Goal: Transaction & Acquisition: Book appointment/travel/reservation

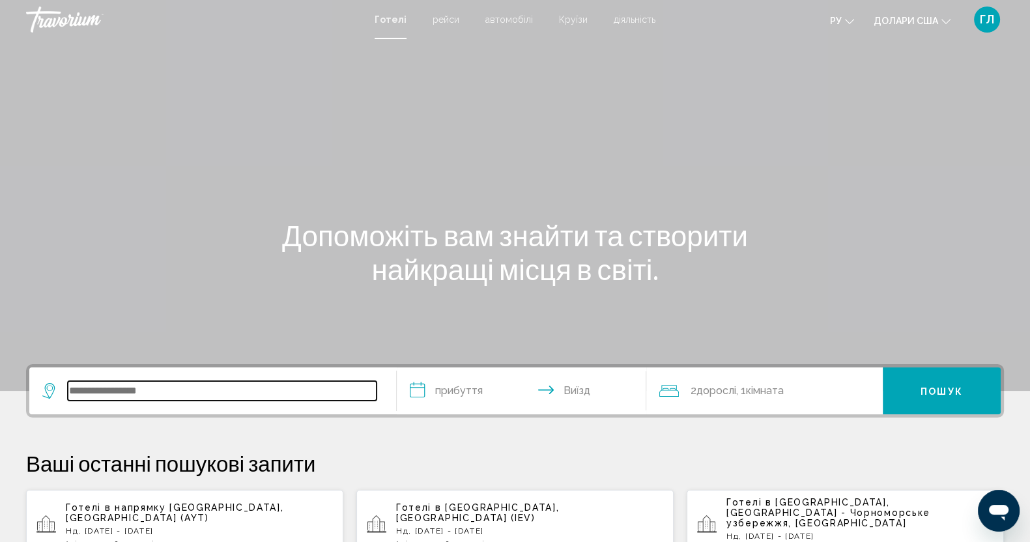
click at [198, 384] on input "Віджет пошуку" at bounding box center [222, 391] width 309 height 20
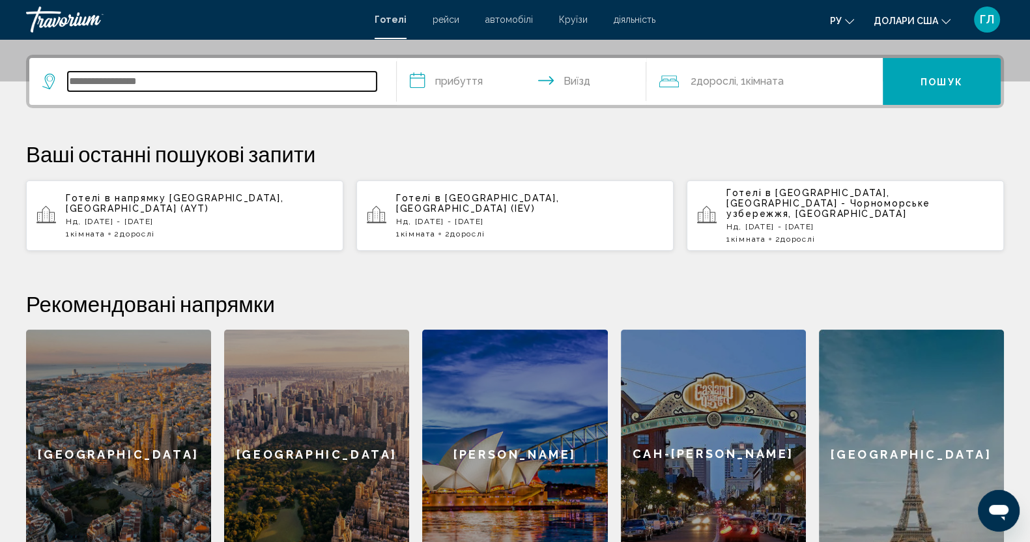
scroll to position [322, 0]
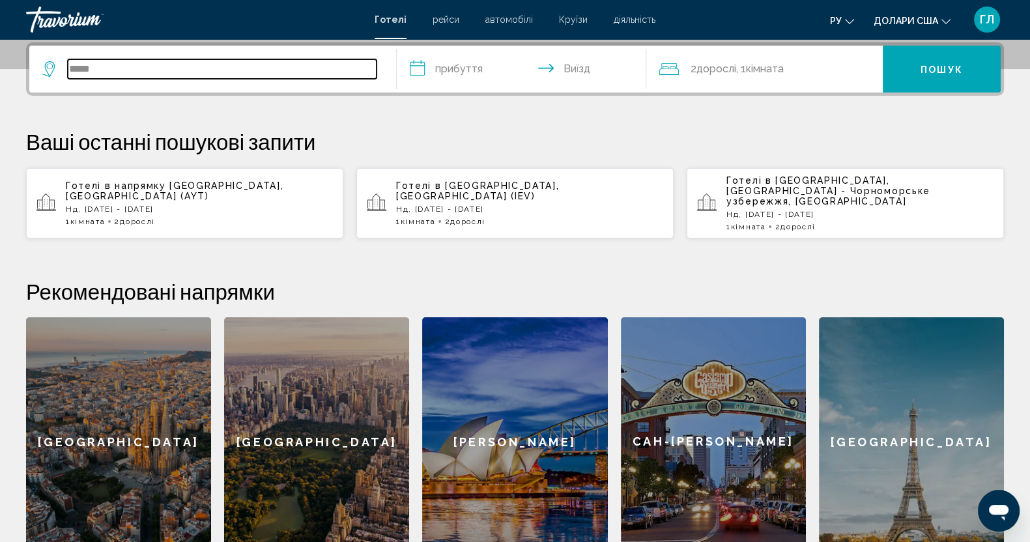
click at [259, 71] on input "*****" at bounding box center [222, 69] width 309 height 20
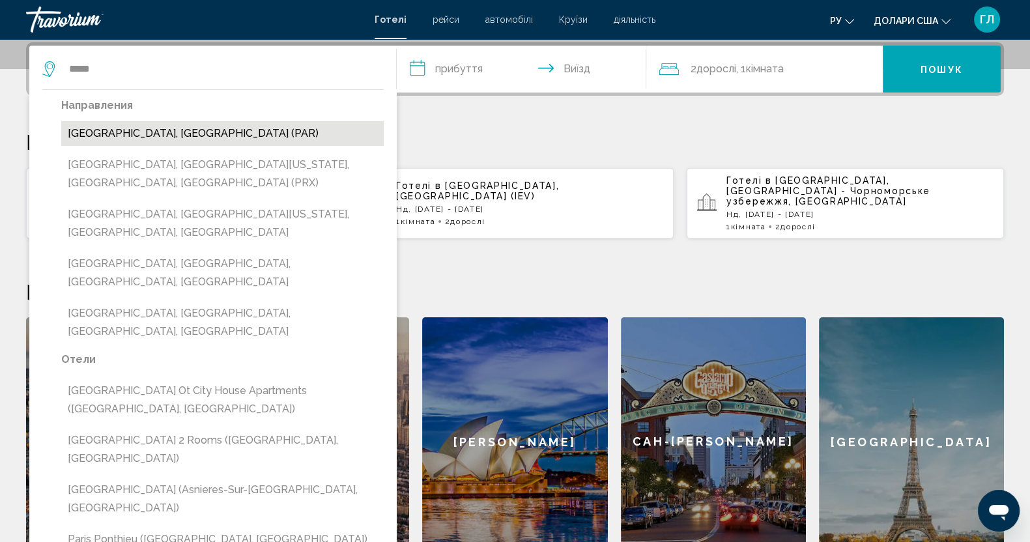
click at [160, 134] on button "[GEOGRAPHIC_DATA], [GEOGRAPHIC_DATA] (PAR)" at bounding box center [222, 133] width 323 height 25
type input "**********"
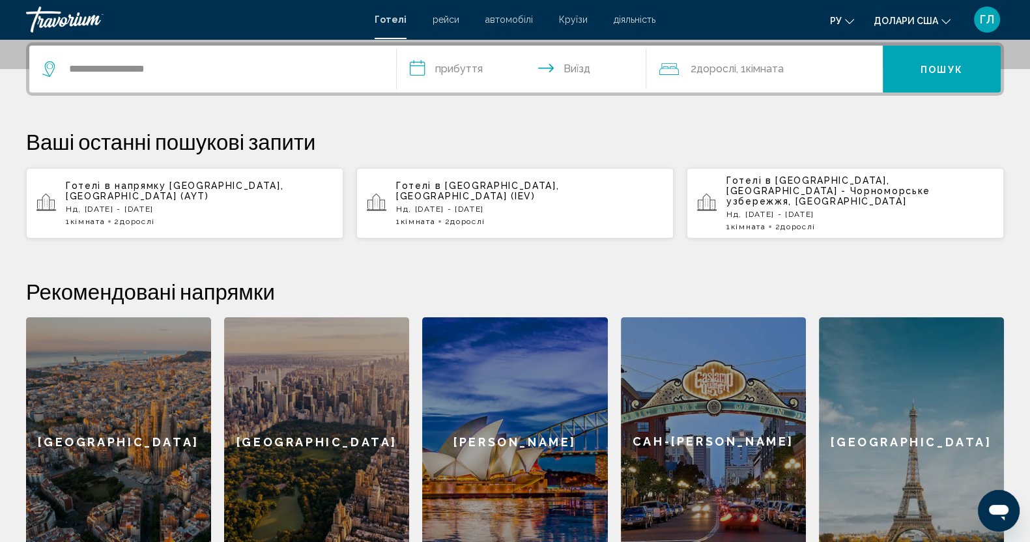
click at [451, 67] on input "**********" at bounding box center [524, 71] width 255 height 51
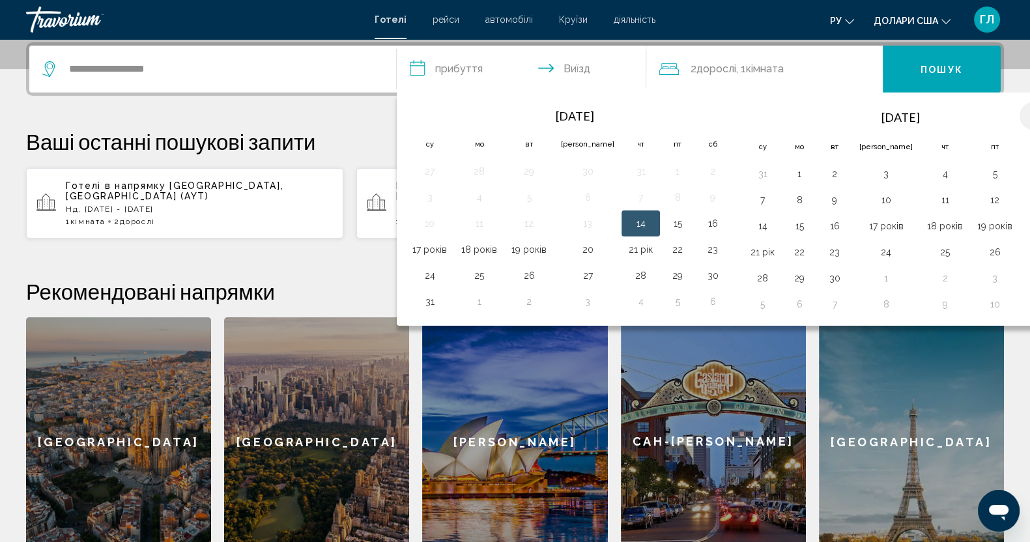
click at [833, 115] on th "Наступного місяця" at bounding box center [1037, 116] width 35 height 29
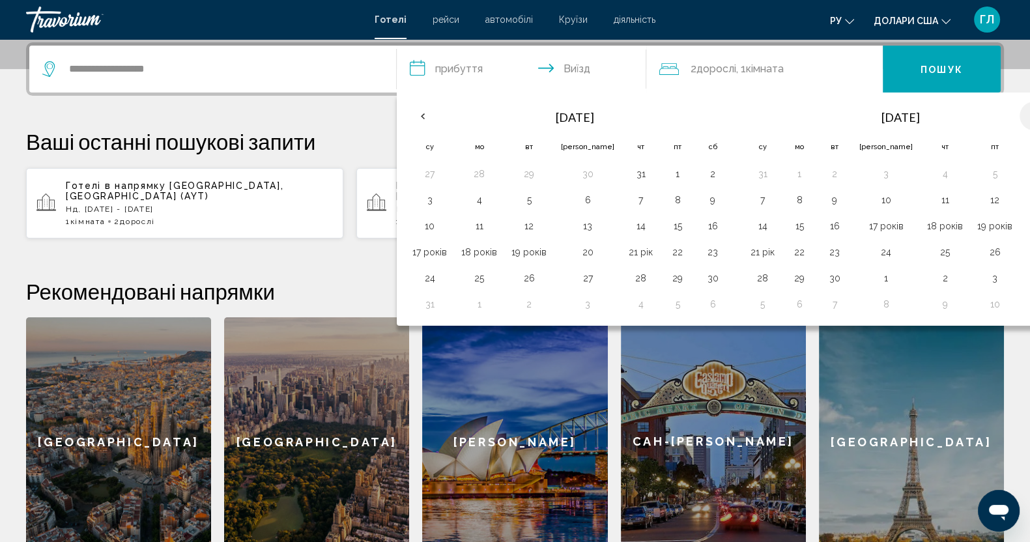
click at [833, 119] on th "Наступного місяця" at bounding box center [1037, 116] width 35 height 29
click at [833, 117] on th "Наступного місяця" at bounding box center [1037, 116] width 35 height 29
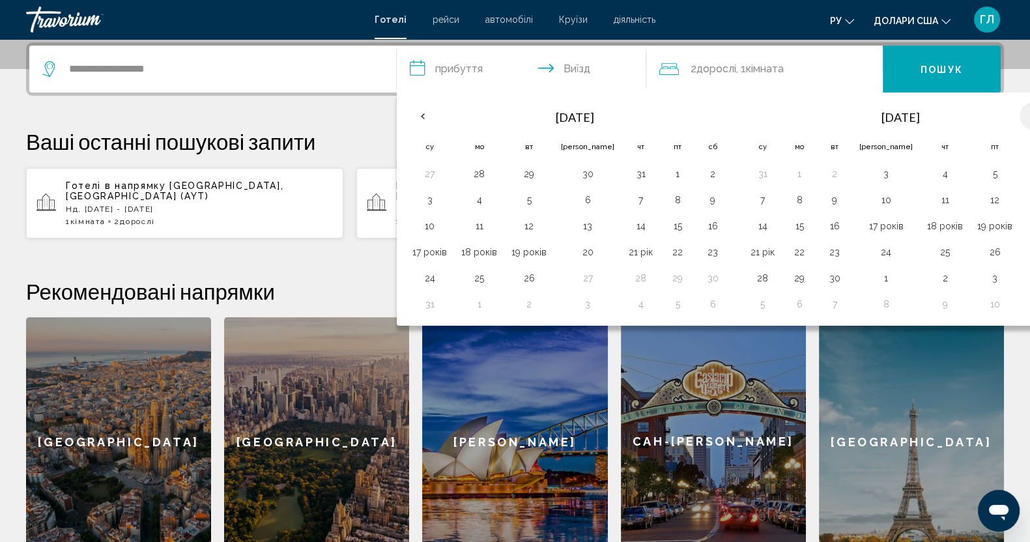
click at [833, 117] on th "Наступного місяця" at bounding box center [1037, 116] width 35 height 29
click at [833, 119] on th "Наступного місяця" at bounding box center [1037, 116] width 35 height 29
click at [833, 67] on button "Пошук" at bounding box center [942, 69] width 118 height 47
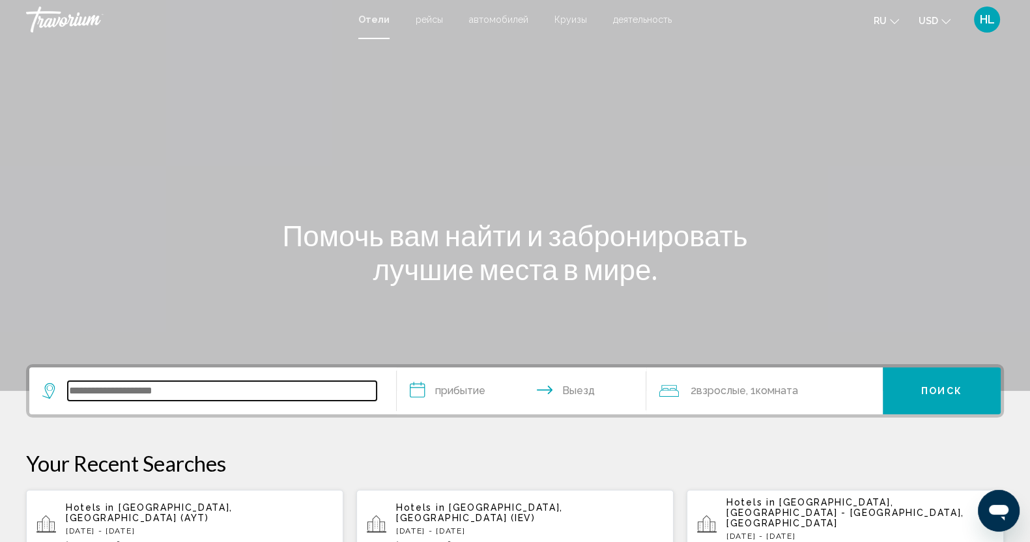
click at [108, 394] on input "Search widget" at bounding box center [222, 391] width 309 height 20
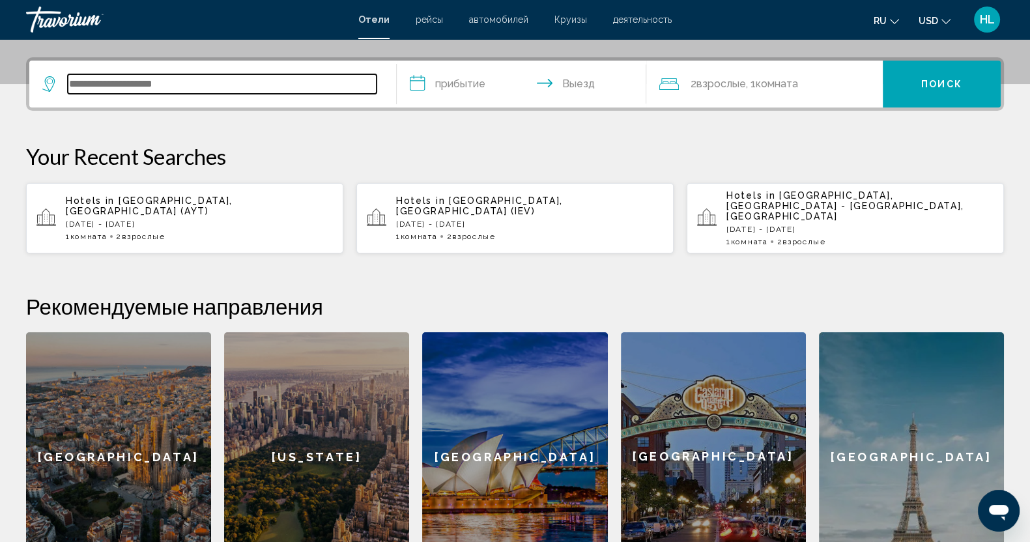
scroll to position [322, 0]
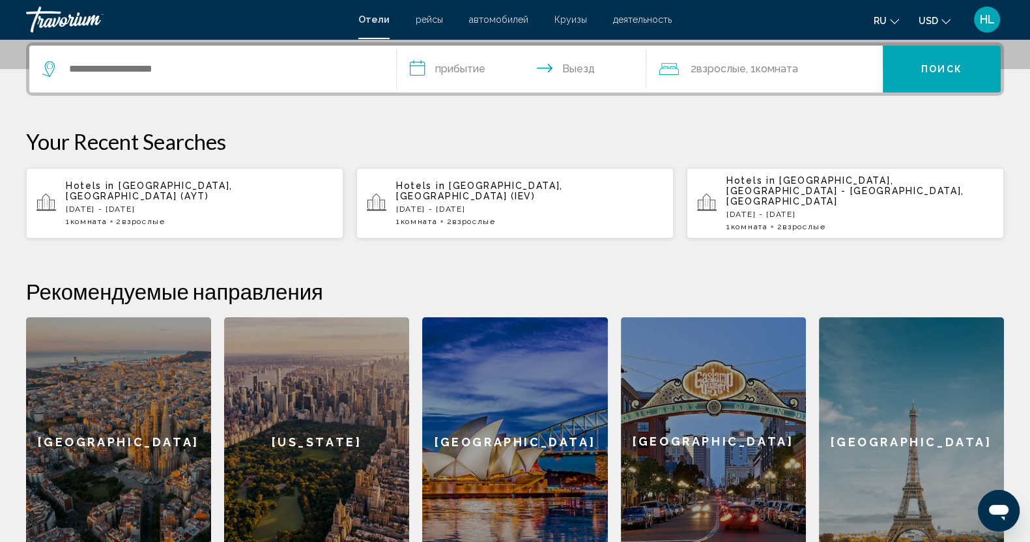
click at [901, 421] on div "[GEOGRAPHIC_DATA]" at bounding box center [911, 441] width 185 height 249
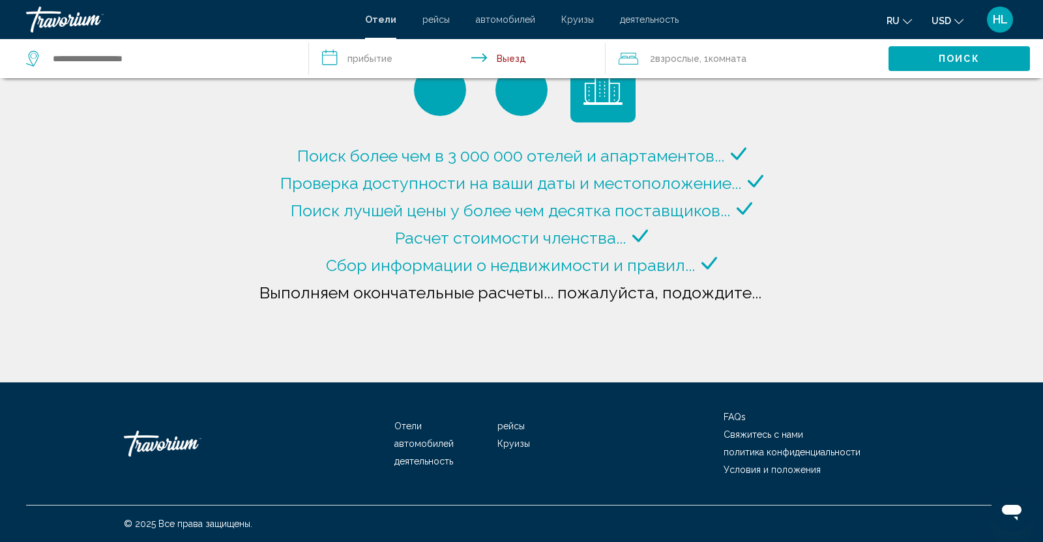
type input "**********"
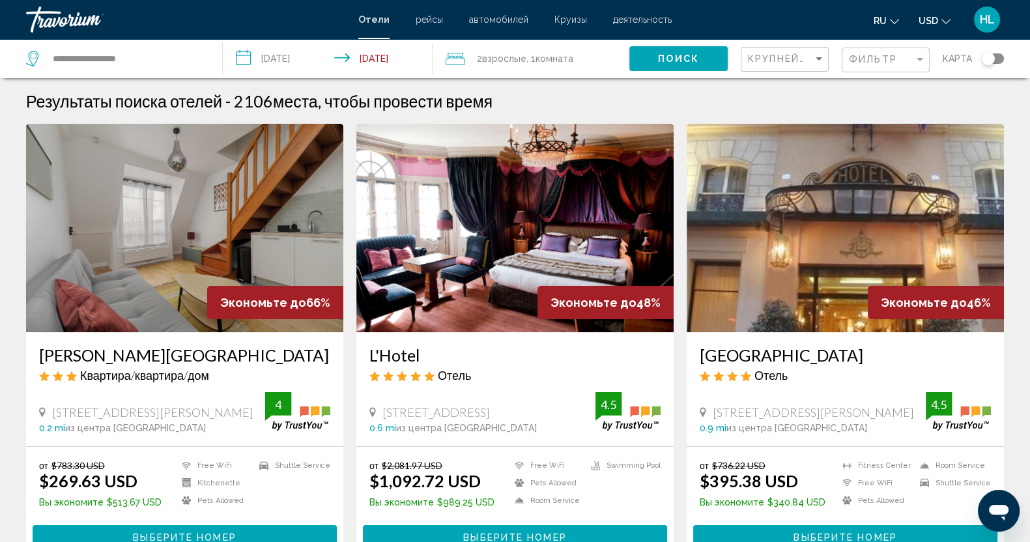
click at [295, 60] on input "**********" at bounding box center [330, 60] width 215 height 43
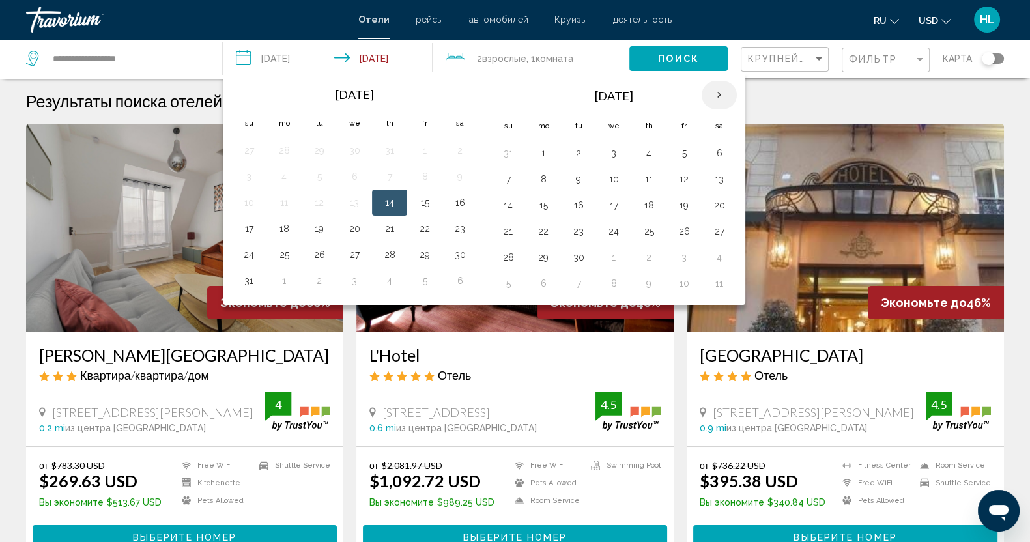
click at [715, 96] on th "Next month" at bounding box center [719, 95] width 35 height 29
click at [674, 254] on button "28" at bounding box center [684, 257] width 21 height 18
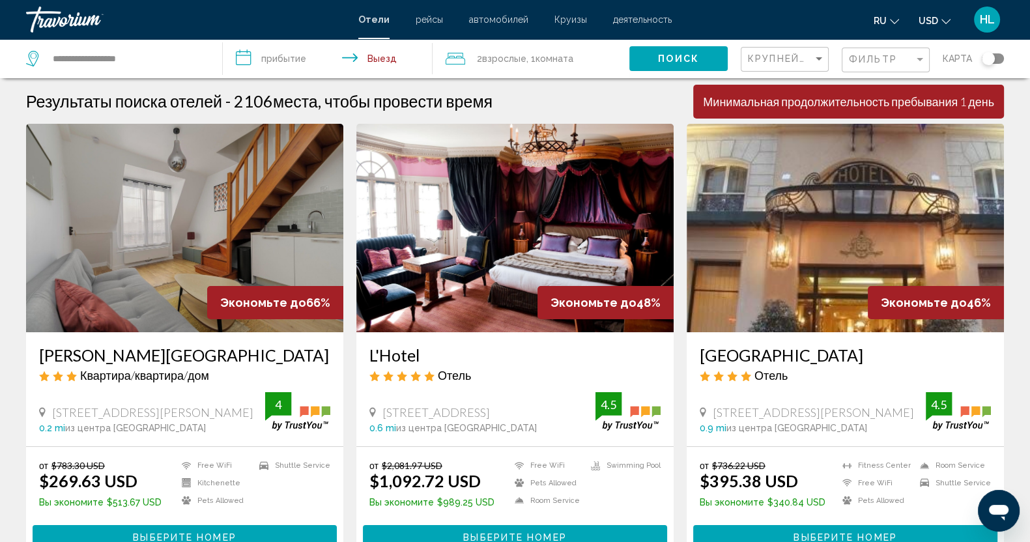
click at [280, 60] on input "**********" at bounding box center [330, 60] width 215 height 43
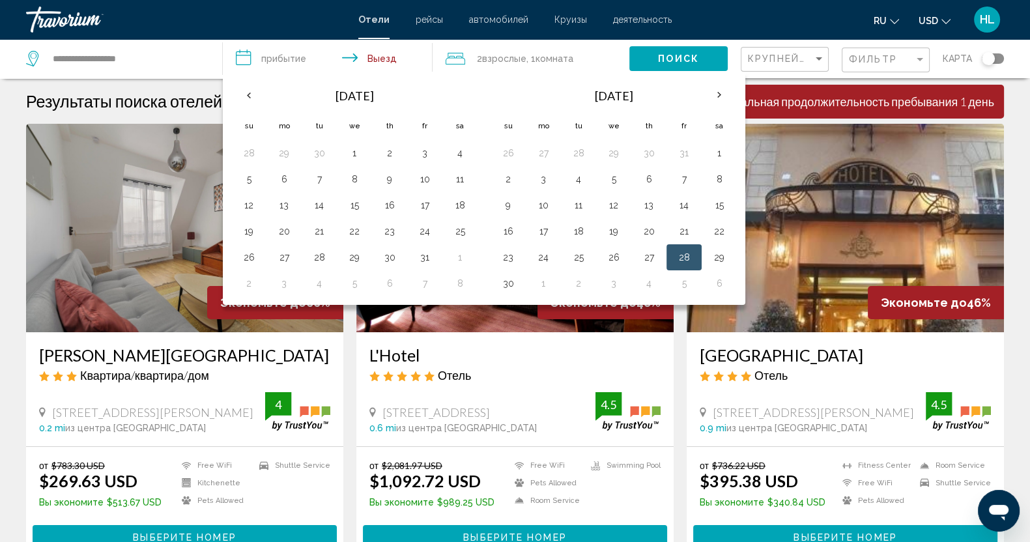
click at [377, 59] on input "**********" at bounding box center [330, 60] width 215 height 43
click at [541, 287] on button "1" at bounding box center [543, 283] width 21 height 18
click at [242, 93] on th "Previous month" at bounding box center [248, 95] width 35 height 29
click at [426, 254] on button "28" at bounding box center [424, 257] width 21 height 18
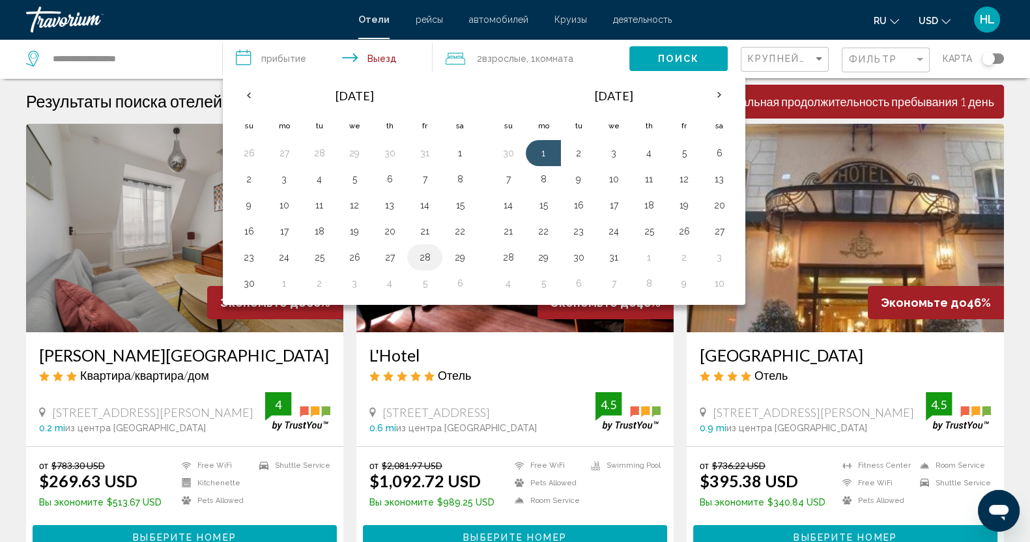
type input "**********"
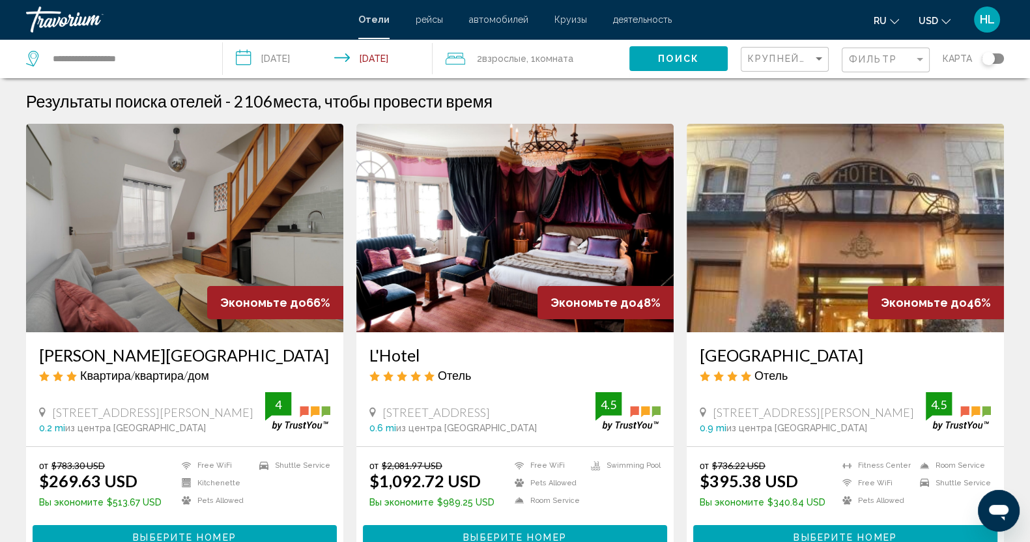
click at [665, 60] on span "Поиск" at bounding box center [678, 59] width 41 height 10
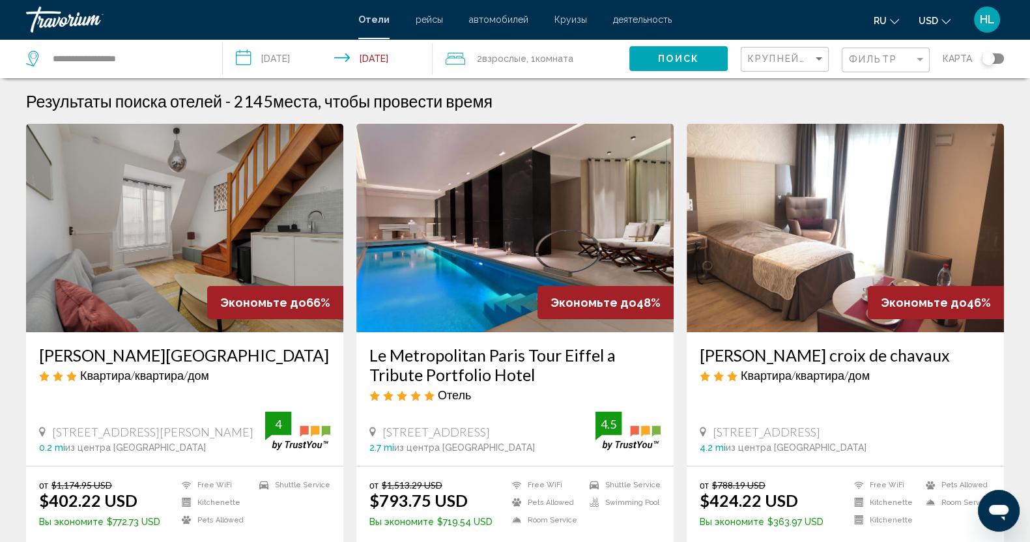
click at [463, 57] on icon "Travelers: 2 adults, 0 children" at bounding box center [456, 59] width 20 height 12
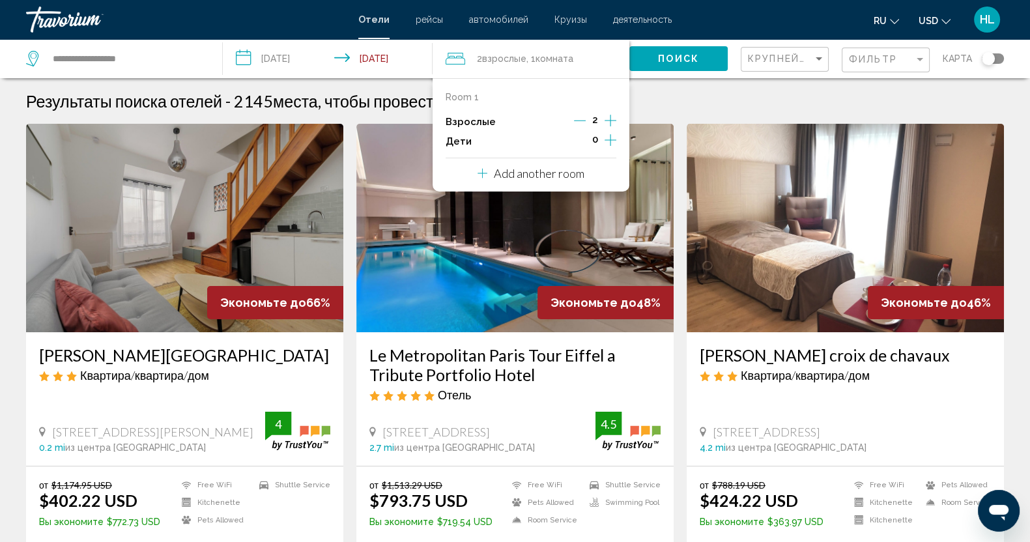
click at [611, 121] on icon "Increment adults" at bounding box center [611, 121] width 12 height 12
click at [665, 61] on span "Поиск" at bounding box center [678, 59] width 41 height 10
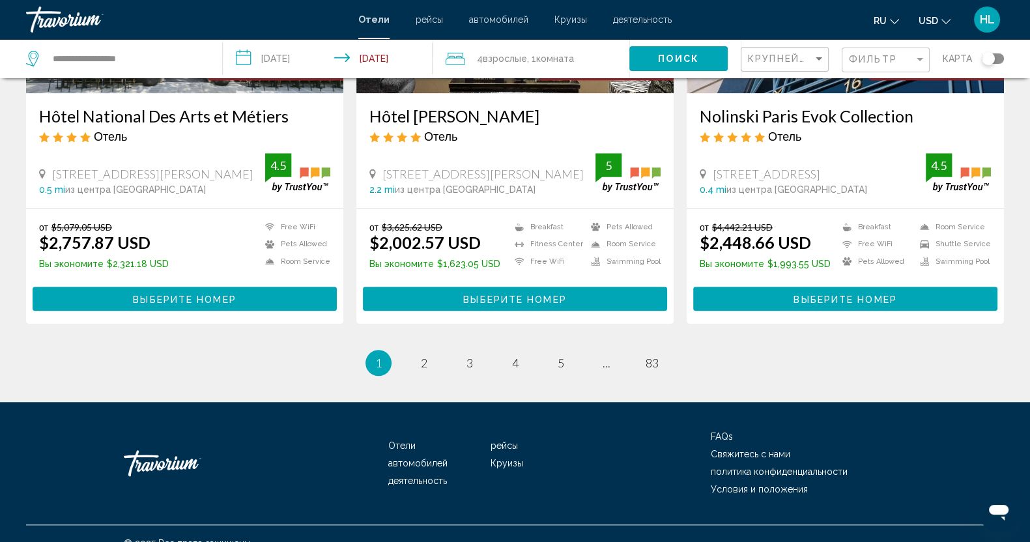
scroll to position [1653, 0]
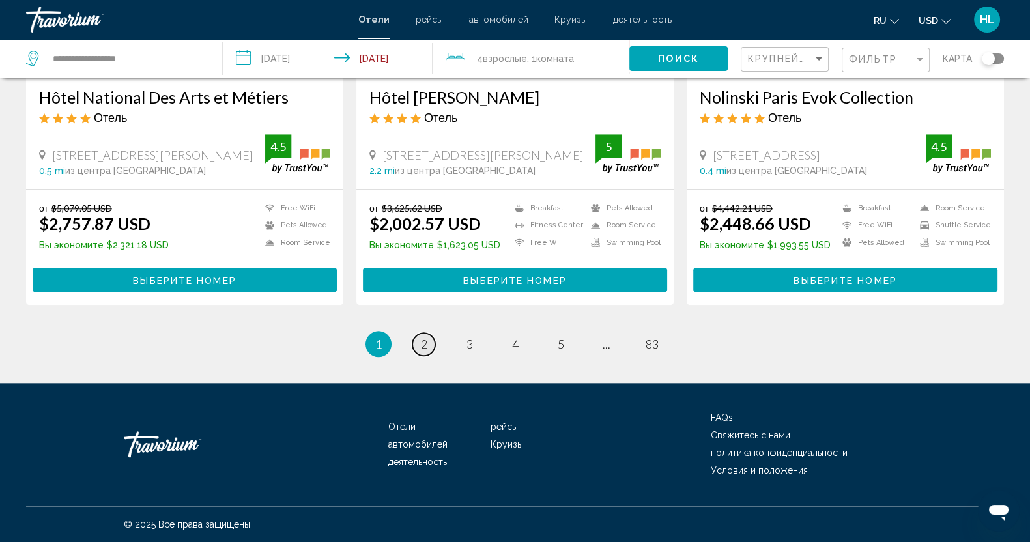
click at [423, 346] on span "2" at bounding box center [424, 344] width 7 height 14
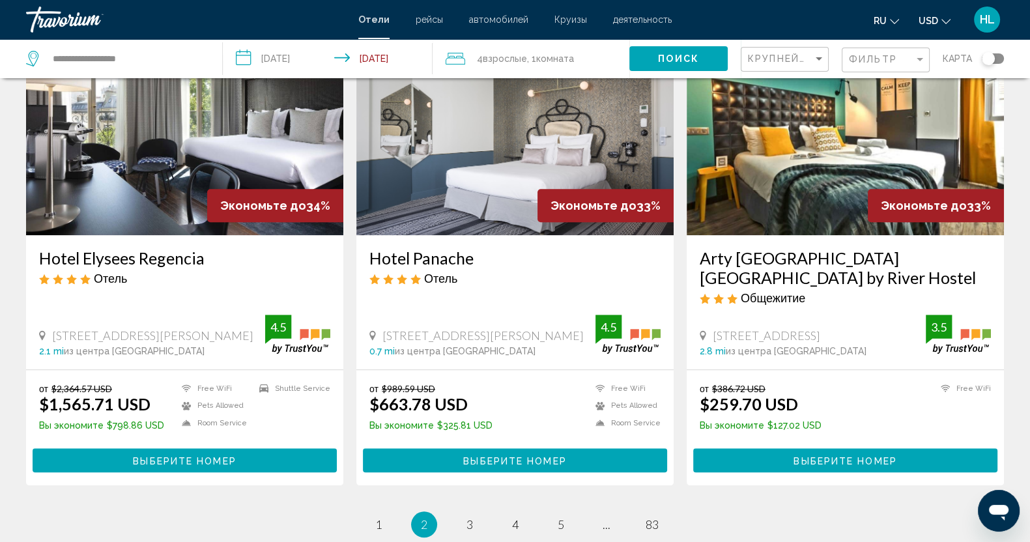
scroll to position [1564, 0]
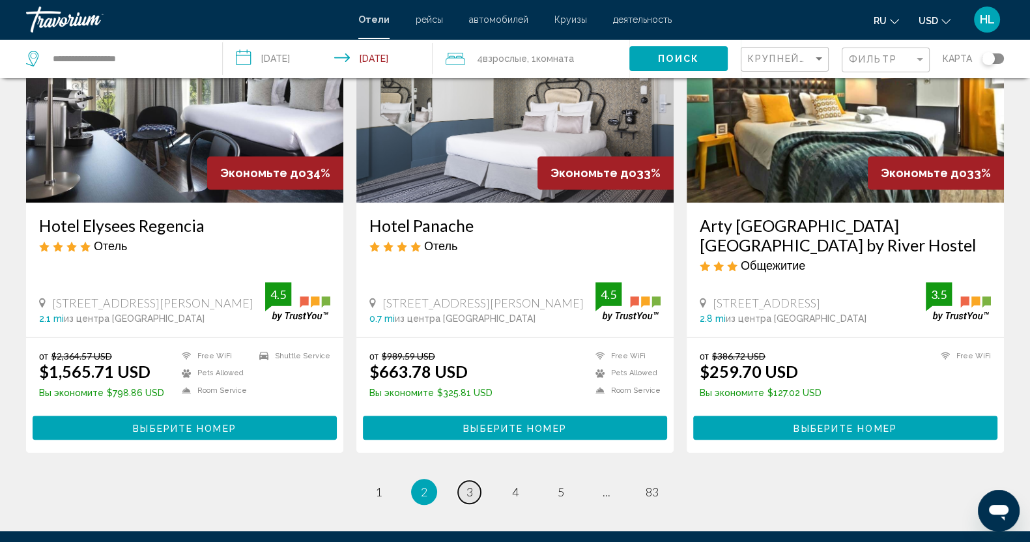
click at [471, 485] on span "3" at bounding box center [470, 492] width 7 height 14
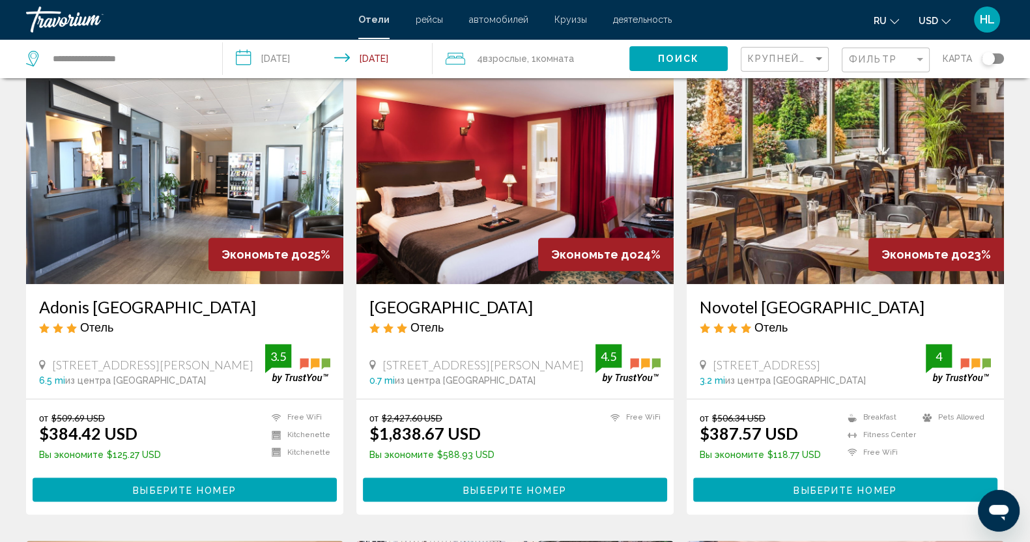
scroll to position [977, 0]
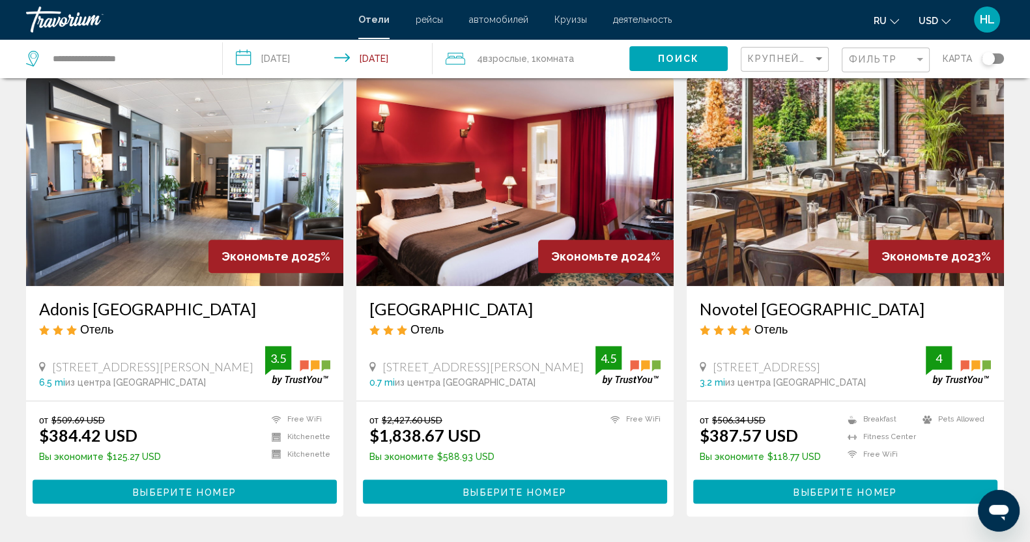
click at [766, 257] on img "Main content" at bounding box center [845, 182] width 317 height 209
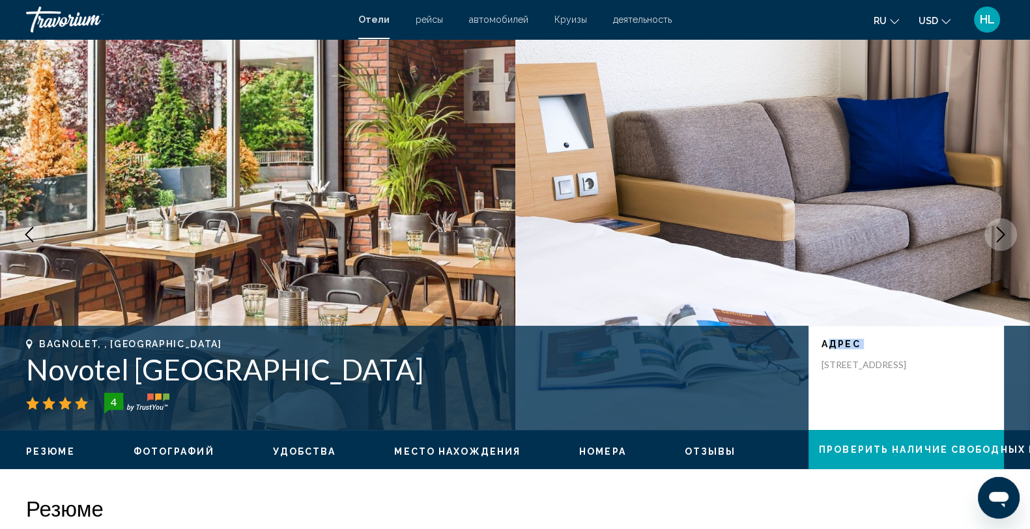
drag, startPoint x: 823, startPoint y: 366, endPoint x: 830, endPoint y: 340, distance: 26.4
click at [830, 340] on div "адрес 1 Avenue De La Republique, Bagnolet 93177, France" at bounding box center [906, 355] width 169 height 32
drag, startPoint x: 824, startPoint y: 365, endPoint x: 840, endPoint y: 366, distance: 15.7
click at [840, 366] on p "1 Avenue De La Republique, Bagnolet 93177, France" at bounding box center [874, 365] width 104 height 12
drag, startPoint x: 820, startPoint y: 366, endPoint x: 889, endPoint y: 392, distance: 74.7
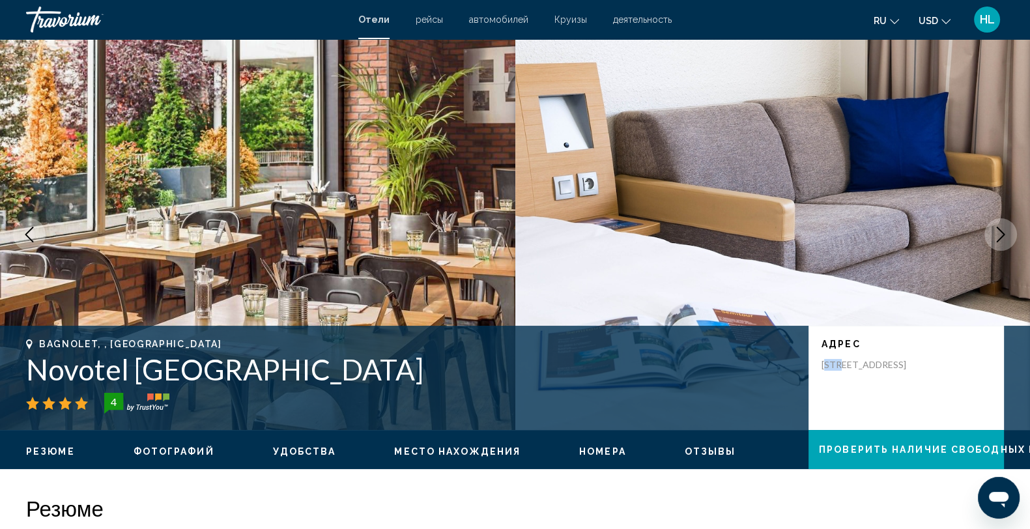
click at [889, 392] on div "адрес 1 Avenue De La Republique, Bagnolet 93177, France" at bounding box center [906, 378] width 195 height 104
copy p "1 Avenue De La Republique, Bagnolet 93177, France"
click at [703, 197] on img "Main content" at bounding box center [772, 234] width 515 height 391
click at [235, 372] on h1 "Novotel Paris Est" at bounding box center [411, 370] width 770 height 34
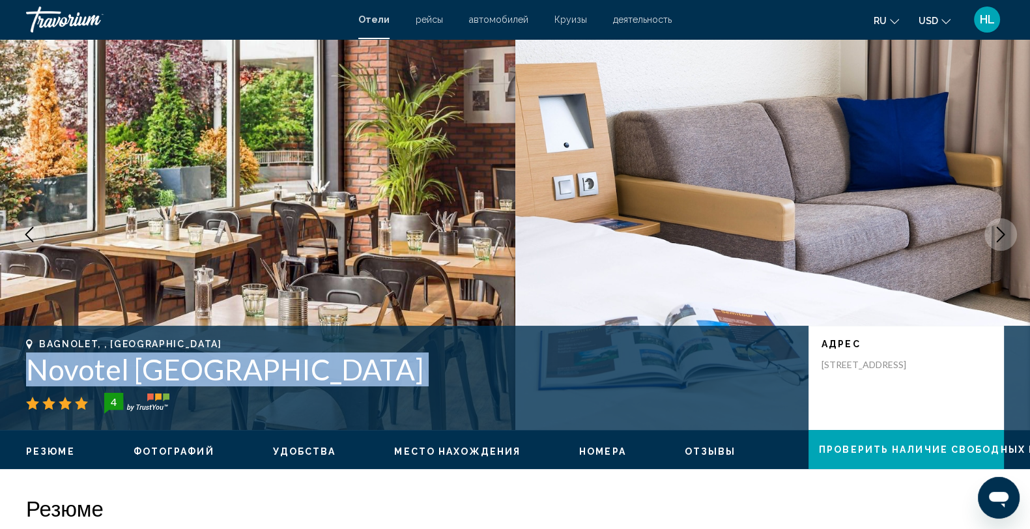
click at [235, 372] on h1 "Novotel Paris Est" at bounding box center [411, 370] width 770 height 34
copy div "Novotel Paris Est"
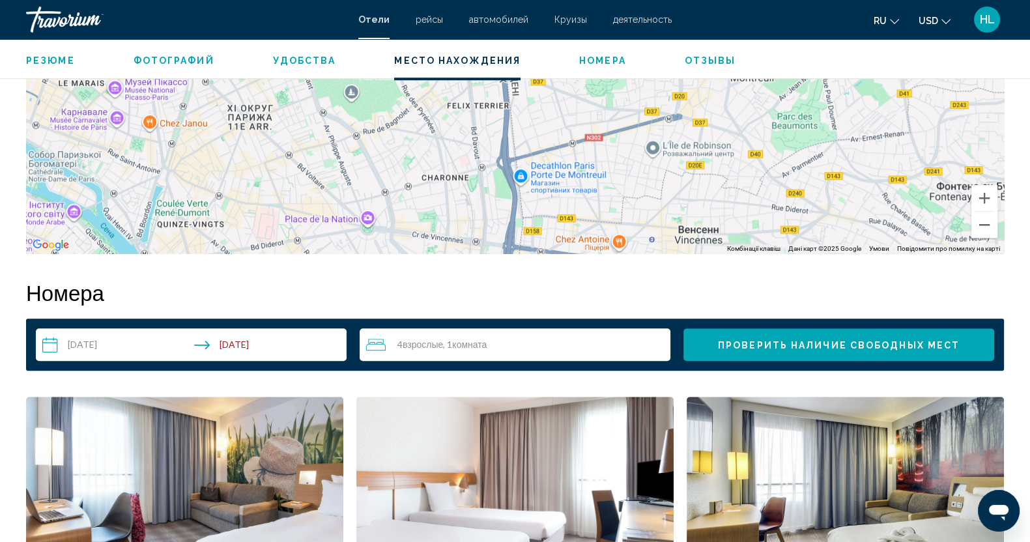
scroll to position [1401, 0]
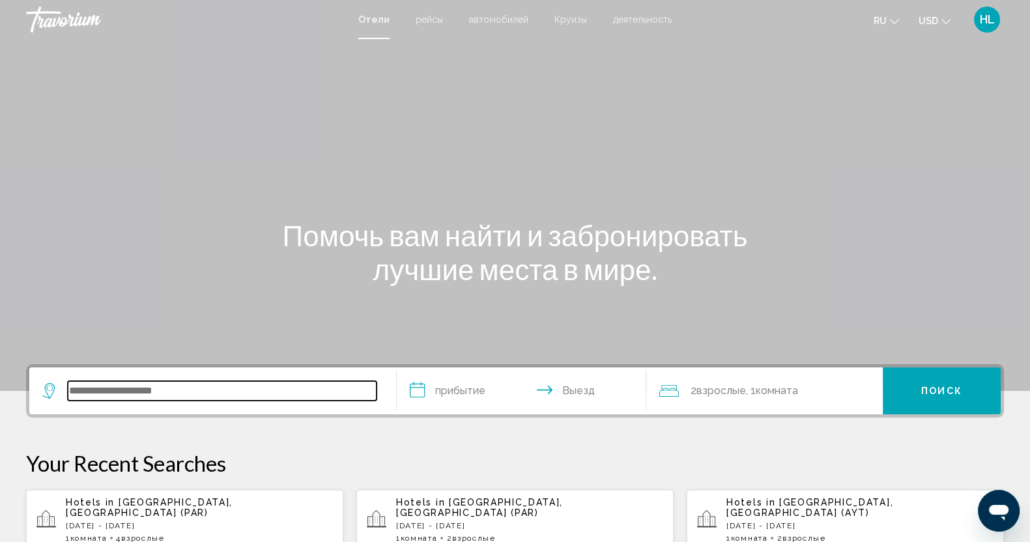
click at [123, 386] on input "Search widget" at bounding box center [222, 391] width 309 height 20
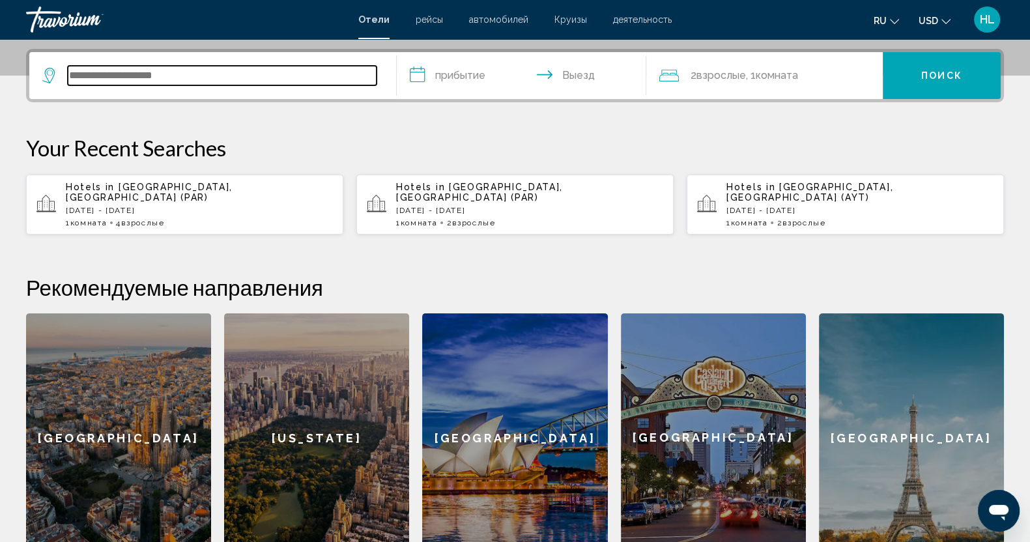
scroll to position [322, 0]
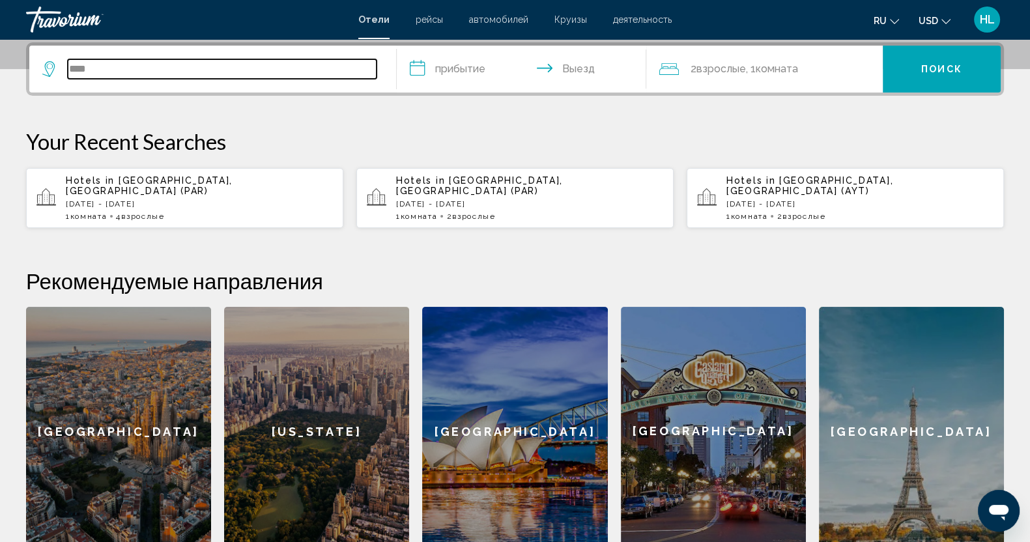
type input "*****"
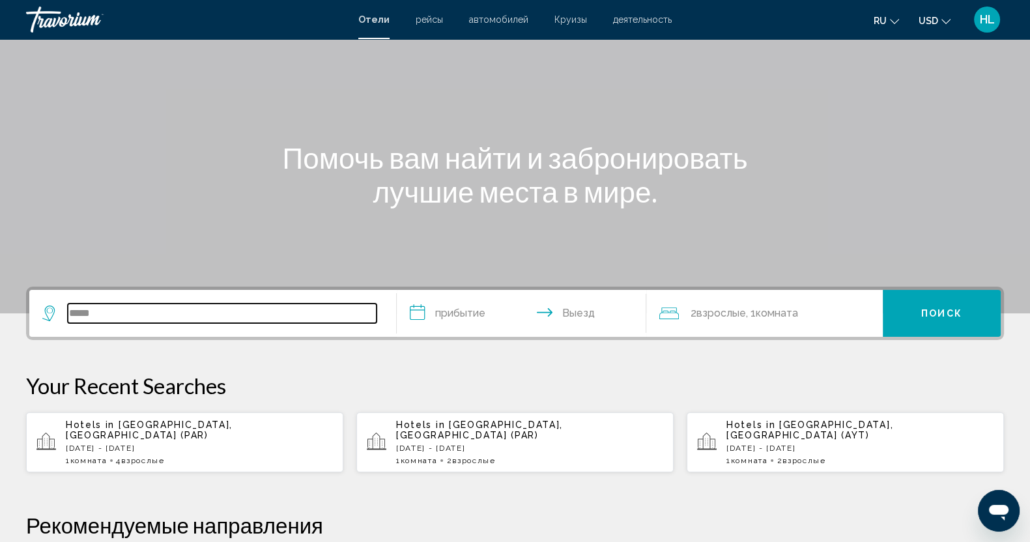
click at [164, 311] on input "*****" at bounding box center [222, 314] width 309 height 20
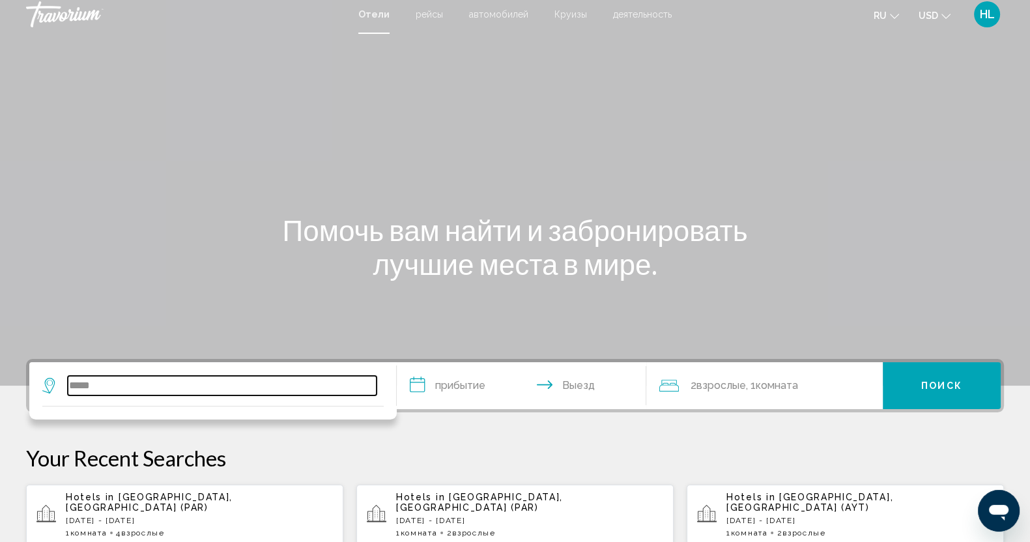
scroll to position [0, 0]
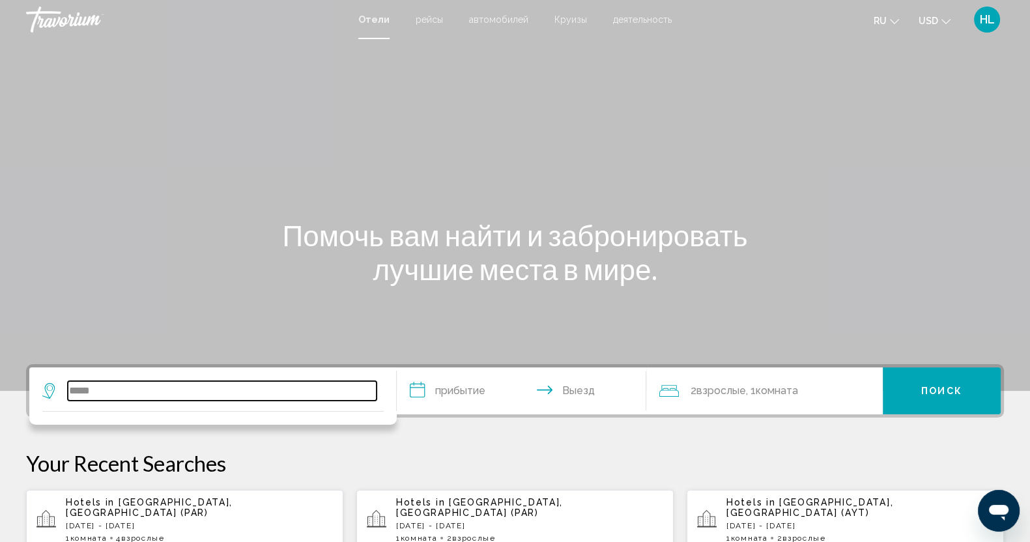
click at [115, 392] on input "*****" at bounding box center [222, 391] width 309 height 20
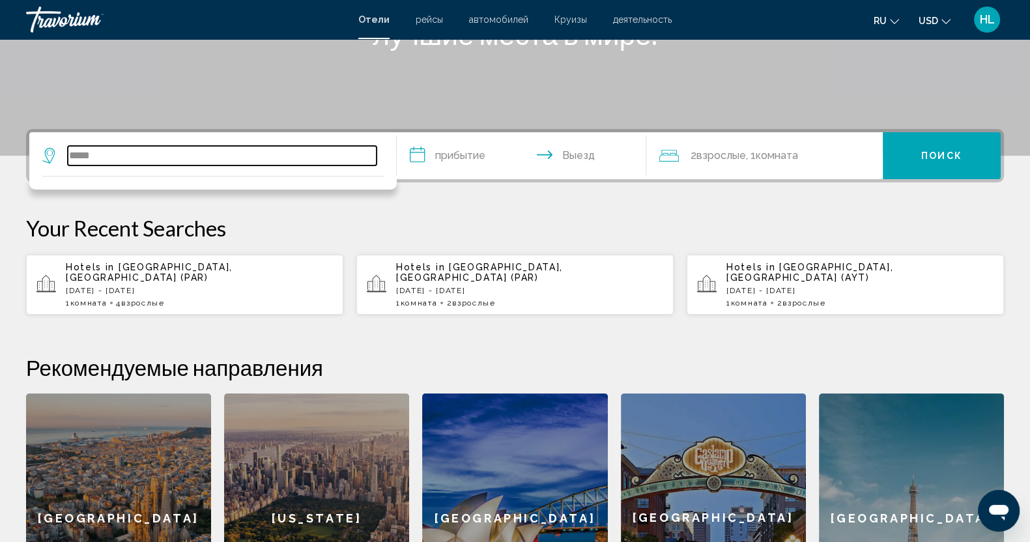
scroll to position [78, 0]
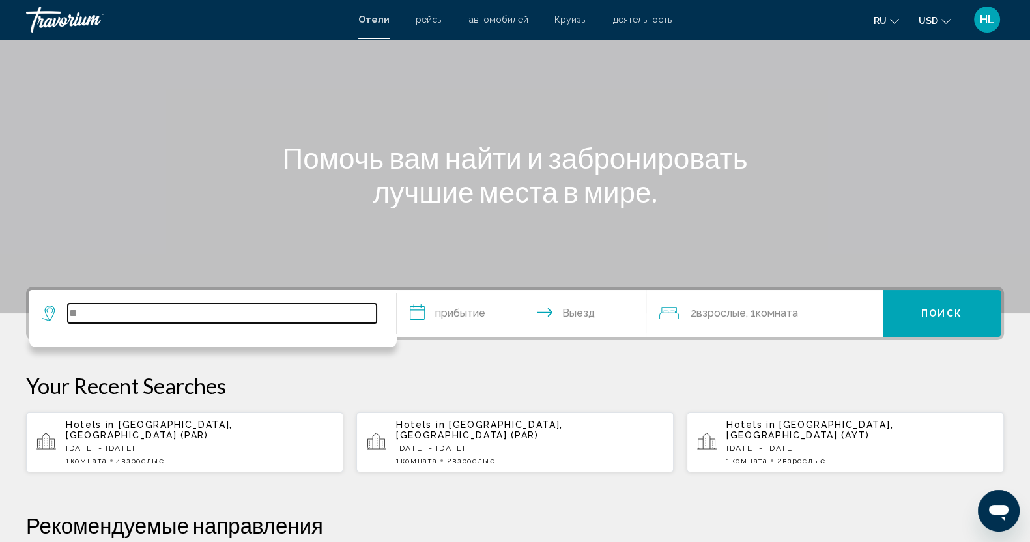
type input "*"
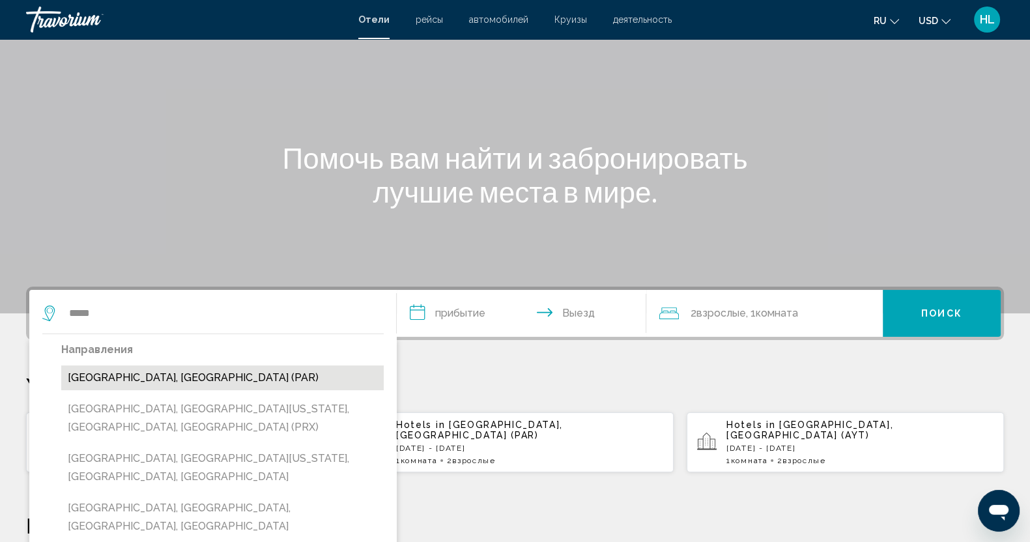
click at [111, 375] on button "[GEOGRAPHIC_DATA], [GEOGRAPHIC_DATA] (PAR)" at bounding box center [222, 378] width 323 height 25
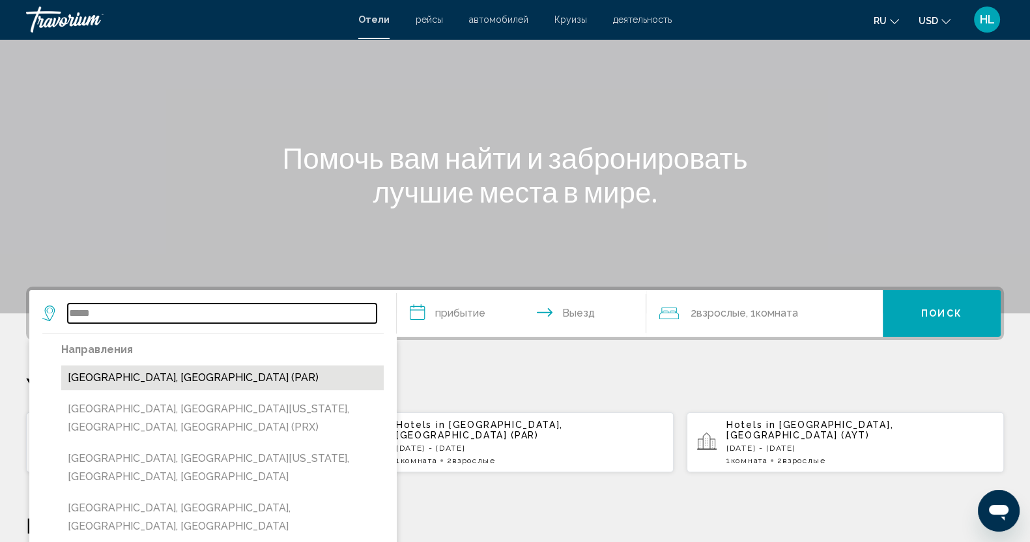
type input "**********"
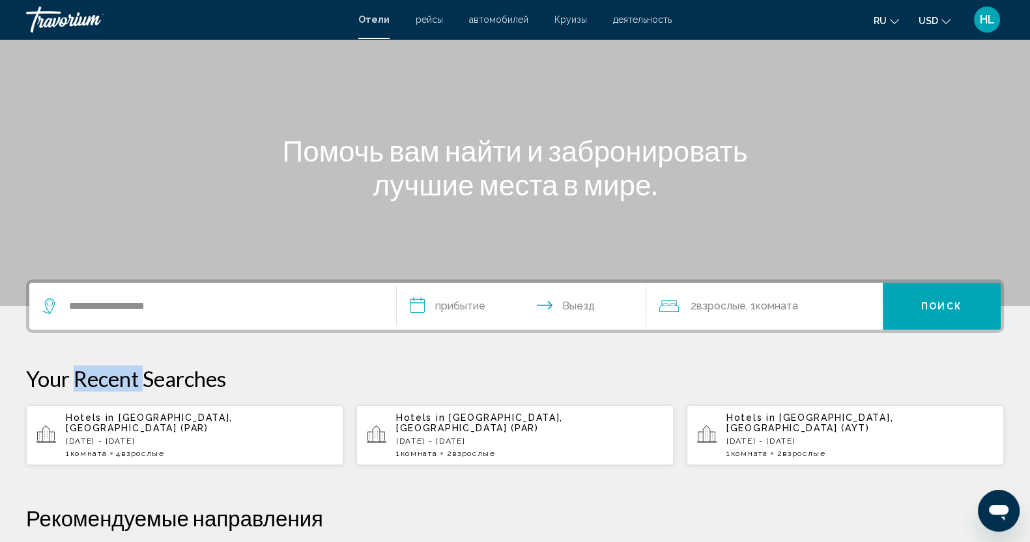
click at [111, 375] on p "Your Recent Searches" at bounding box center [515, 379] width 978 height 26
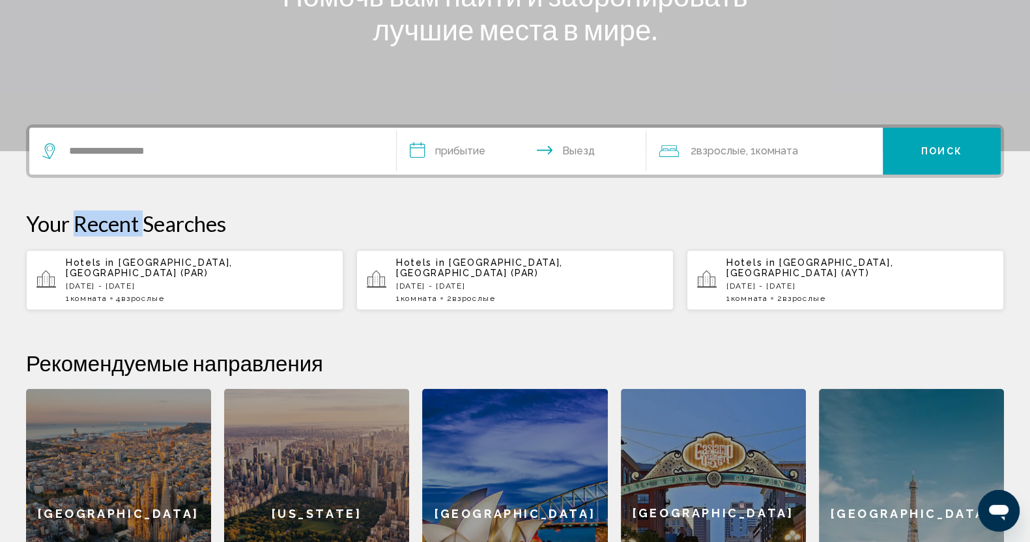
scroll to position [0, 0]
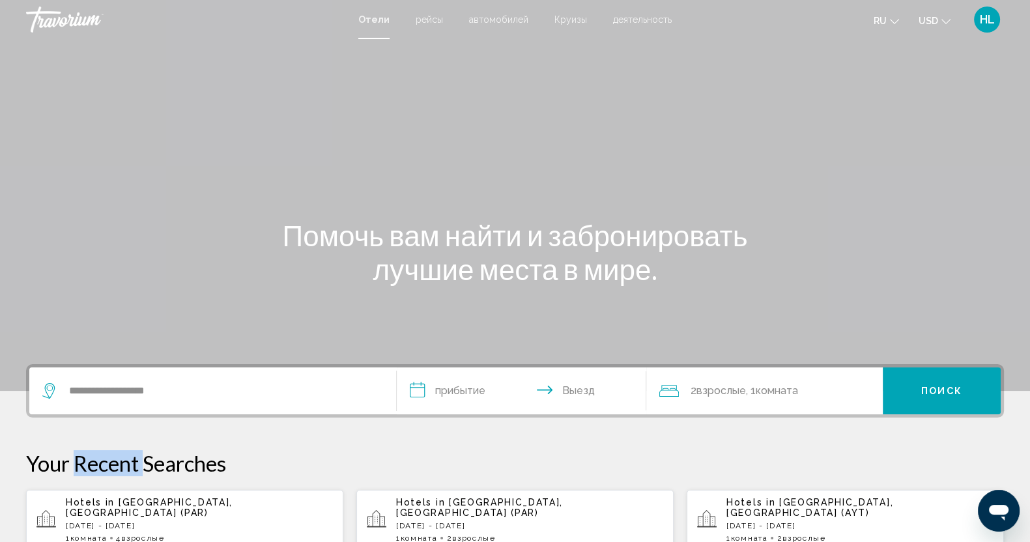
click at [452, 389] on input "**********" at bounding box center [524, 393] width 255 height 51
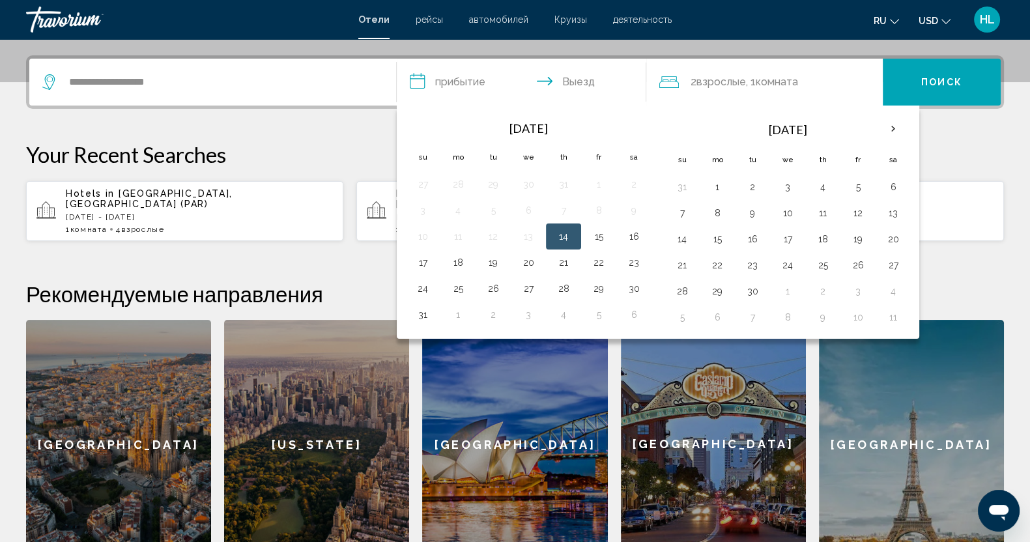
scroll to position [322, 0]
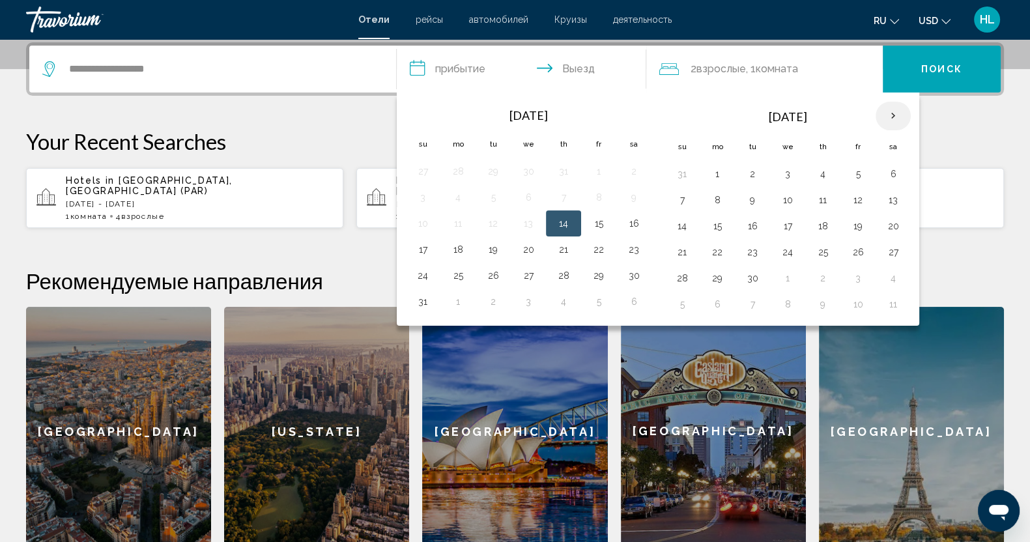
click at [893, 123] on th "Next month" at bounding box center [893, 116] width 35 height 29
click at [886, 117] on th "Next month" at bounding box center [893, 116] width 35 height 29
click at [418, 113] on th "Previous month" at bounding box center [422, 116] width 35 height 29
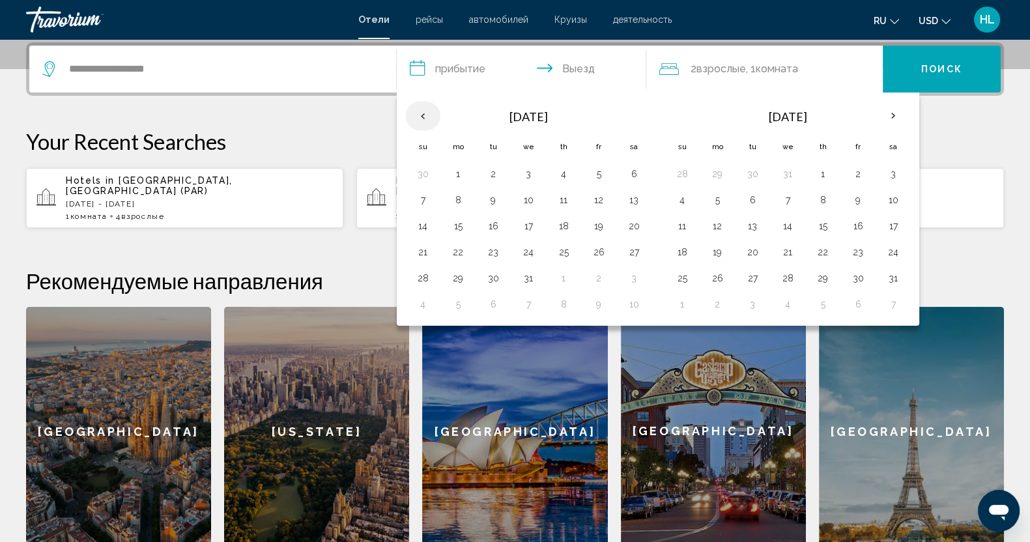
click at [418, 113] on th "Previous month" at bounding box center [422, 116] width 35 height 29
click at [859, 274] on button "28" at bounding box center [858, 278] width 21 height 18
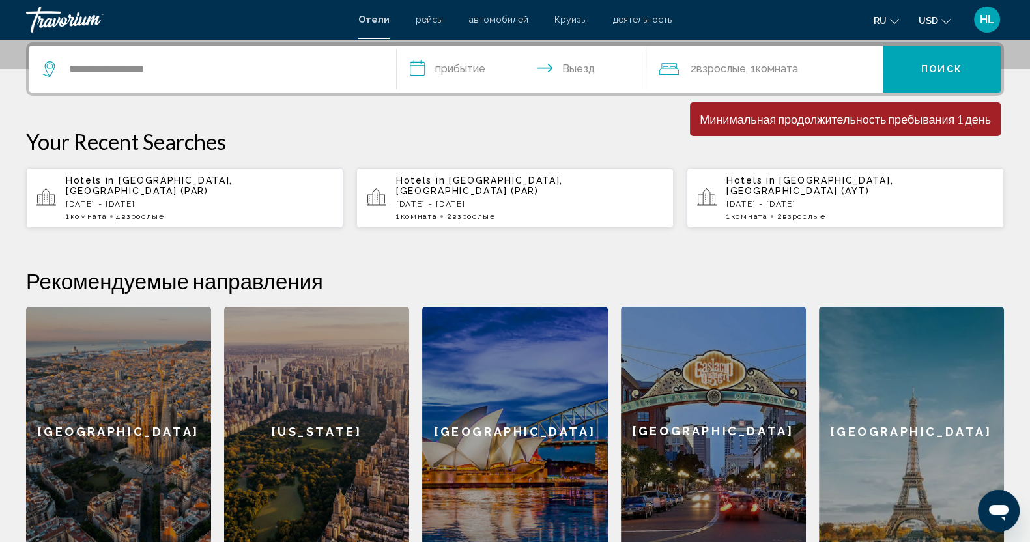
click at [570, 74] on input "**********" at bounding box center [524, 71] width 255 height 51
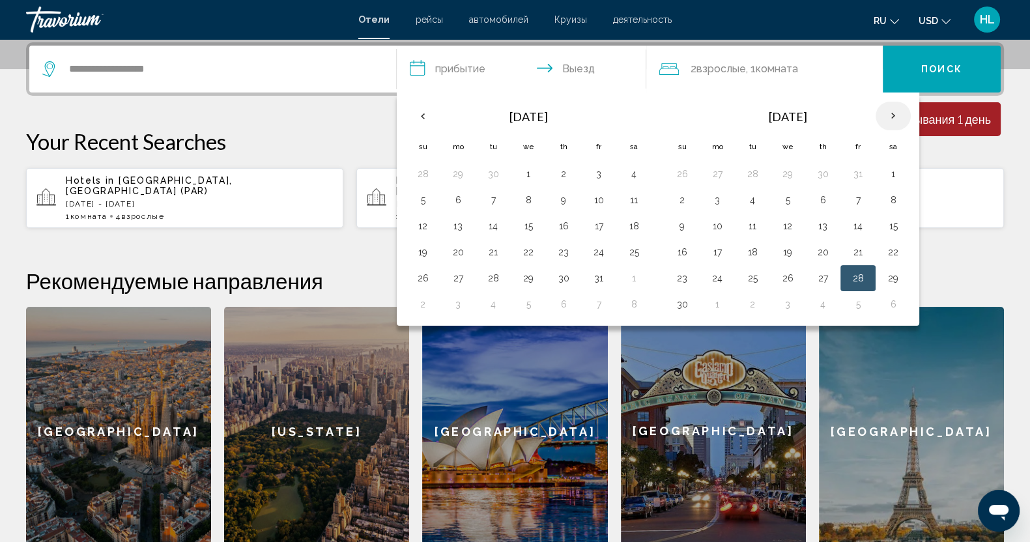
click at [886, 112] on th "Next month" at bounding box center [893, 116] width 35 height 29
click at [457, 304] on button "1" at bounding box center [458, 304] width 21 height 18
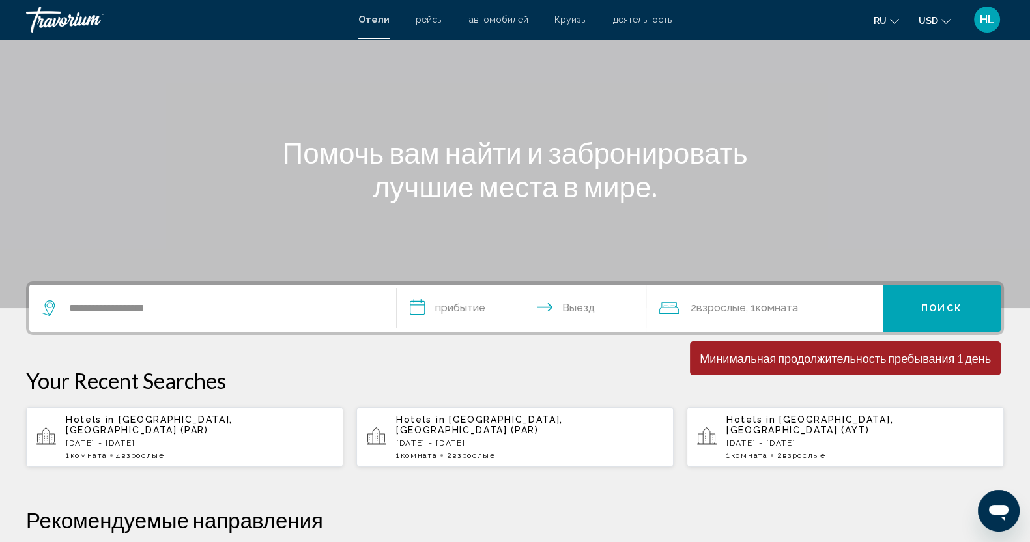
scroll to position [78, 0]
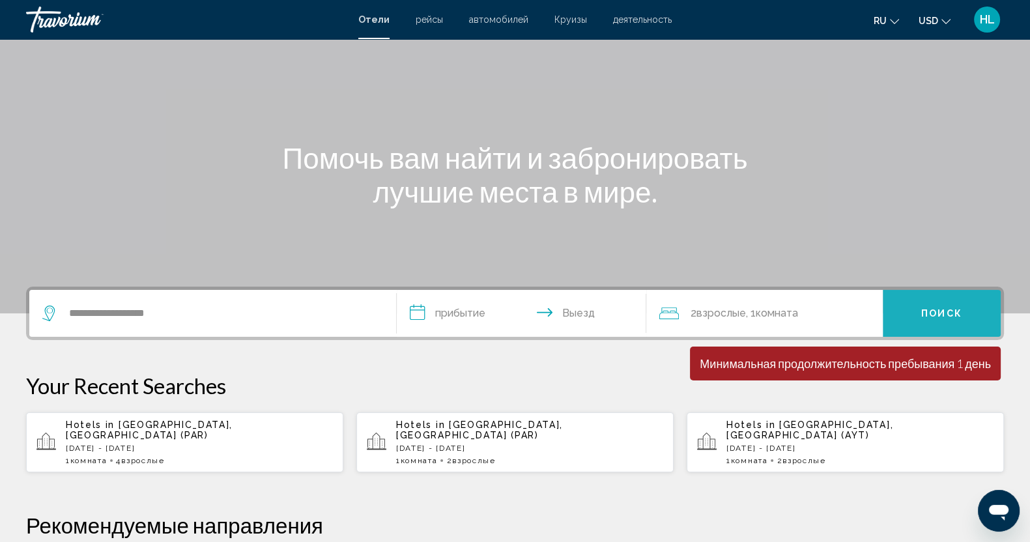
click at [926, 298] on button "Поиск" at bounding box center [942, 313] width 118 height 47
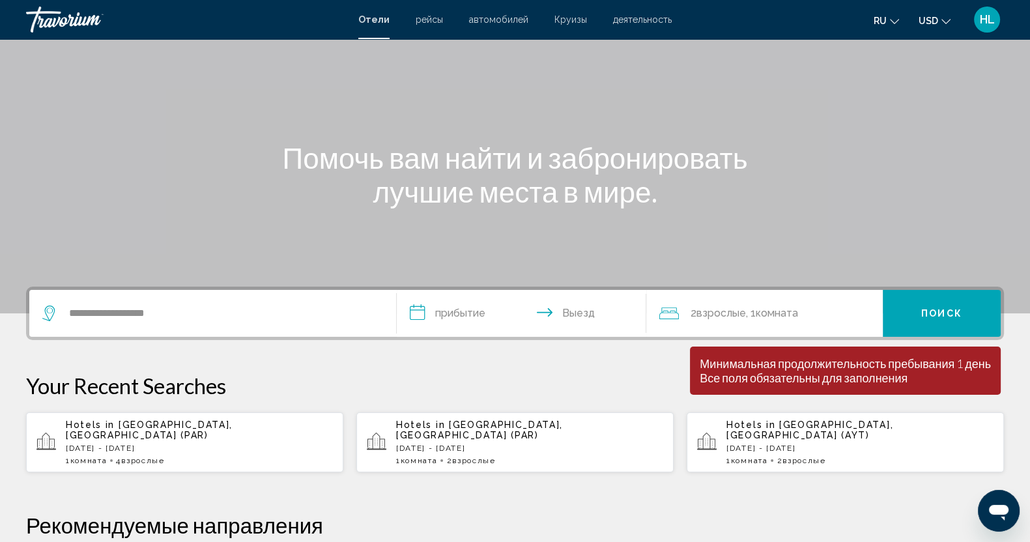
click at [478, 308] on input "**********" at bounding box center [524, 315] width 255 height 51
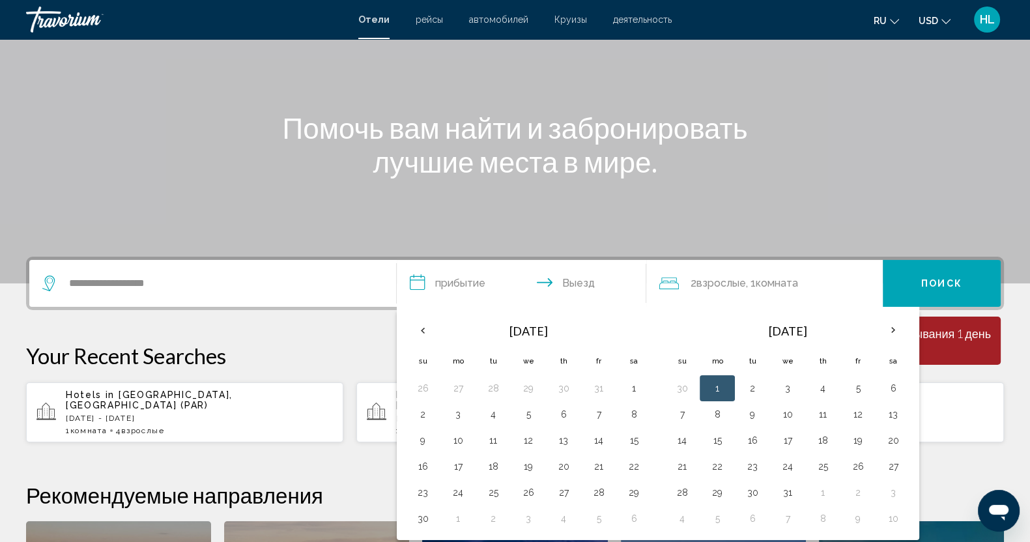
click at [478, 308] on input "**********" at bounding box center [524, 285] width 255 height 51
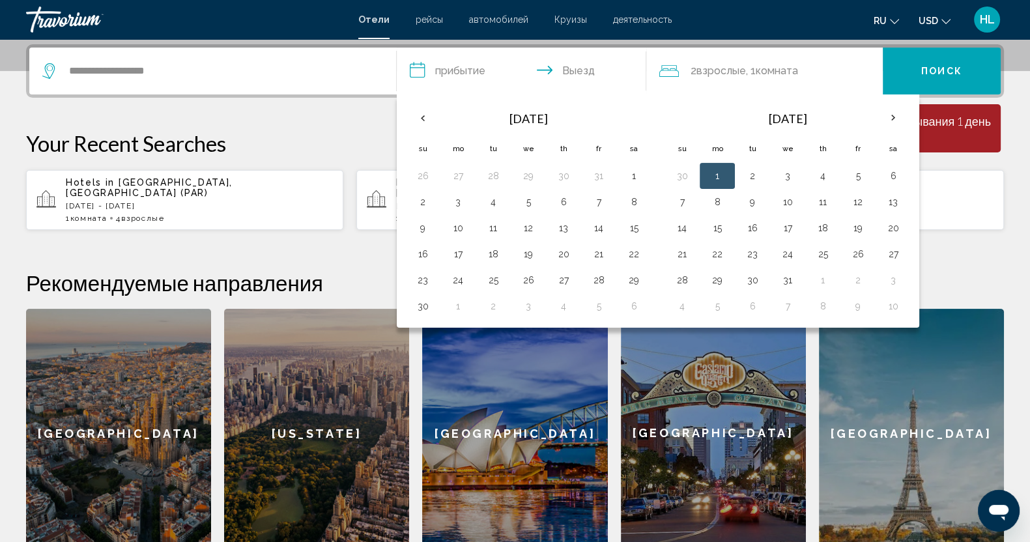
scroll to position [322, 0]
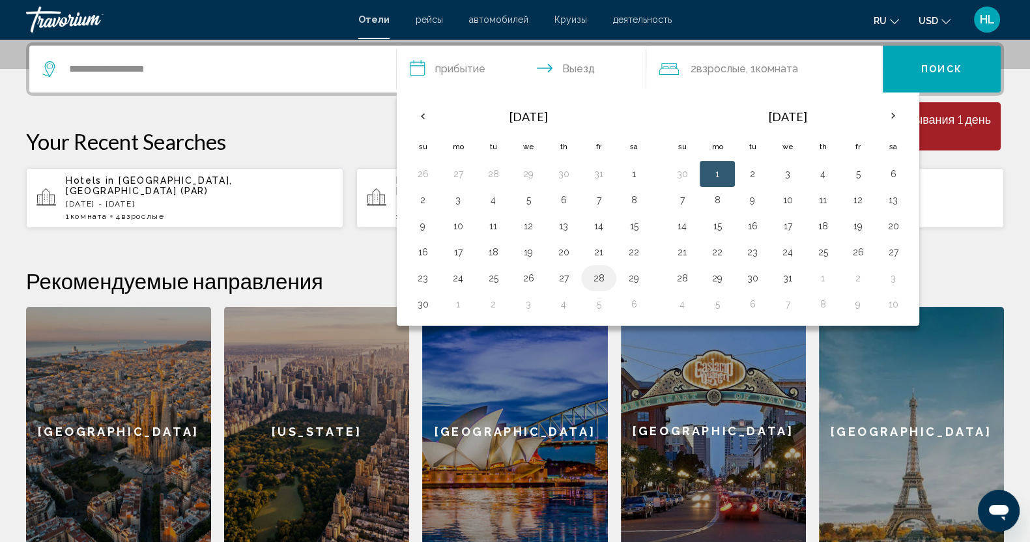
click at [599, 276] on button "28" at bounding box center [598, 278] width 21 height 18
click at [459, 304] on button "1" at bounding box center [458, 304] width 21 height 18
type input "**********"
click at [459, 307] on div "[GEOGRAPHIC_DATA]" at bounding box center [514, 431] width 185 height 249
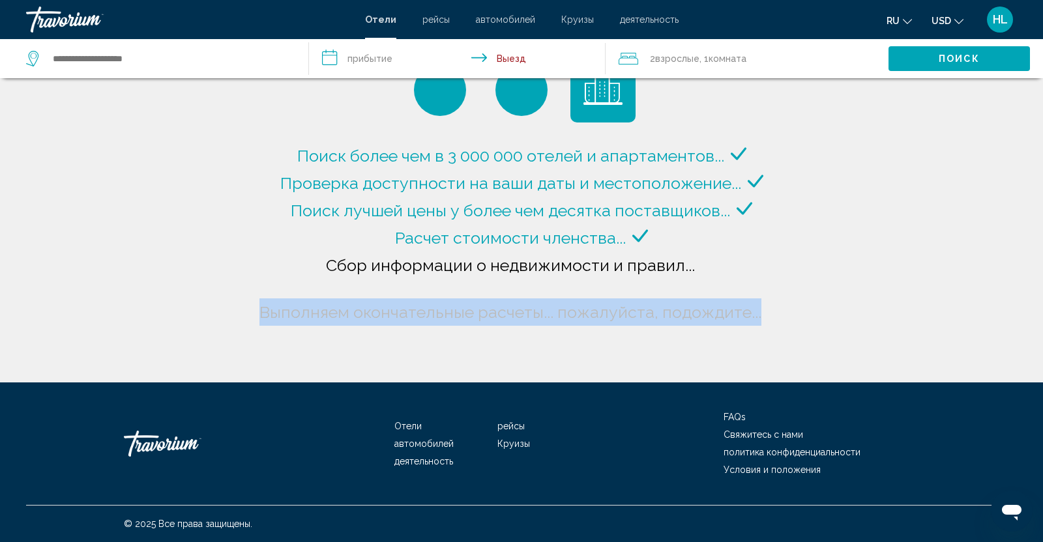
type input "**********"
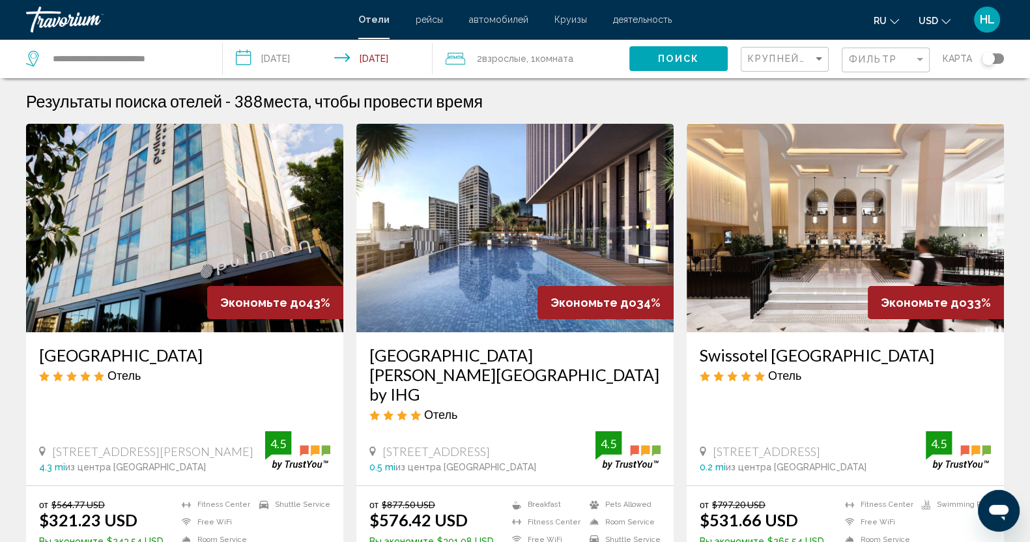
click at [301, 61] on input "**********" at bounding box center [330, 60] width 215 height 43
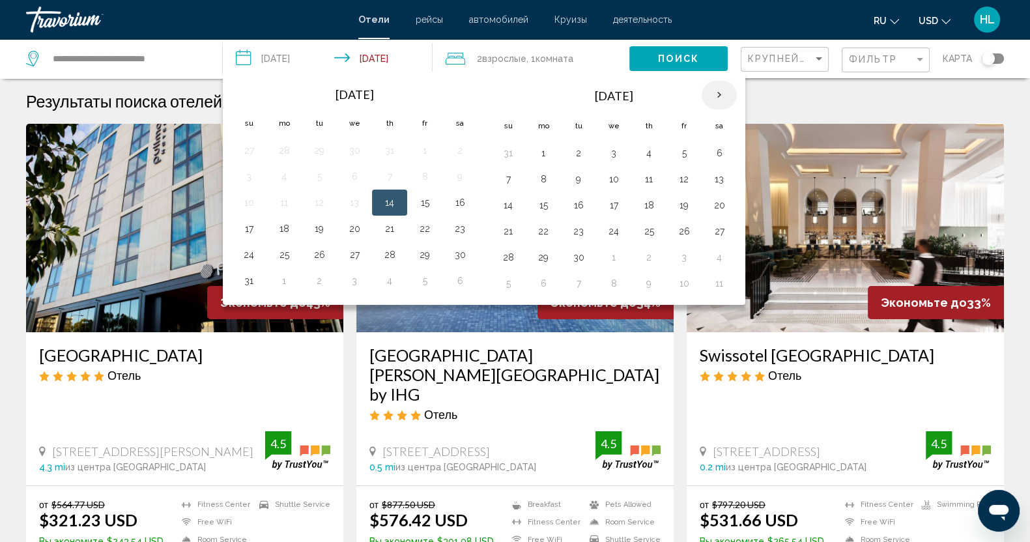
click at [711, 98] on th "Next month" at bounding box center [719, 95] width 35 height 29
click at [248, 94] on th "Previous month" at bounding box center [248, 95] width 35 height 29
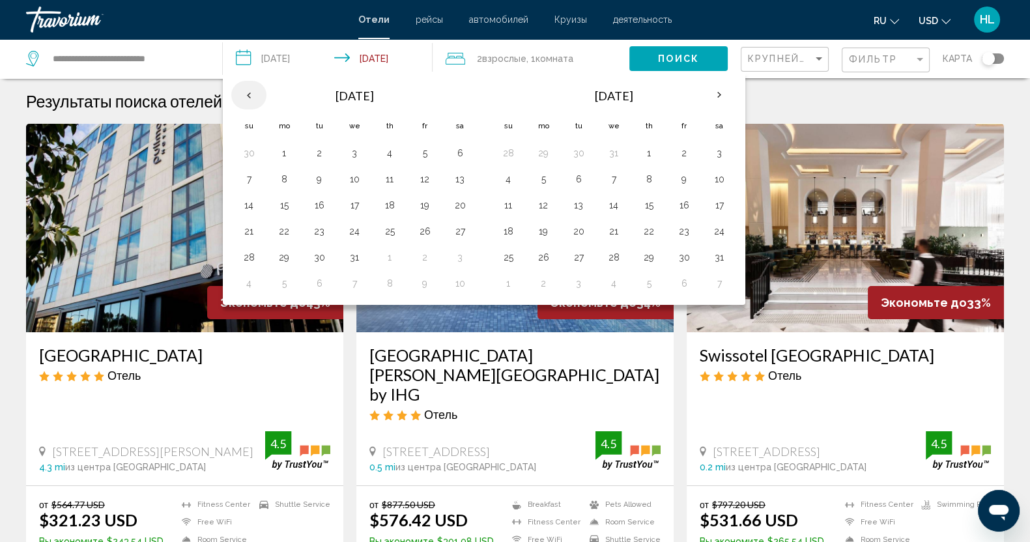
click at [248, 94] on th "Previous month" at bounding box center [248, 95] width 35 height 29
click at [714, 96] on th "Next month" at bounding box center [719, 95] width 35 height 29
click at [685, 256] on button "28" at bounding box center [684, 257] width 21 height 18
click at [717, 89] on th "Next month" at bounding box center [719, 95] width 35 height 29
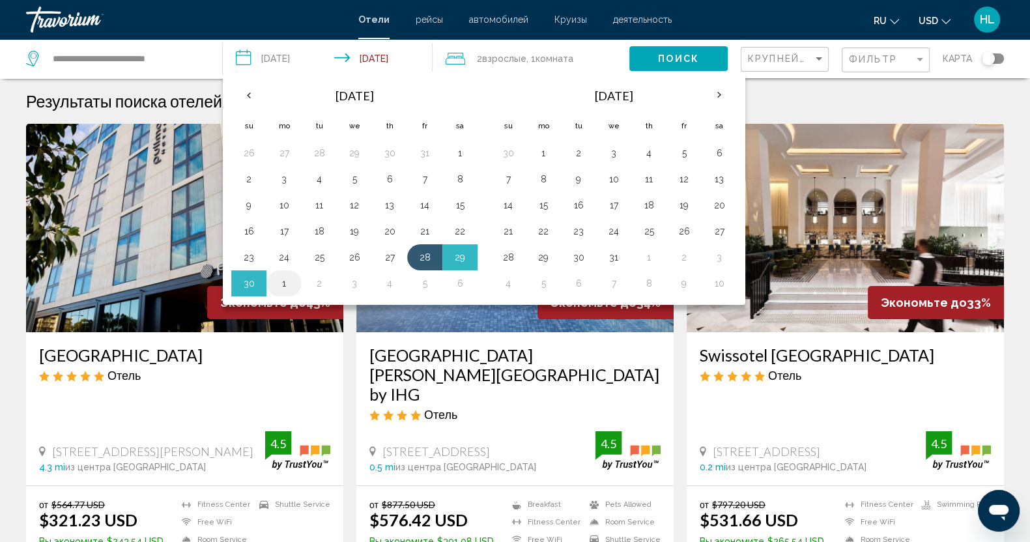
click at [277, 274] on button "1" at bounding box center [284, 283] width 21 height 18
type input "**********"
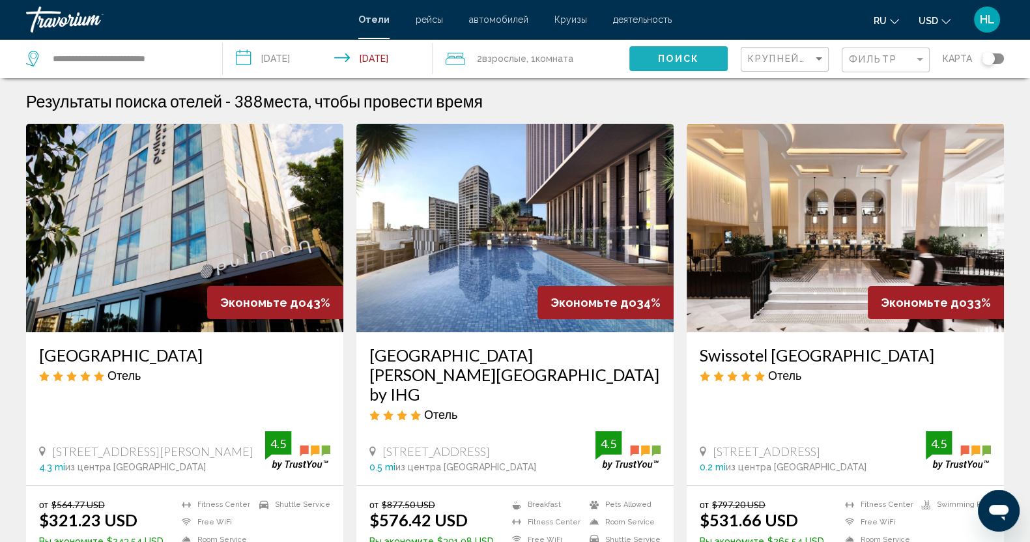
click at [666, 70] on button "Поиск" at bounding box center [678, 58] width 98 height 24
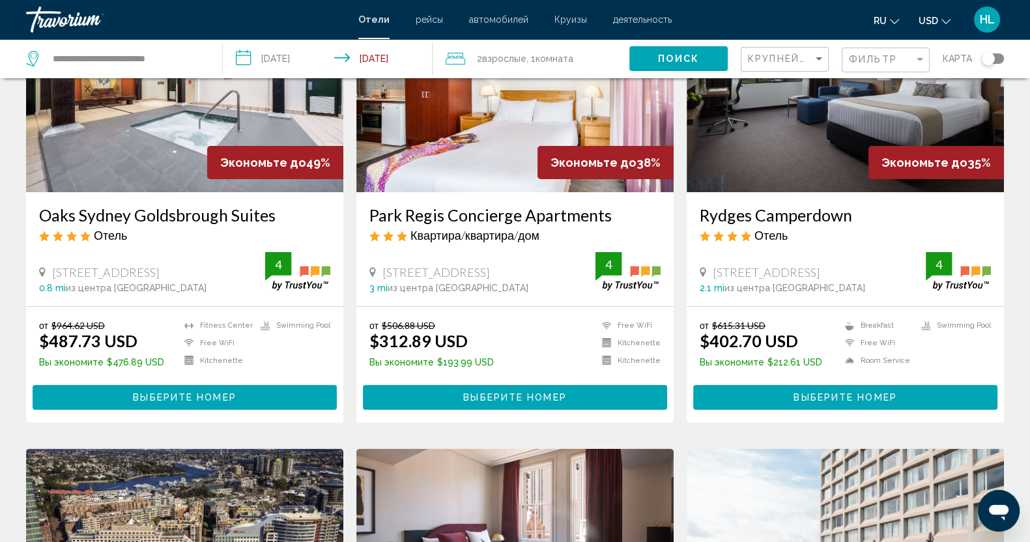
scroll to position [81, 0]
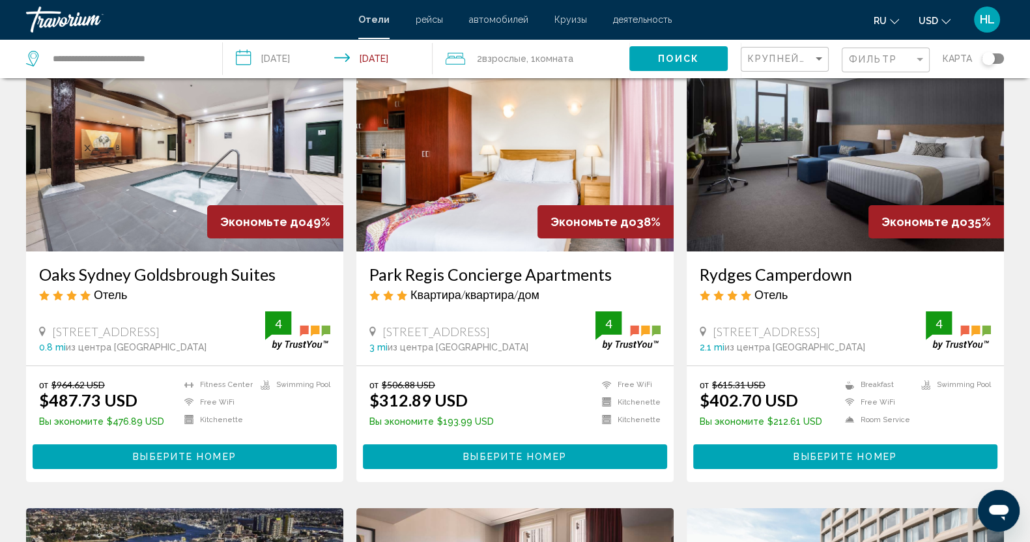
click at [488, 58] on span "Взрослые" at bounding box center [504, 58] width 44 height 10
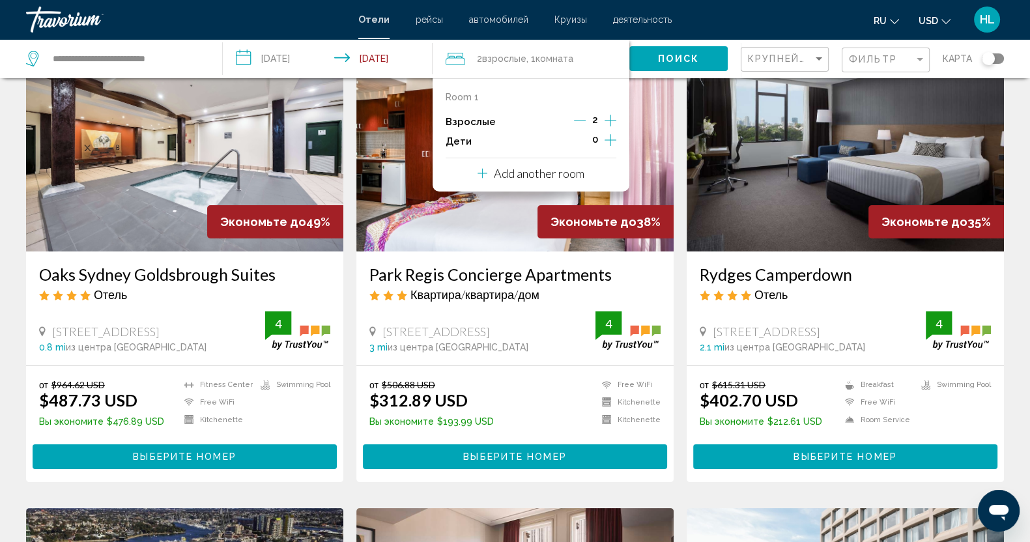
click at [613, 124] on icon "Increment adults" at bounding box center [611, 121] width 12 height 16
click at [581, 119] on icon "Decrement adults" at bounding box center [581, 121] width 12 height 12
click at [684, 58] on span "Поиск" at bounding box center [678, 59] width 41 height 10
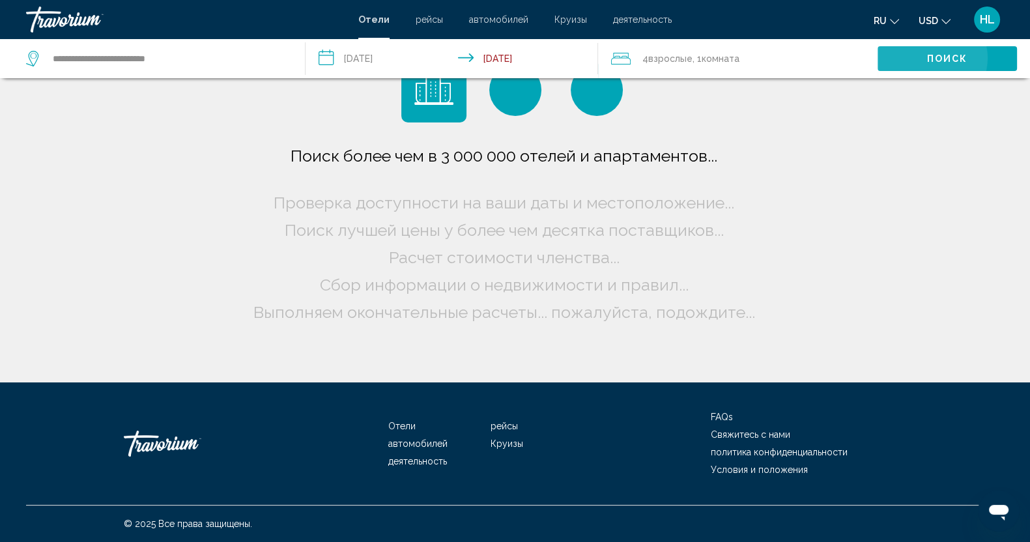
scroll to position [0, 0]
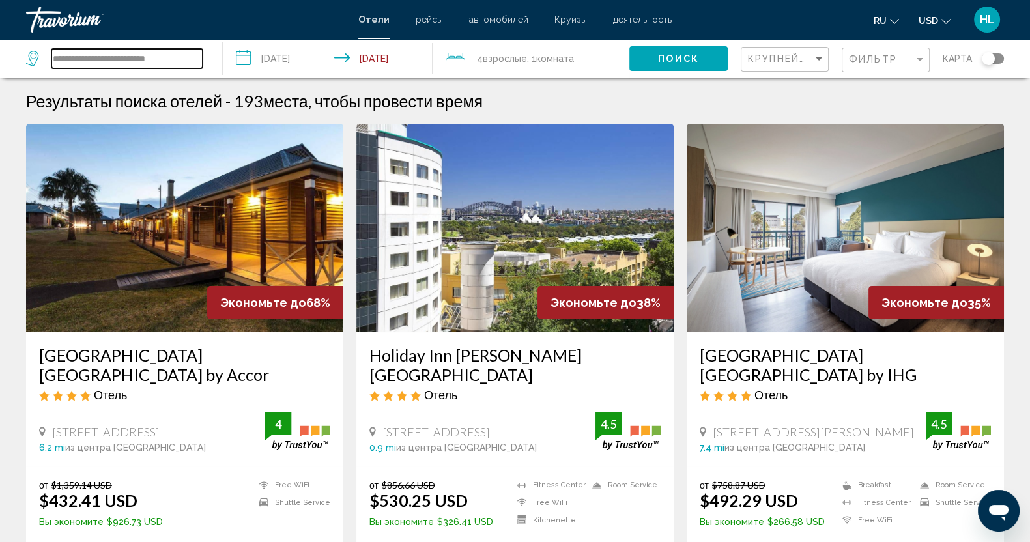
click at [160, 56] on input "**********" at bounding box center [126, 59] width 151 height 20
click at [128, 65] on input "**********" at bounding box center [126, 59] width 151 height 20
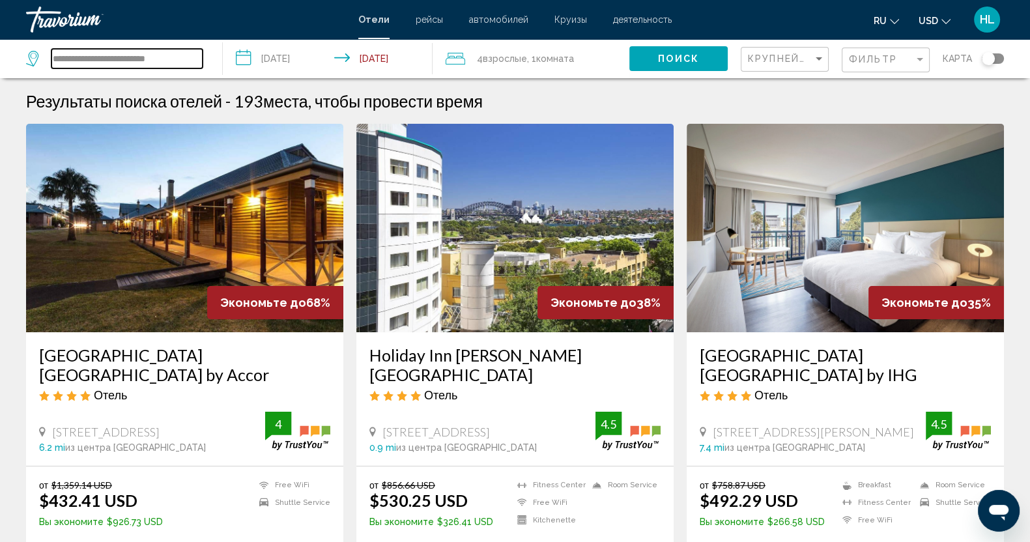
click at [128, 65] on input "**********" at bounding box center [126, 59] width 151 height 20
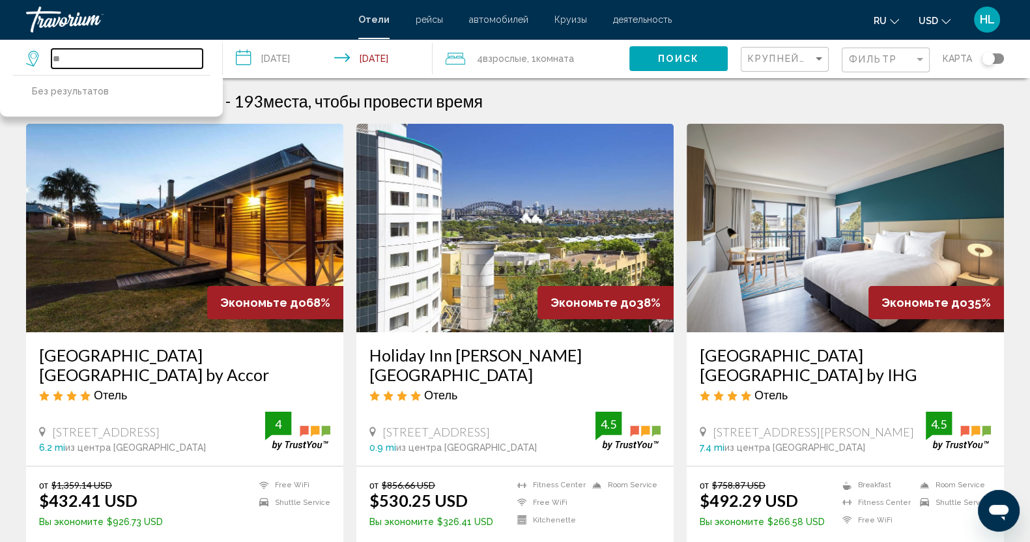
type input "*"
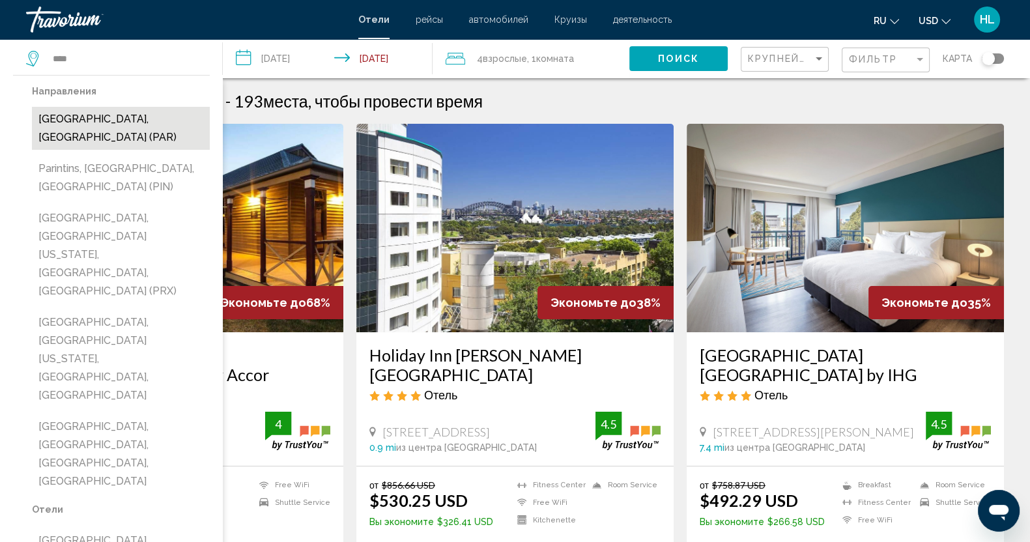
click at [98, 115] on button "[GEOGRAPHIC_DATA], [GEOGRAPHIC_DATA] (PAR)" at bounding box center [121, 128] width 178 height 43
type input "**********"
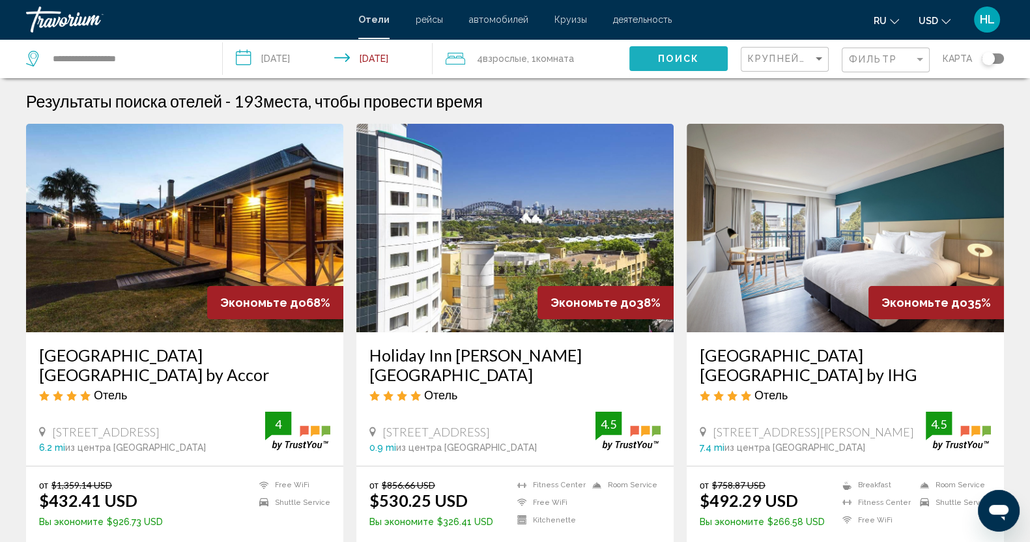
click at [661, 50] on button "Поиск" at bounding box center [678, 58] width 98 height 24
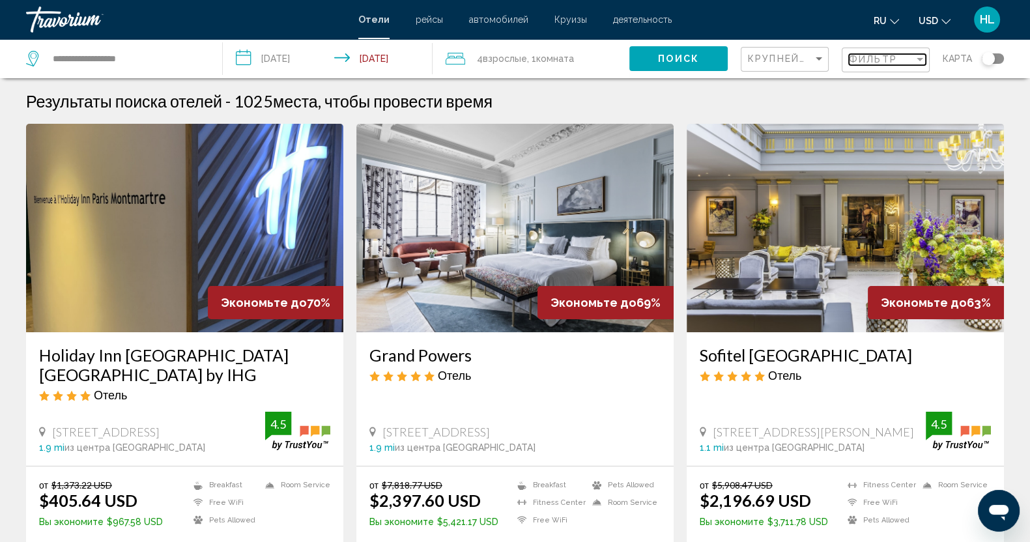
click at [910, 59] on div "Фильтр" at bounding box center [881, 59] width 65 height 10
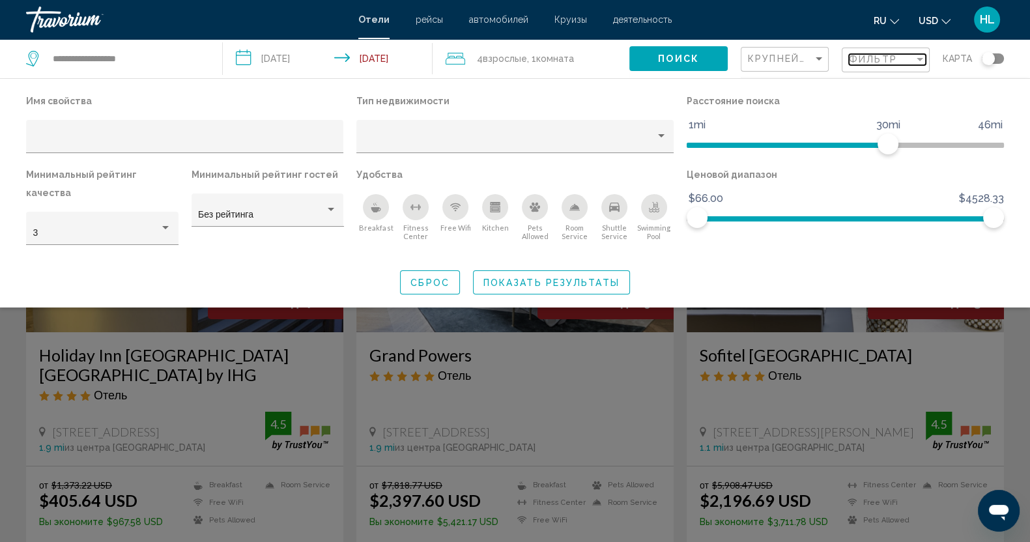
click at [910, 59] on div "Фильтр" at bounding box center [881, 59] width 65 height 10
click at [377, 208] on icon "Breakfast" at bounding box center [376, 209] width 10 height 5
click at [371, 209] on icon "Breakfast" at bounding box center [376, 207] width 10 height 10
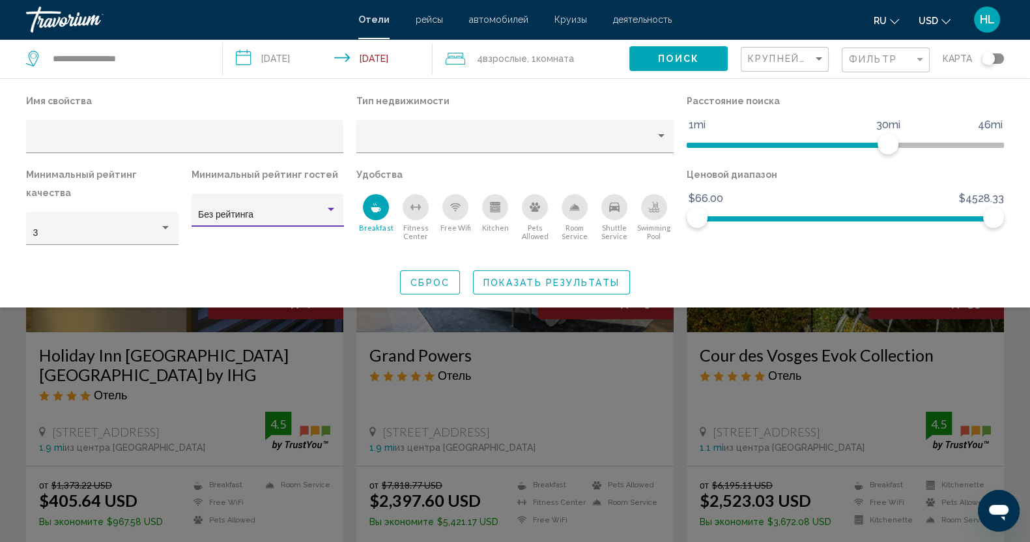
click at [329, 207] on div "Hotel Filters" at bounding box center [331, 210] width 12 height 10
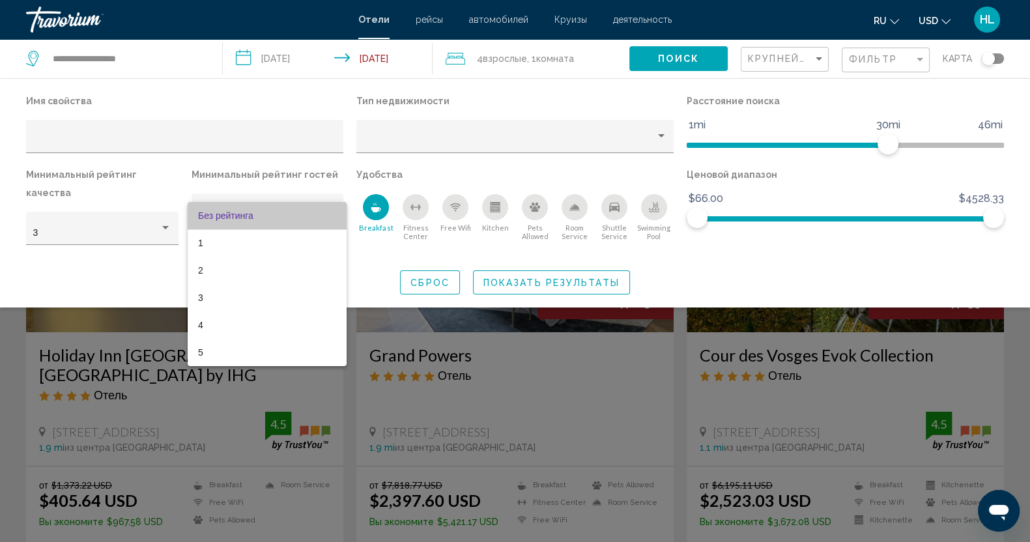
click at [329, 207] on span "Без рейтинга" at bounding box center [267, 215] width 138 height 27
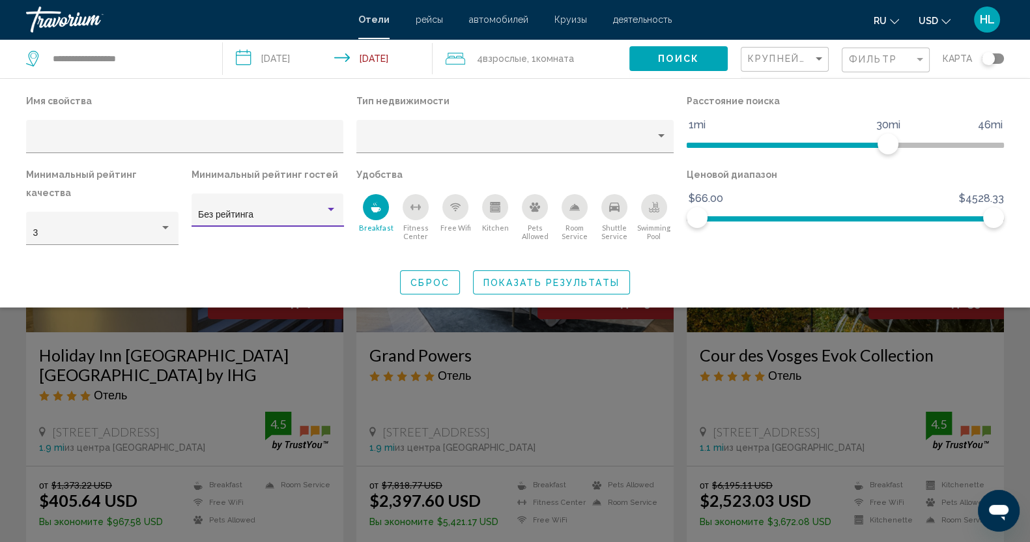
click at [329, 207] on div "Hotel Filters" at bounding box center [331, 210] width 12 height 10
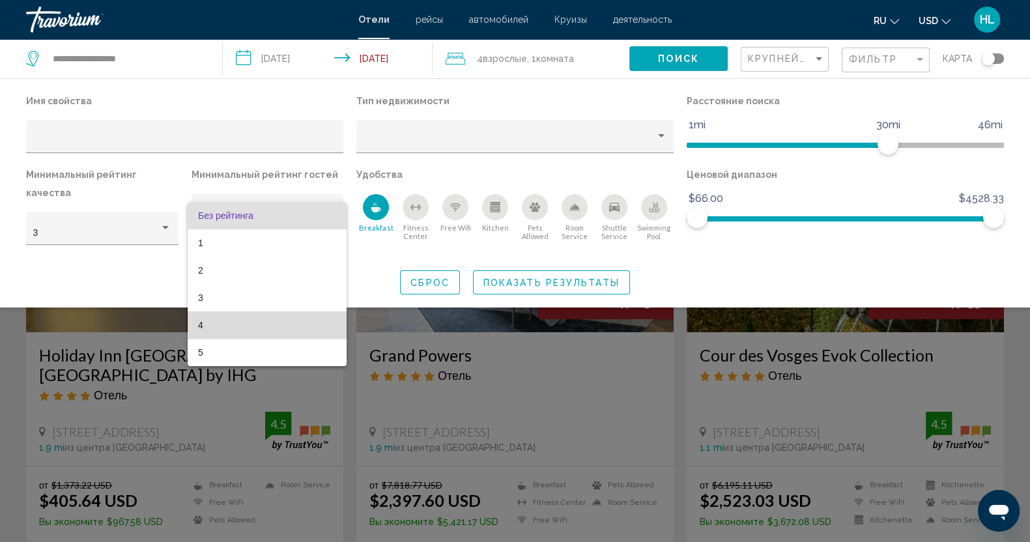
click at [210, 323] on span "4" at bounding box center [267, 324] width 138 height 27
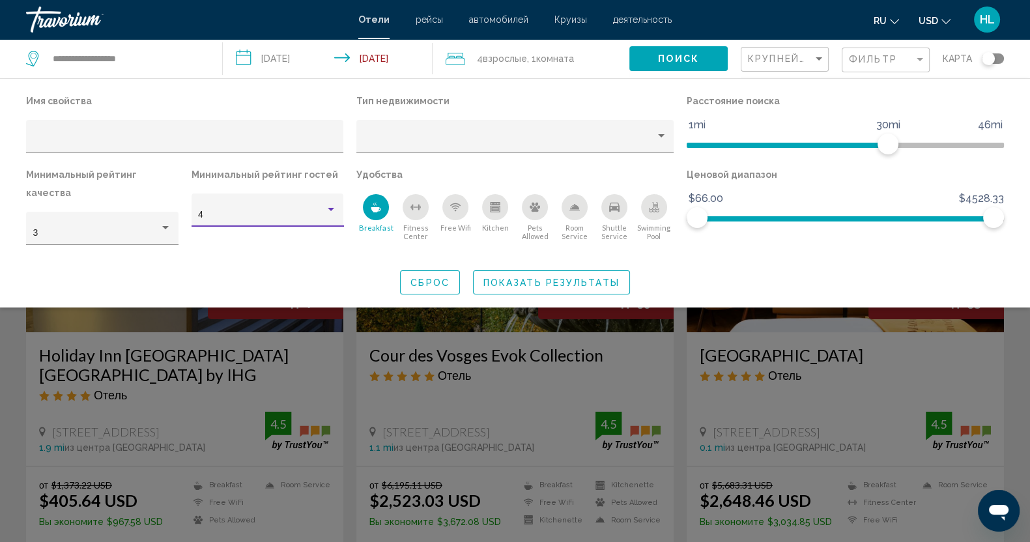
click at [329, 211] on div "Hotel Filters" at bounding box center [331, 209] width 7 height 3
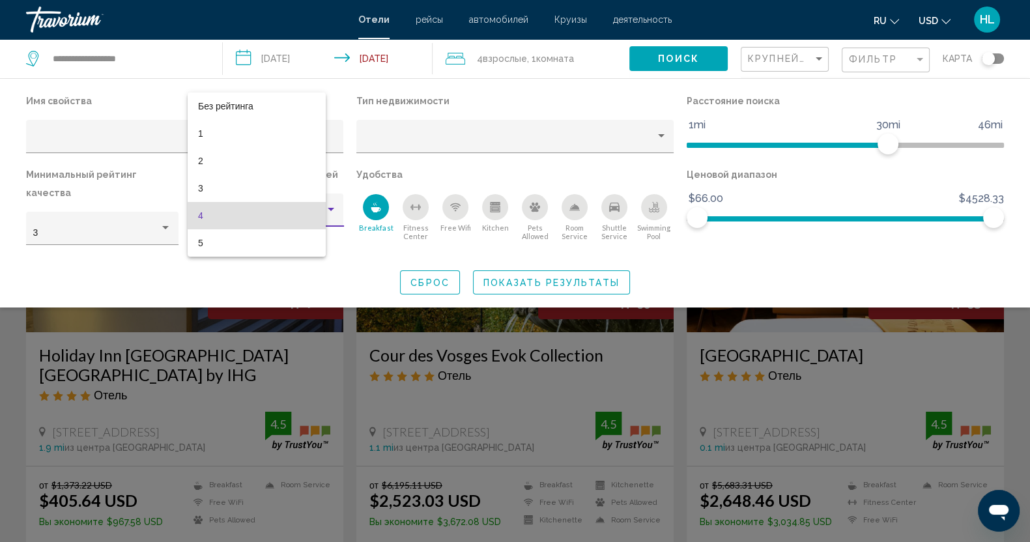
click at [329, 212] on body "**********" at bounding box center [515, 271] width 1030 height 542
click at [217, 135] on span "1" at bounding box center [267, 133] width 138 height 27
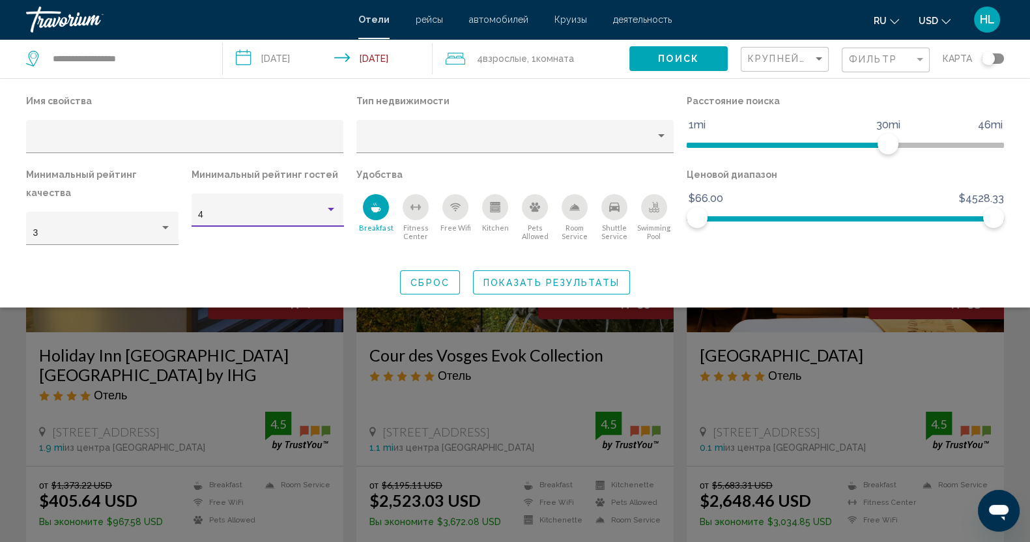
click at [217, 135] on div "Hotel Filters" at bounding box center [185, 140] width 304 height 27
click at [539, 278] on span "Показать результаты" at bounding box center [551, 283] width 136 height 10
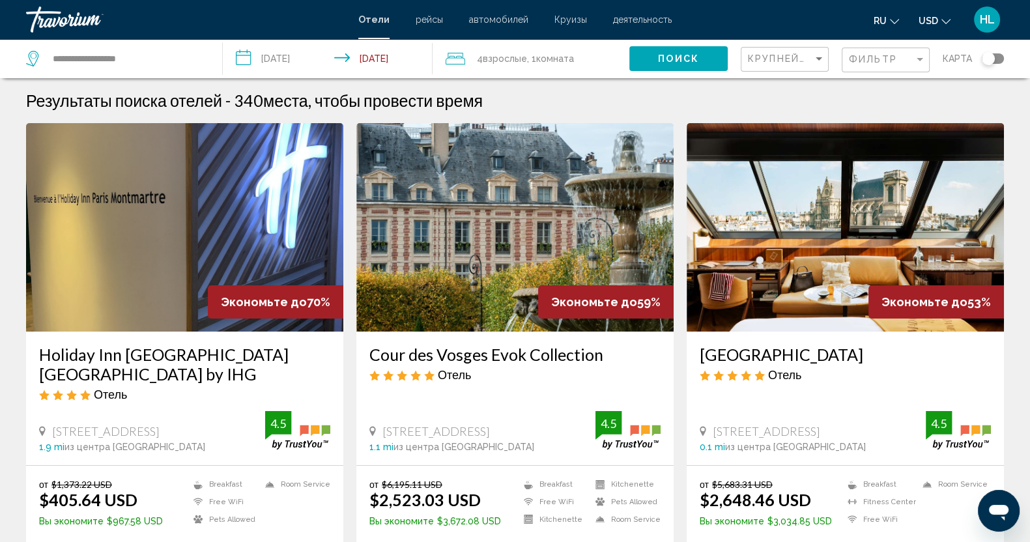
scroll to position [162, 0]
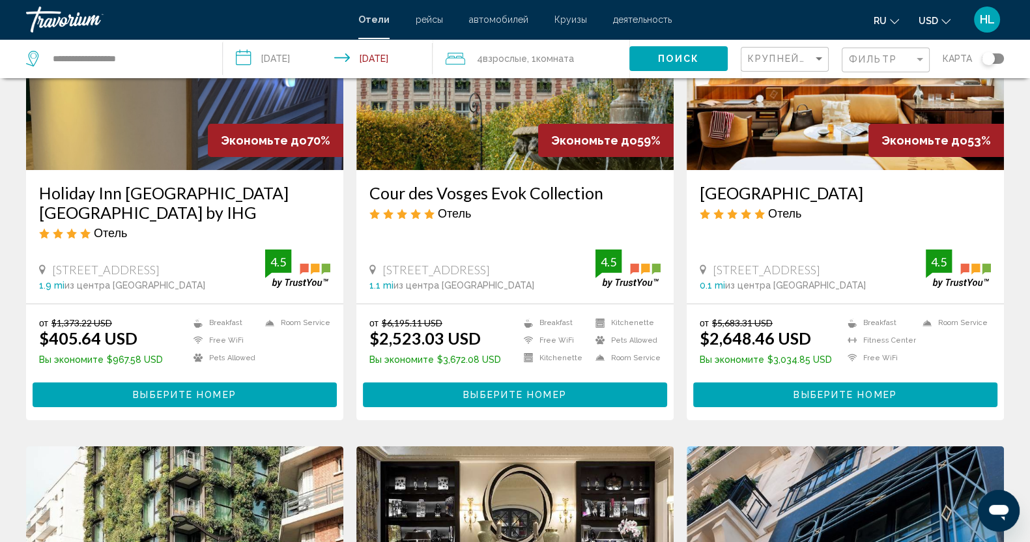
click at [163, 390] on span "Выберите номер" at bounding box center [184, 395] width 103 height 10
click at [0, 0] on div at bounding box center [0, 0] width 0 height 0
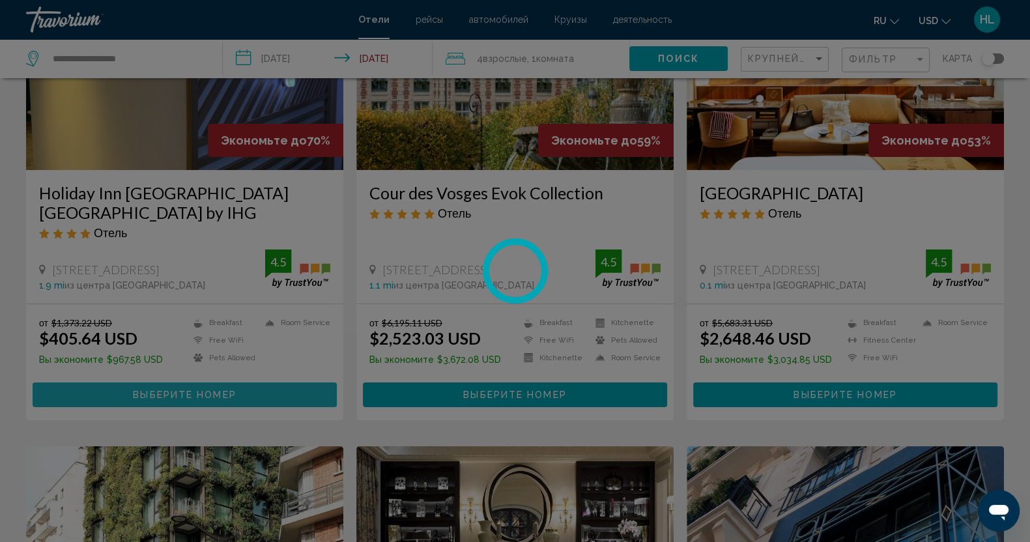
click at [163, 377] on div at bounding box center [515, 271] width 1030 height 542
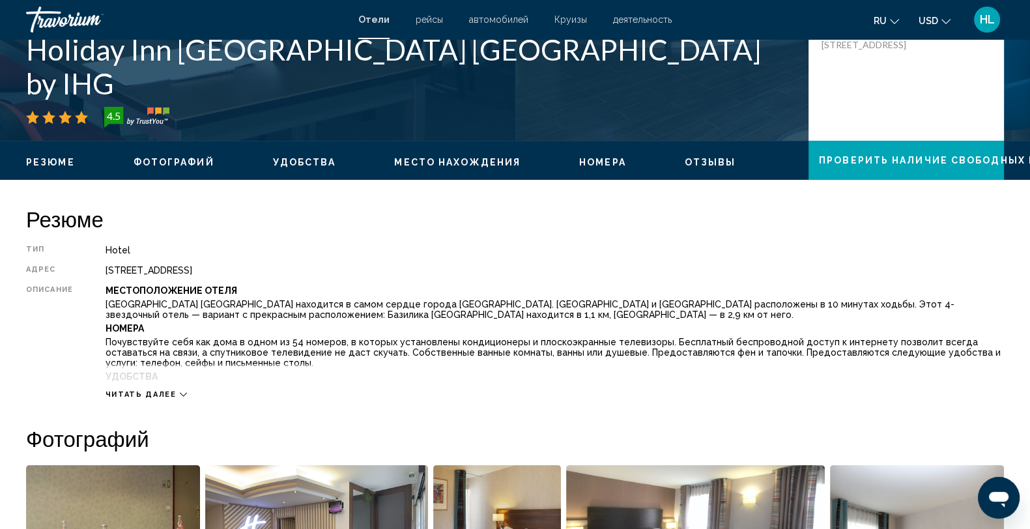
scroll to position [325, 0]
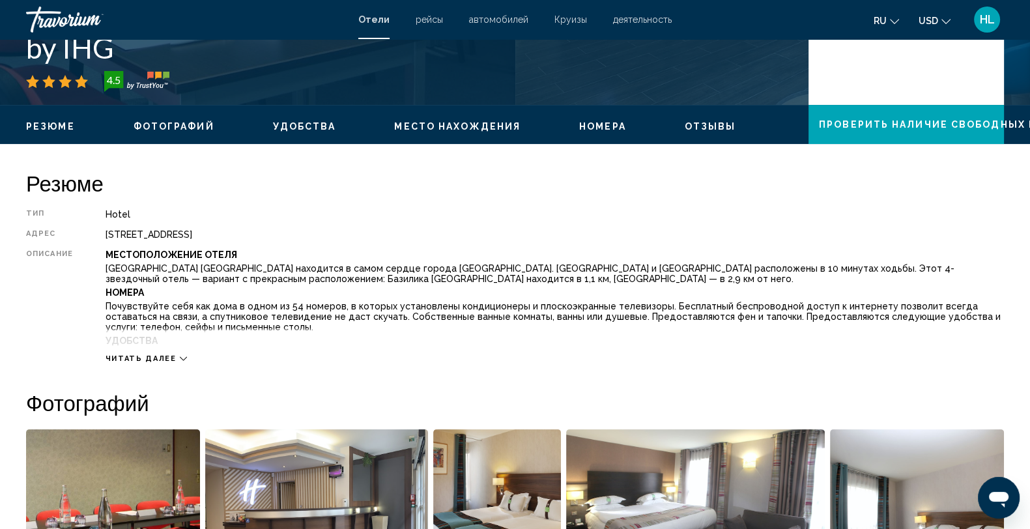
click at [180, 355] on icon "Main content" at bounding box center [183, 358] width 7 height 7
click at [177, 355] on p "Гостям предоставляются такие услуги и удобства как бесплатный беспроводной дост…" at bounding box center [555, 354] width 899 height 10
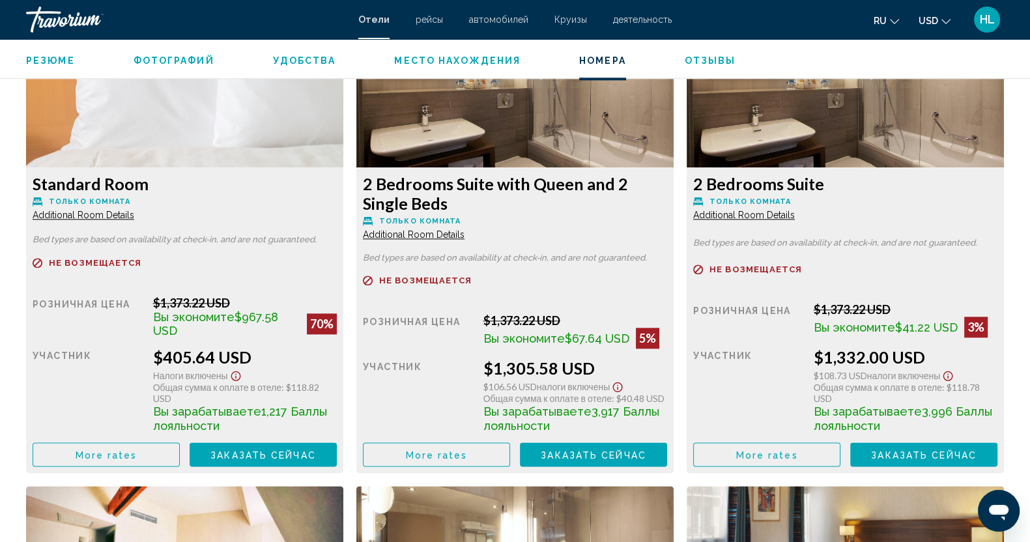
scroll to position [1955, 0]
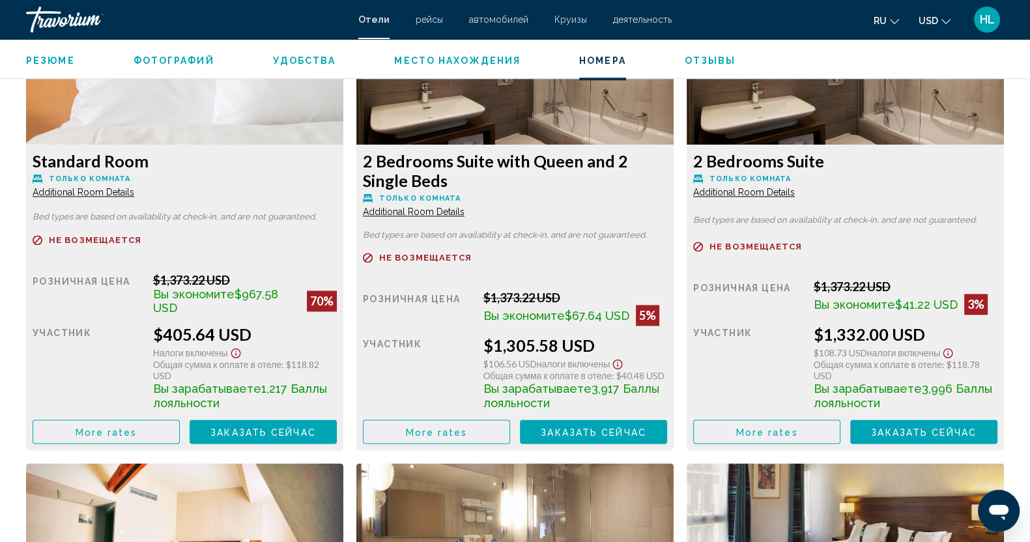
click at [86, 190] on span "Additional Room Details" at bounding box center [84, 192] width 102 height 10
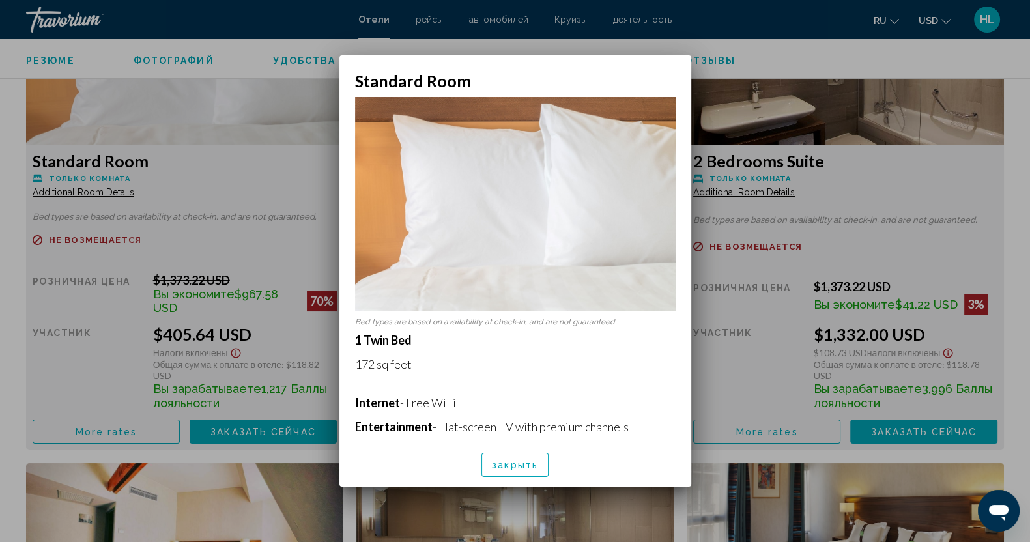
scroll to position [1955, 0]
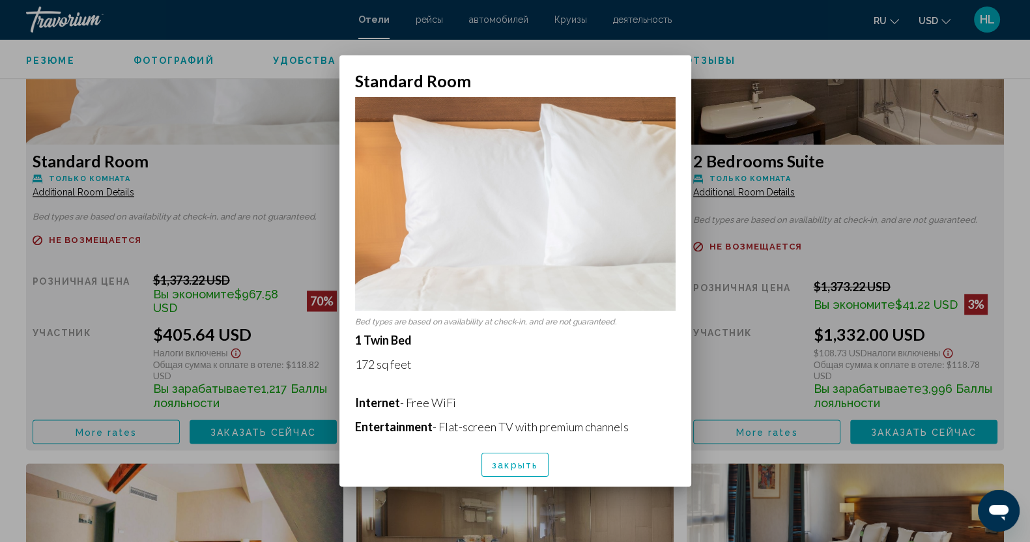
click at [86, 190] on div at bounding box center [515, 271] width 1030 height 542
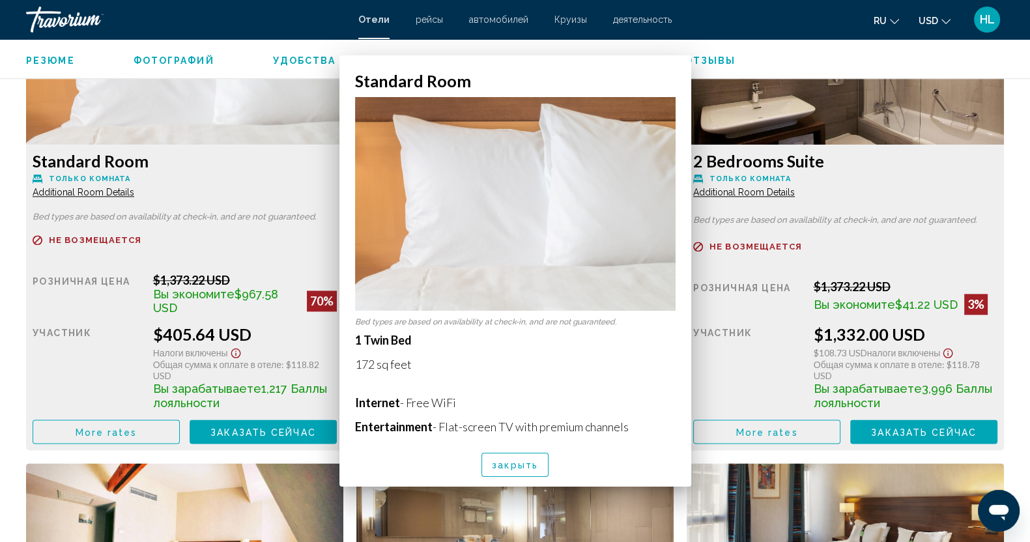
click at [86, 190] on span "Additional Room Details" at bounding box center [84, 192] width 102 height 10
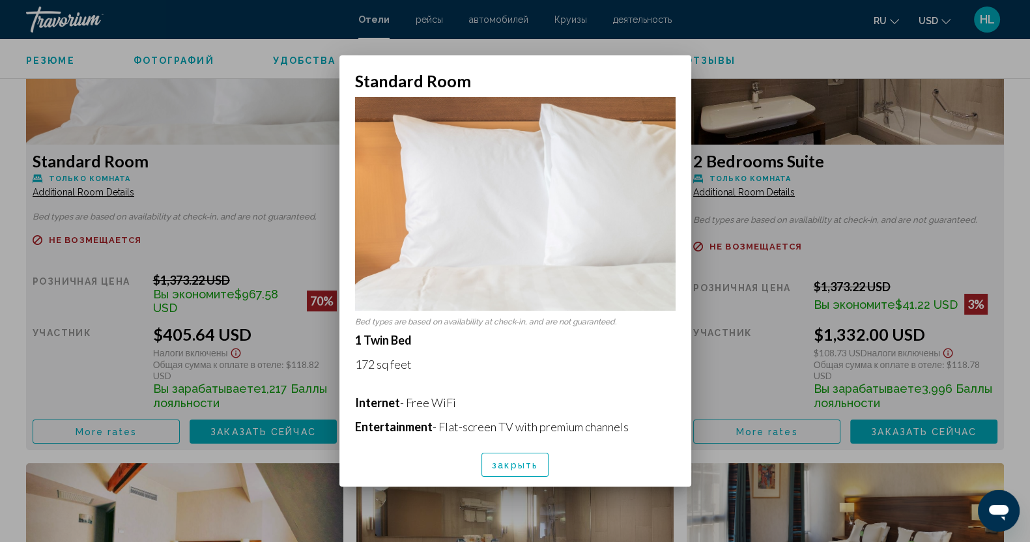
scroll to position [0, 0]
click at [86, 190] on div at bounding box center [515, 271] width 1030 height 542
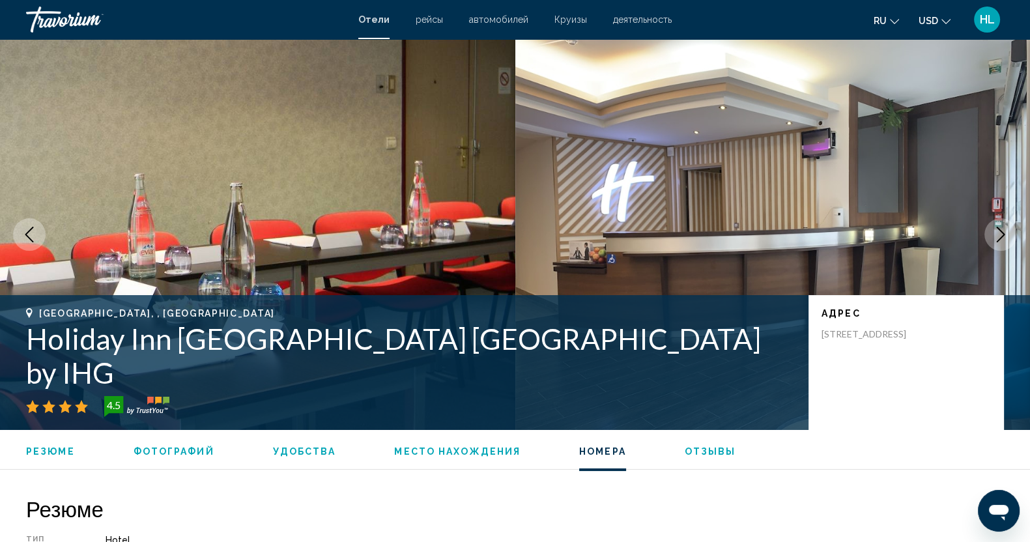
scroll to position [1955, 0]
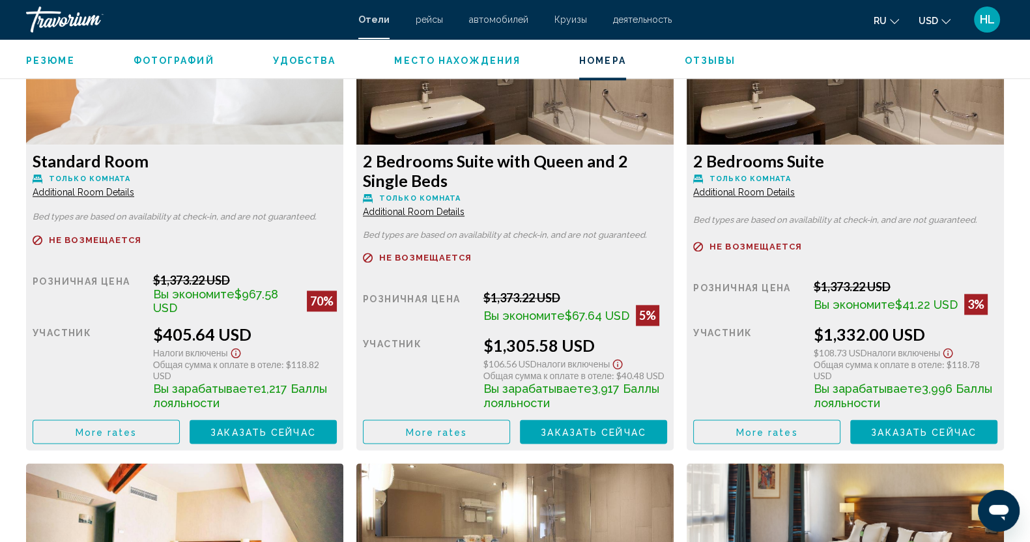
click at [86, 190] on span "Additional Room Details" at bounding box center [84, 192] width 102 height 10
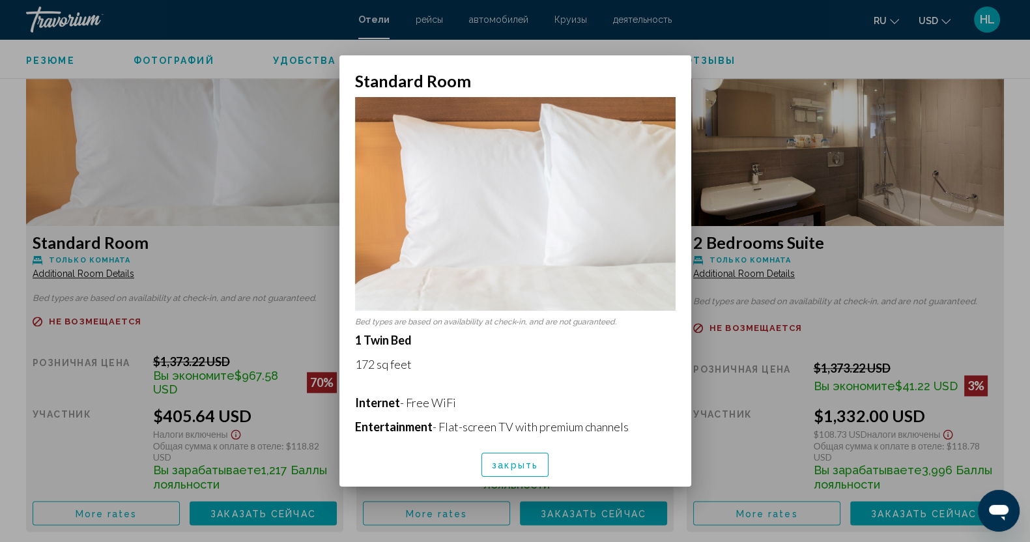
click at [502, 461] on span "закрыть" at bounding box center [515, 465] width 46 height 10
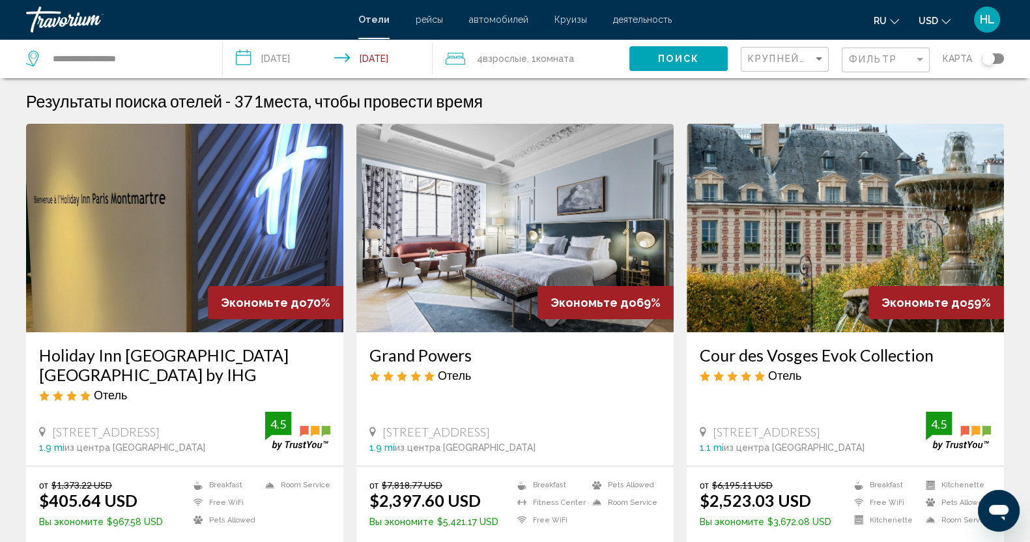
click at [517, 60] on span "Взрослые" at bounding box center [505, 58] width 44 height 10
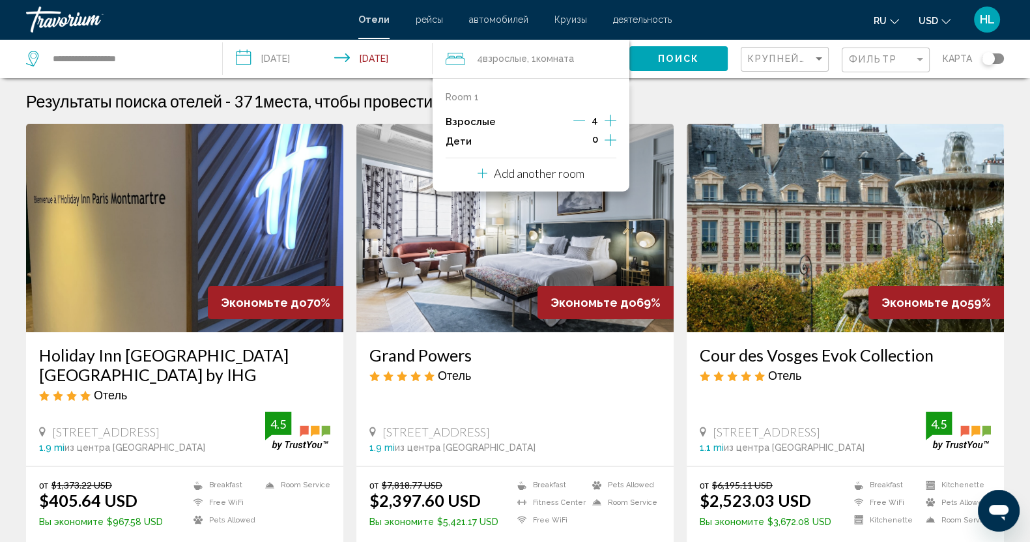
click at [582, 121] on icon "Decrement adults" at bounding box center [579, 121] width 12 height 1
click at [582, 121] on icon "Decrement adults" at bounding box center [581, 121] width 12 height 1
click at [671, 54] on span "Поиск" at bounding box center [678, 59] width 41 height 10
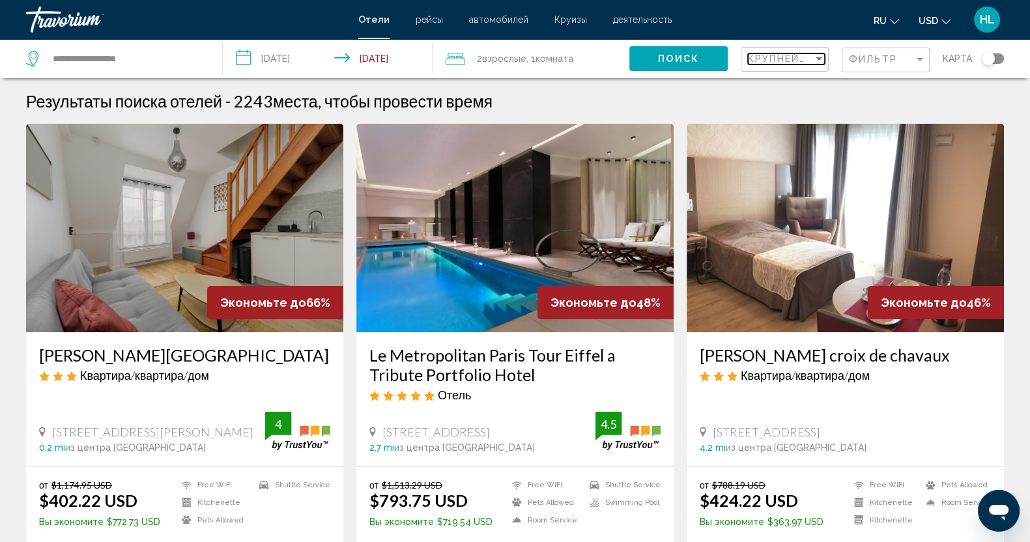
click at [790, 53] on span "Крупнейшие сбережения" at bounding box center [826, 58] width 156 height 10
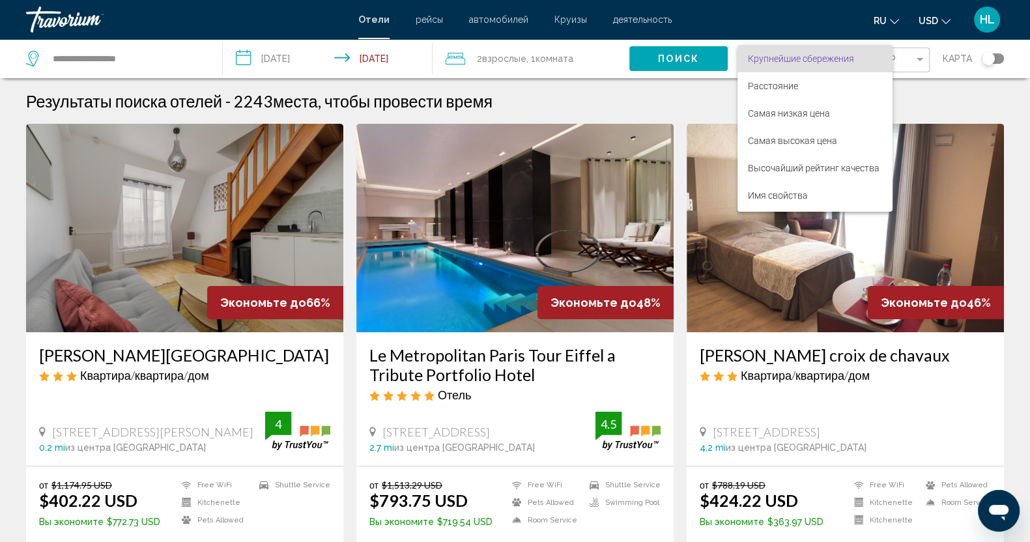
click at [790, 53] on span "Крупнейшие сбережения" at bounding box center [801, 58] width 106 height 10
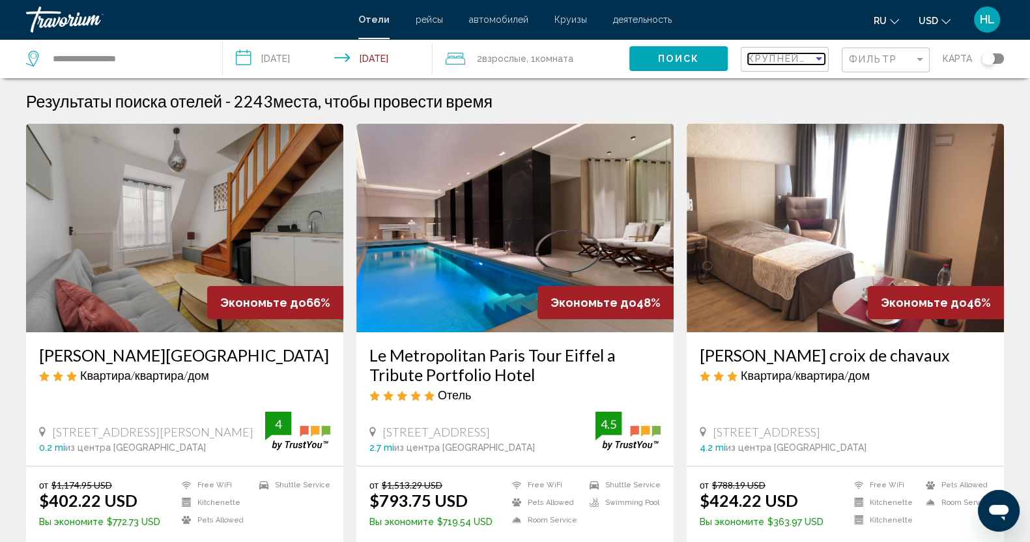
click at [818, 55] on div "Sort by" at bounding box center [819, 58] width 12 height 10
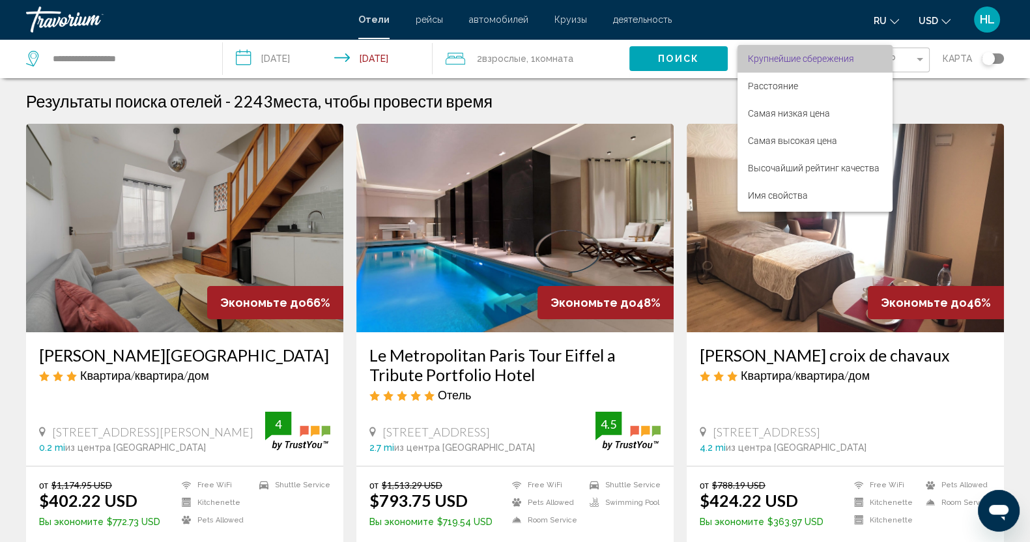
click at [818, 55] on span "Крупнейшие сбережения" at bounding box center [801, 58] width 106 height 10
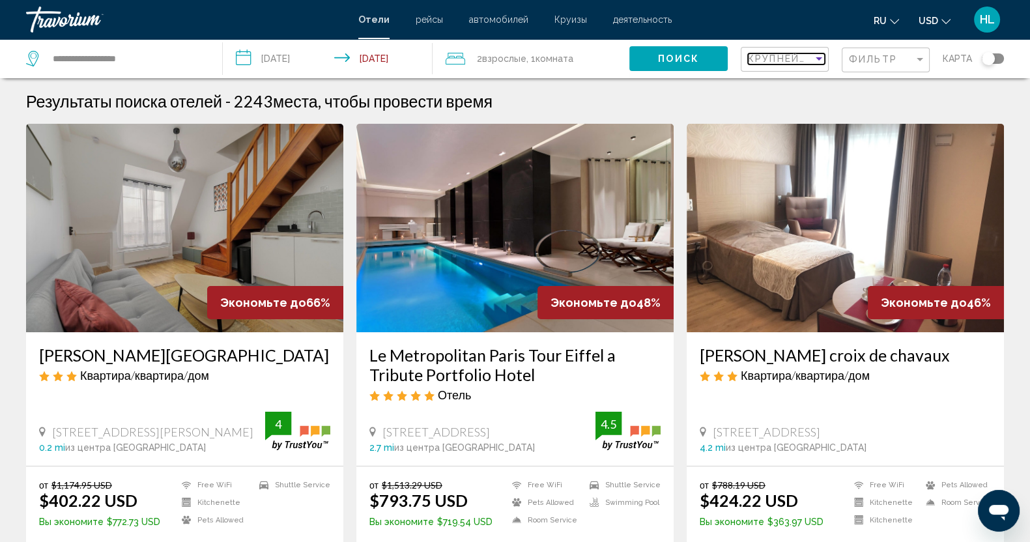
click at [818, 55] on div "Sort by" at bounding box center [819, 58] width 12 height 10
click at [816, 57] on div "Sort by" at bounding box center [819, 58] width 7 height 3
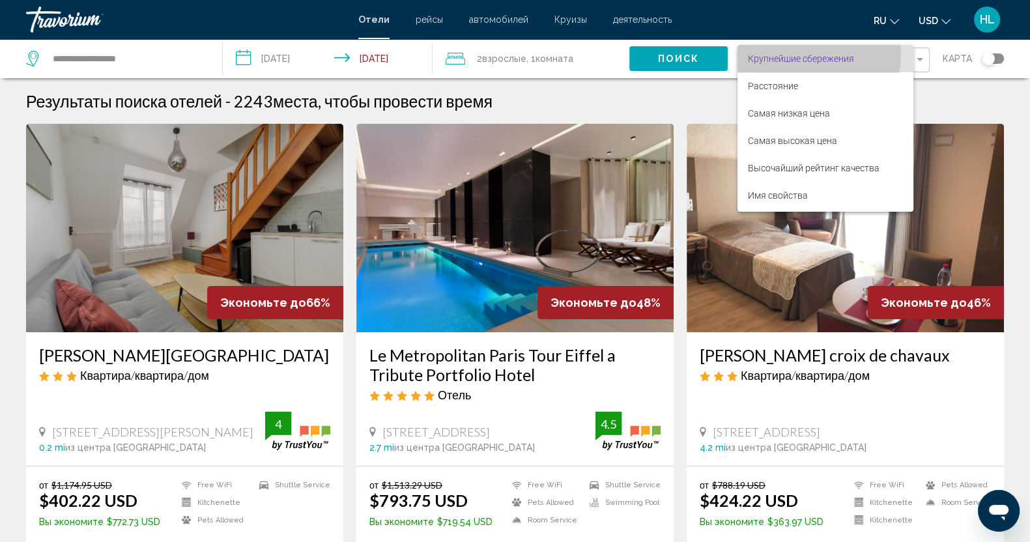
click at [816, 57] on span "Крупнейшие сбережения" at bounding box center [801, 58] width 106 height 10
click at [816, 57] on div "Sort by" at bounding box center [819, 58] width 7 height 3
drag, startPoint x: 816, startPoint y: 57, endPoint x: 814, endPoint y: 112, distance: 55.4
click at [814, 112] on div "Крупнейшие сбережения Расстояние Самая низкая цена Самая высокая цена Высочайши…" at bounding box center [826, 128] width 176 height 167
click at [814, 112] on span "Самая низкая цена" at bounding box center [789, 113] width 82 height 10
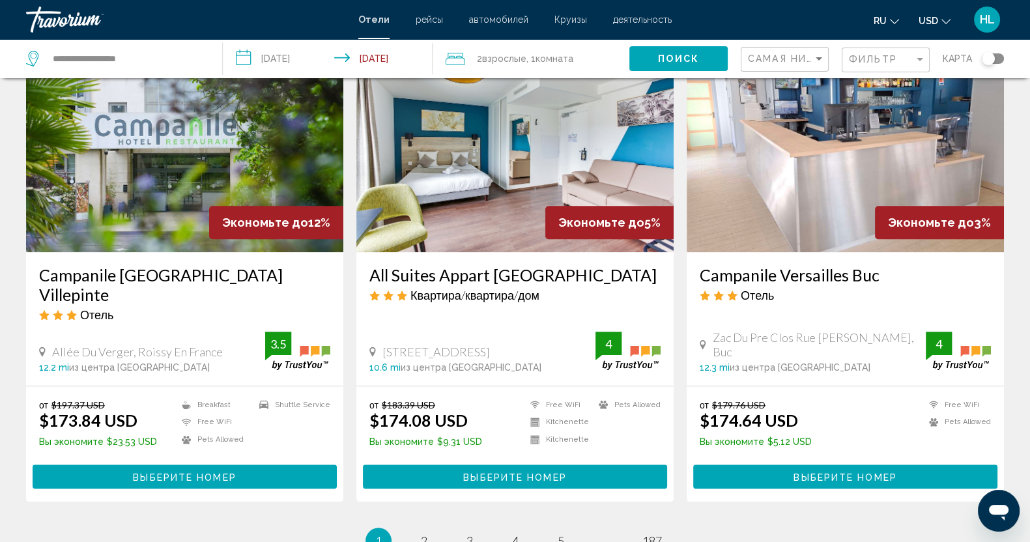
scroll to position [1710, 0]
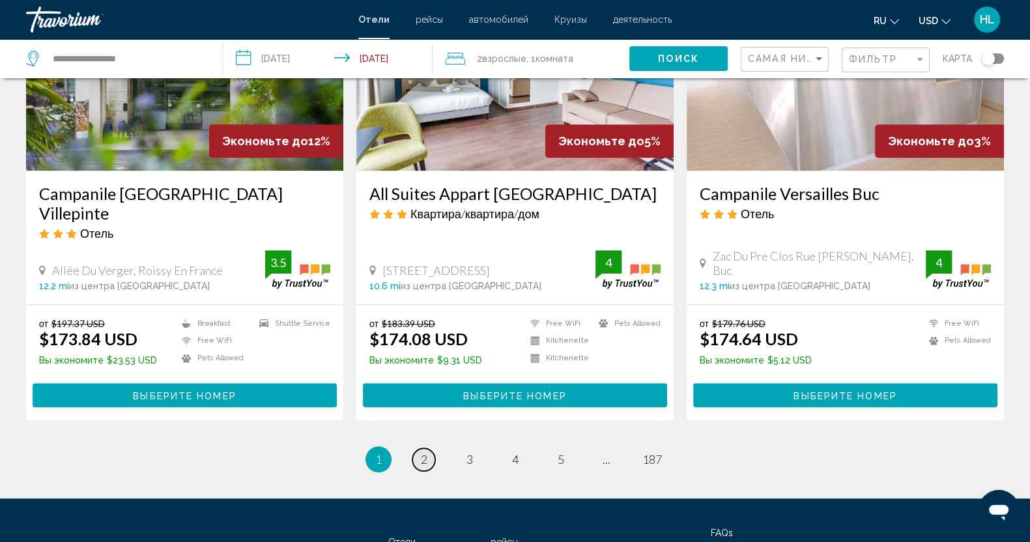
click at [426, 452] on span "2" at bounding box center [424, 459] width 7 height 14
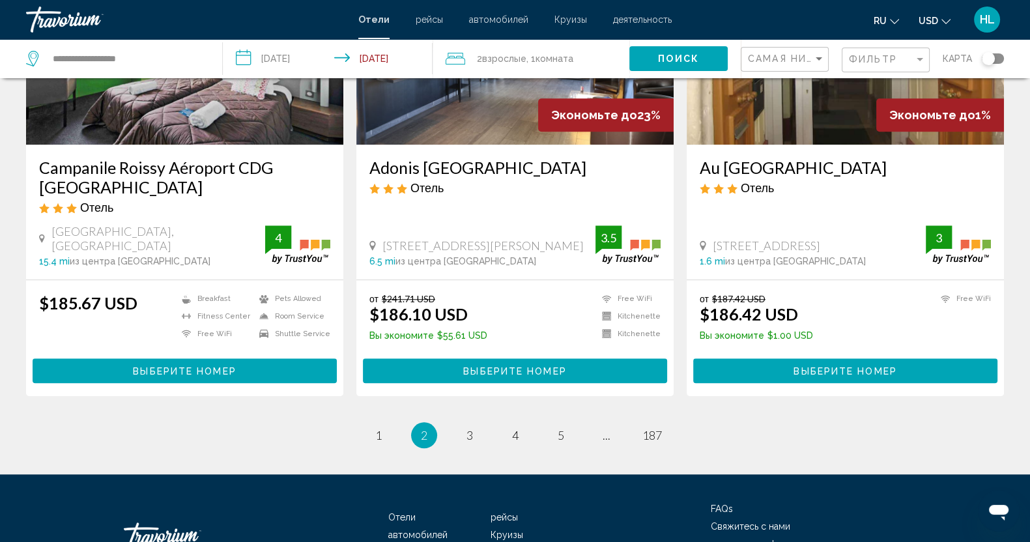
scroll to position [1731, 0]
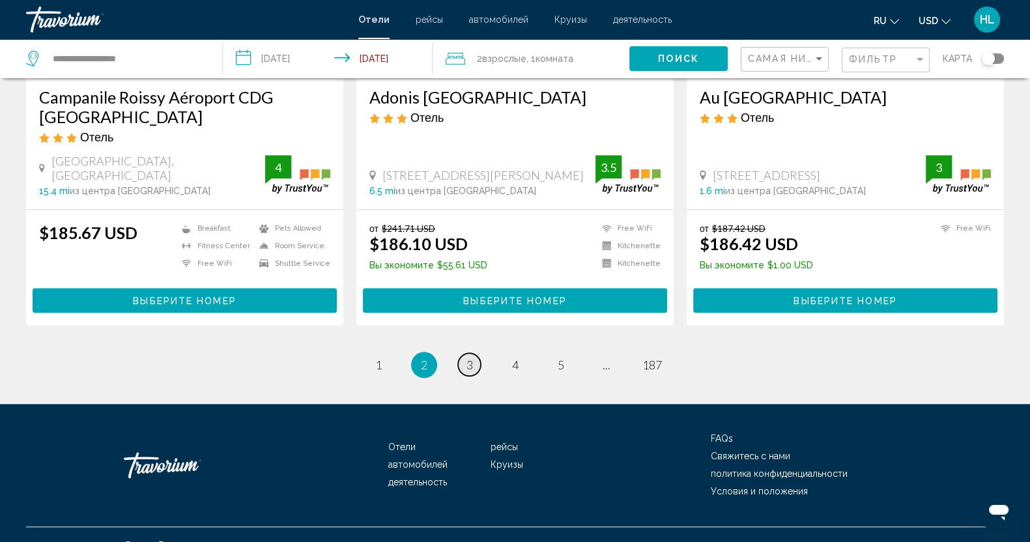
click at [473, 353] on link "page 3" at bounding box center [469, 364] width 23 height 23
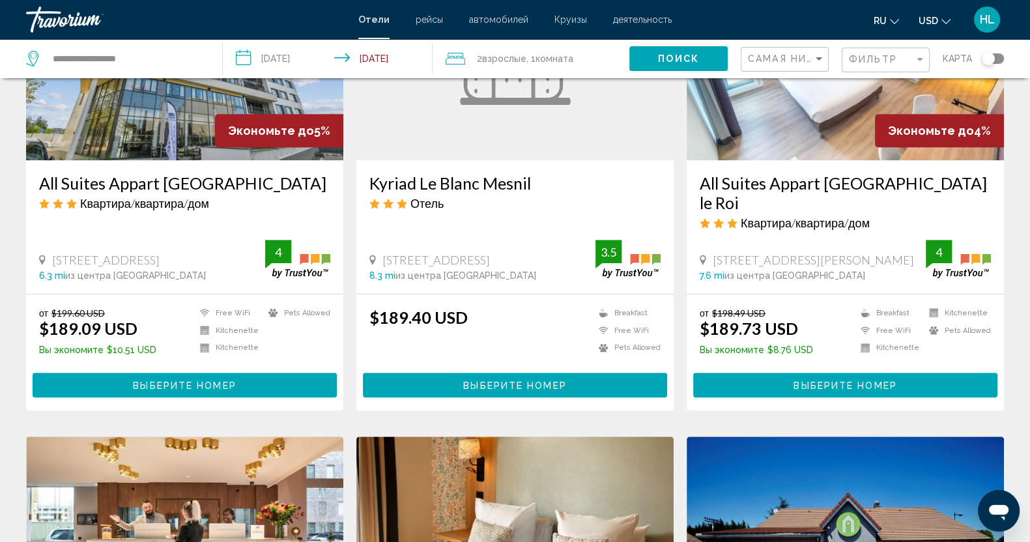
scroll to position [1140, 0]
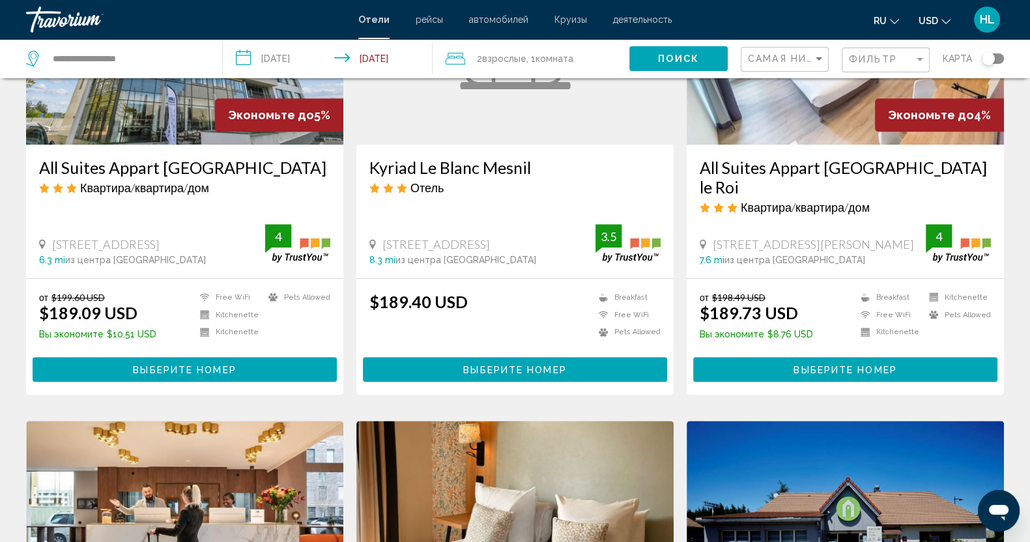
click at [162, 369] on span "Выберите номер" at bounding box center [184, 370] width 103 height 10
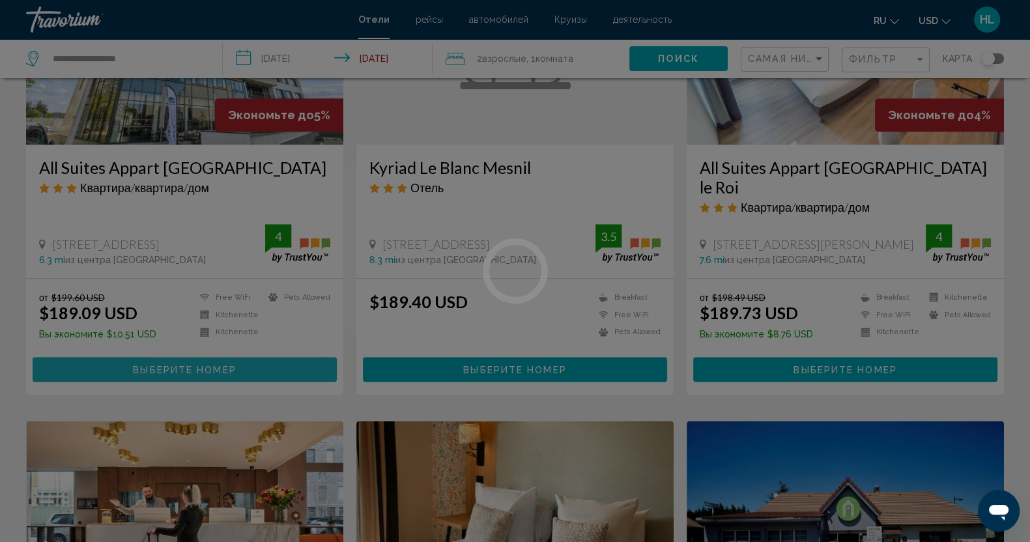
click at [162, 369] on div at bounding box center [515, 271] width 1030 height 542
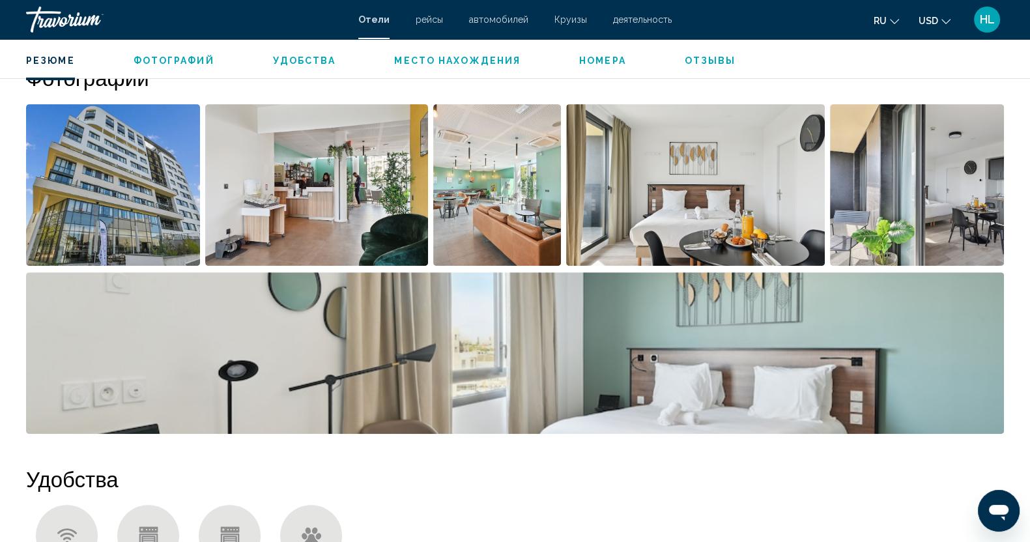
scroll to position [569, 0]
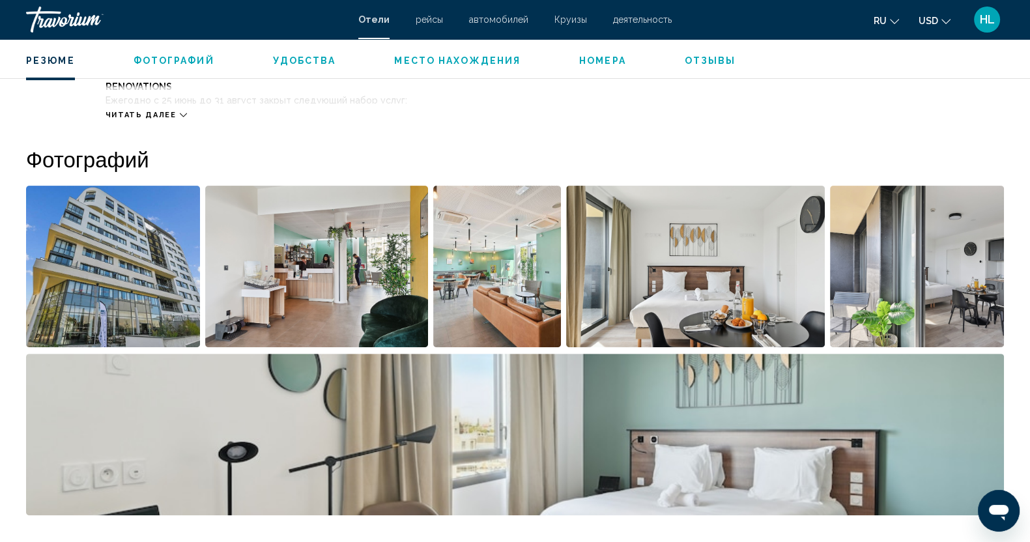
click at [695, 294] on img "Open full-screen image slider" at bounding box center [695, 267] width 259 height 162
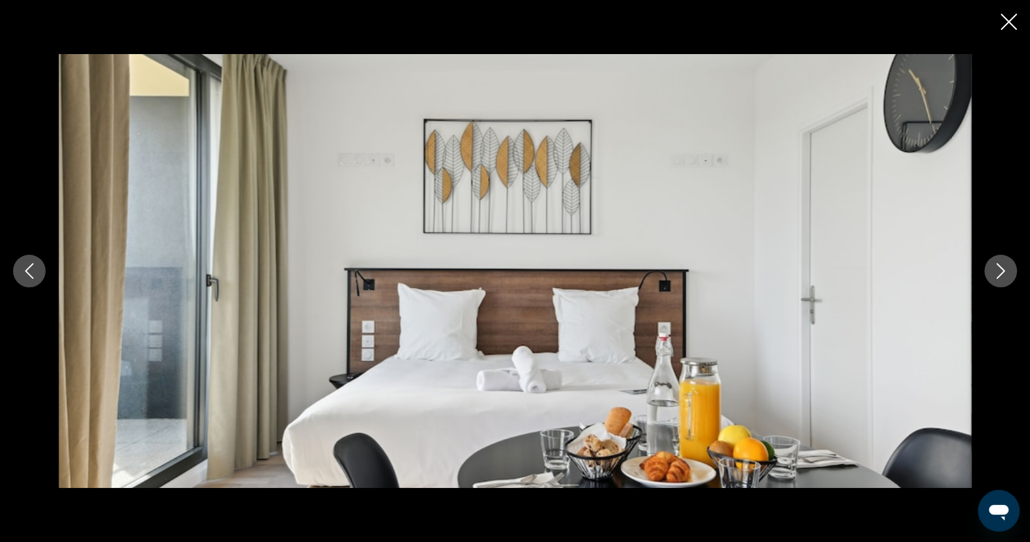
click at [994, 267] on icon "Next image" at bounding box center [1001, 271] width 16 height 16
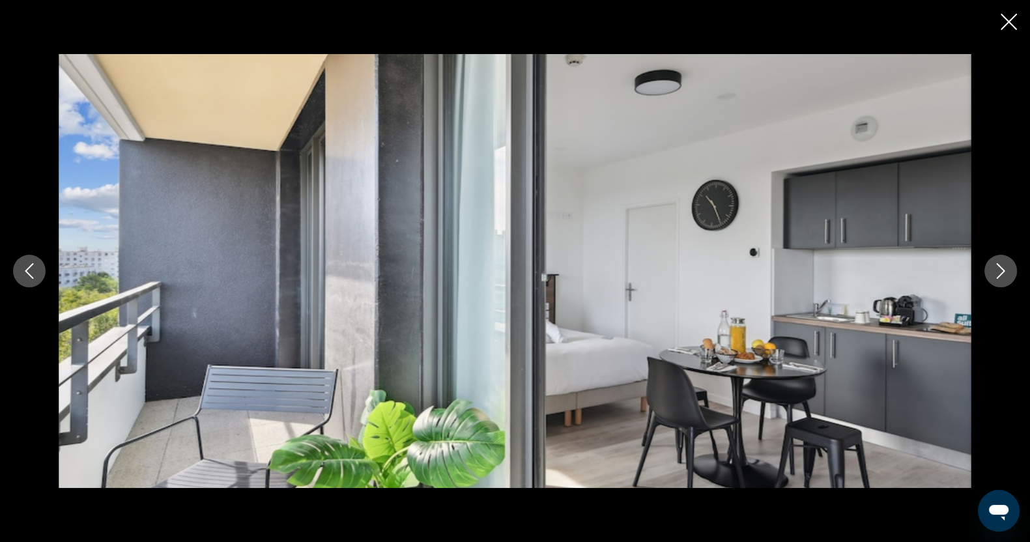
click at [994, 267] on icon "Next image" at bounding box center [1001, 271] width 16 height 16
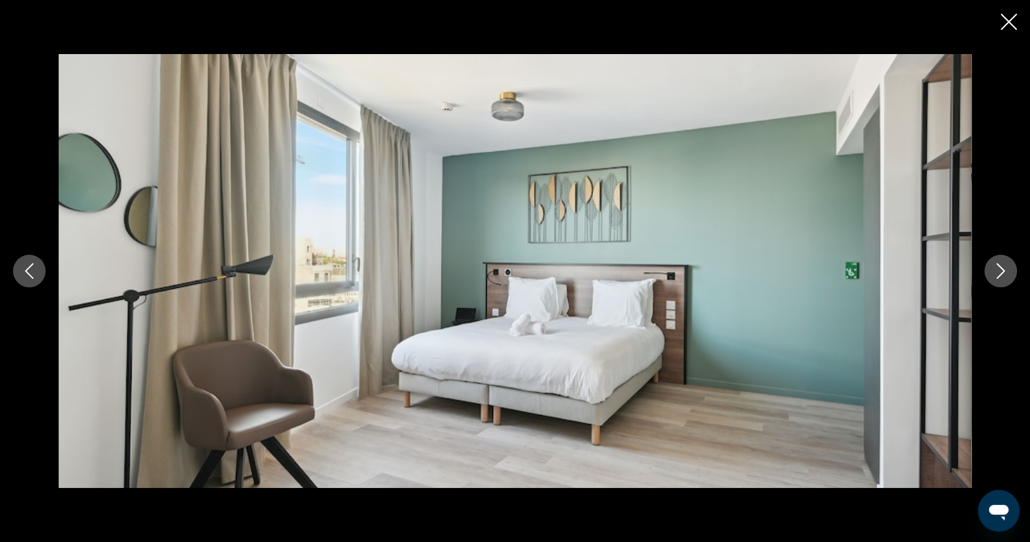
click at [994, 267] on icon "Next image" at bounding box center [1001, 271] width 16 height 16
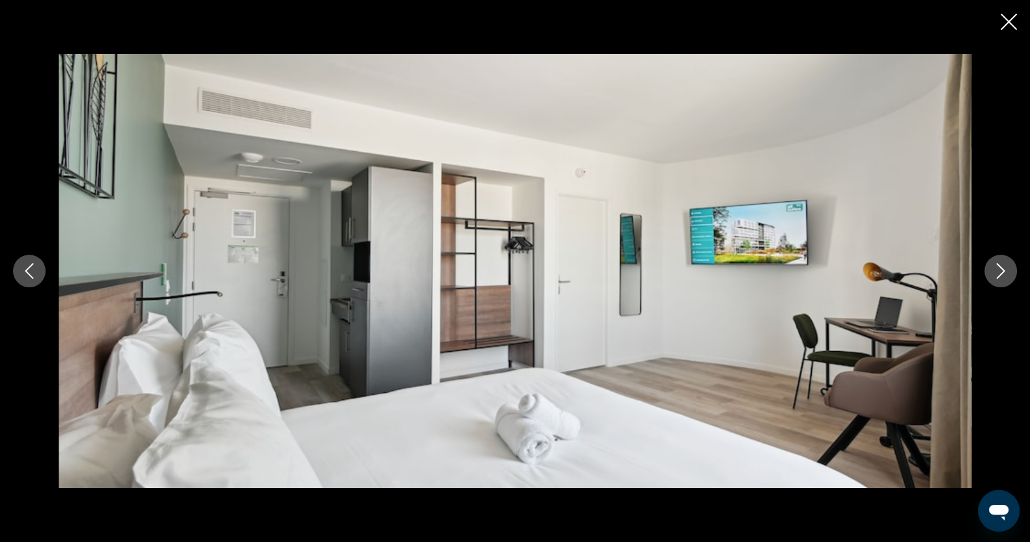
click at [994, 267] on icon "Next image" at bounding box center [1001, 271] width 16 height 16
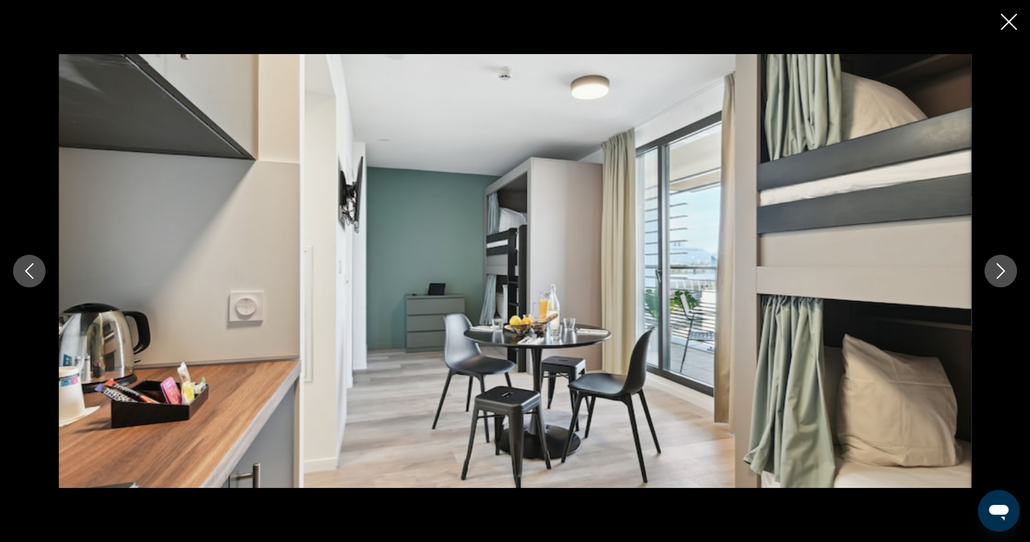
click at [994, 267] on icon "Next image" at bounding box center [1001, 271] width 16 height 16
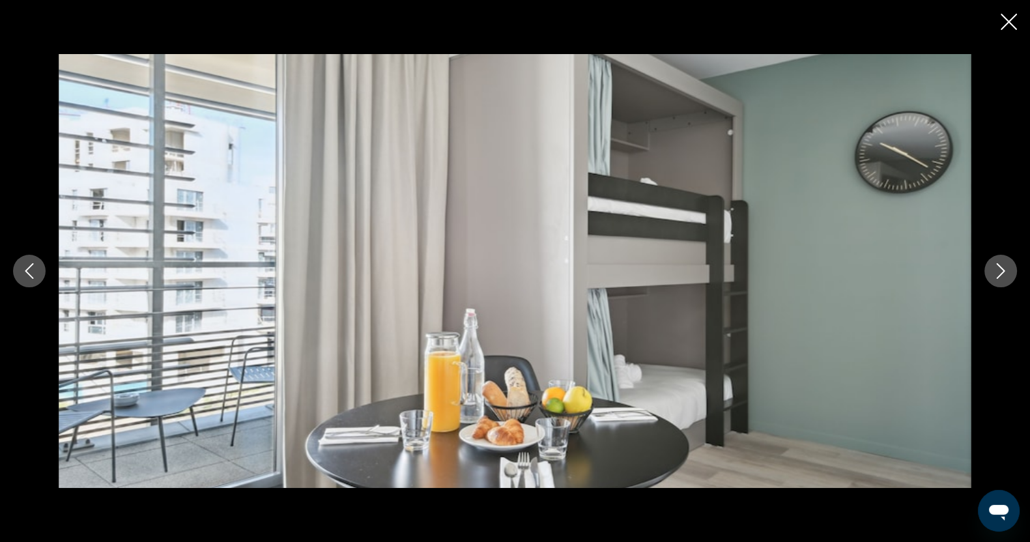
click at [994, 267] on icon "Next image" at bounding box center [1001, 271] width 16 height 16
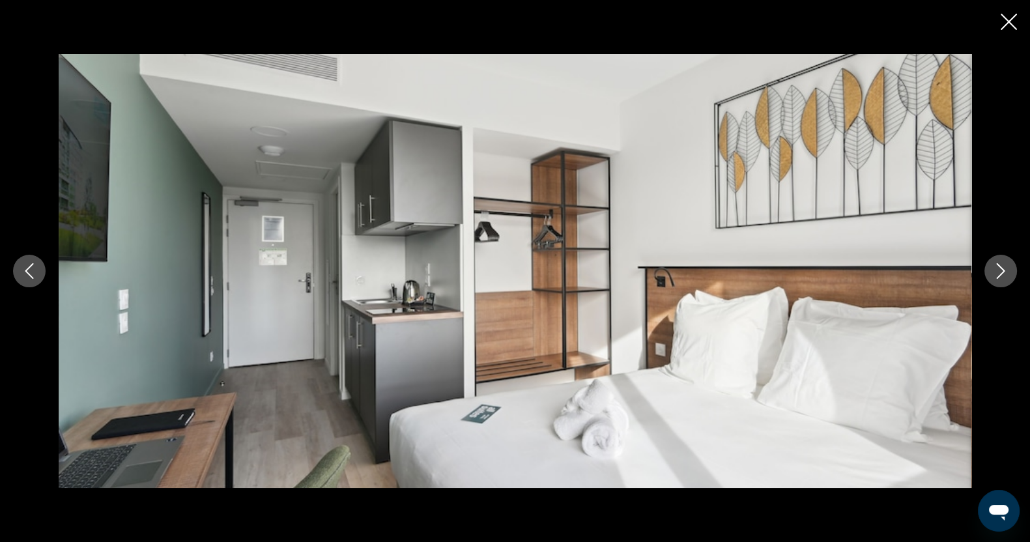
click at [994, 267] on icon "Next image" at bounding box center [1001, 271] width 16 height 16
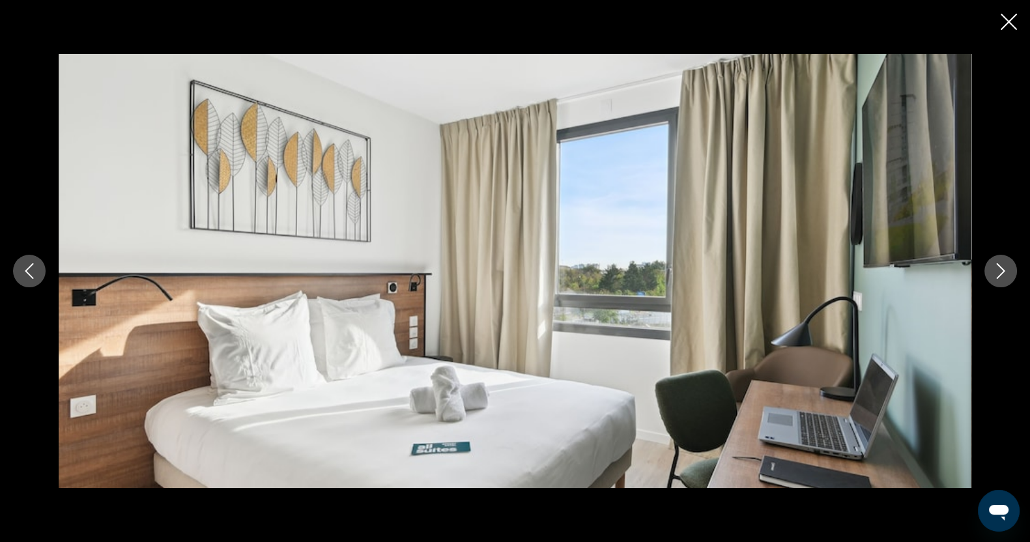
click at [994, 267] on icon "Next image" at bounding box center [1001, 271] width 16 height 16
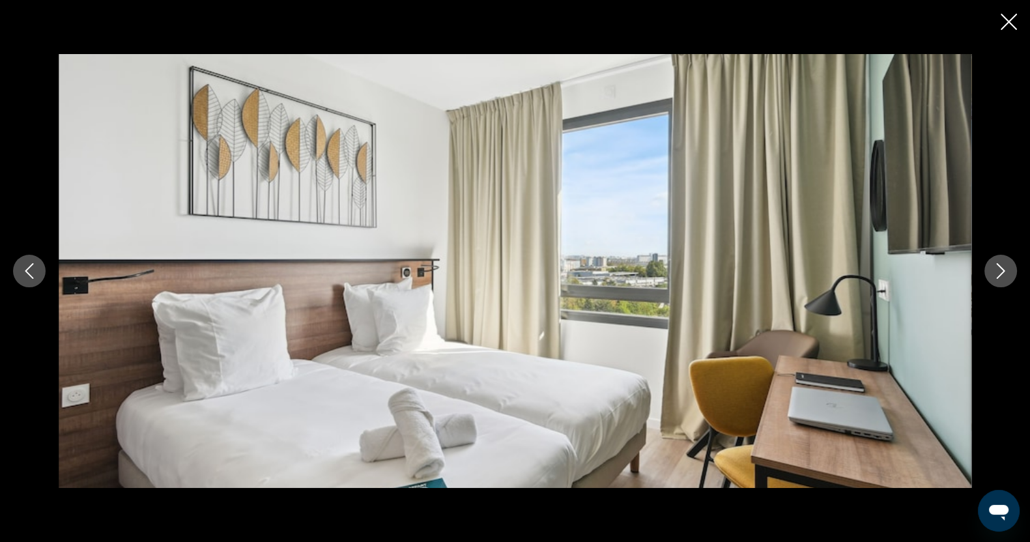
click at [994, 267] on icon "Next image" at bounding box center [1001, 271] width 16 height 16
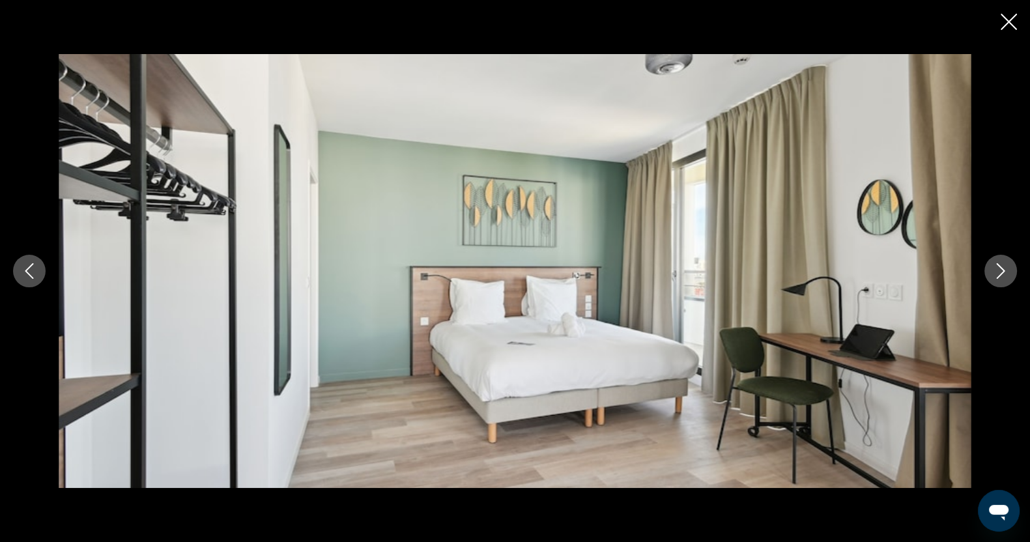
click at [994, 267] on icon "Next image" at bounding box center [1001, 271] width 16 height 16
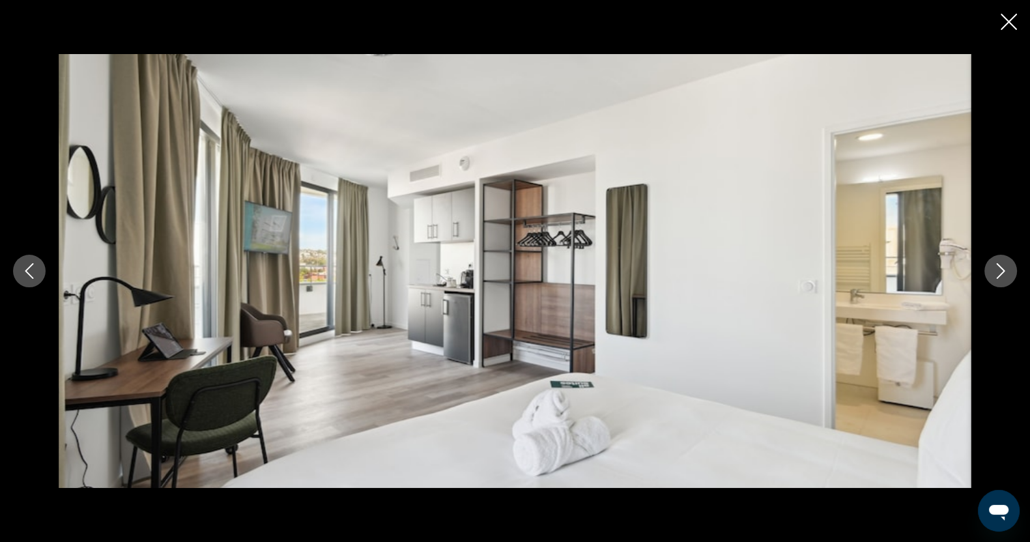
click at [994, 267] on icon "Next image" at bounding box center [1001, 271] width 16 height 16
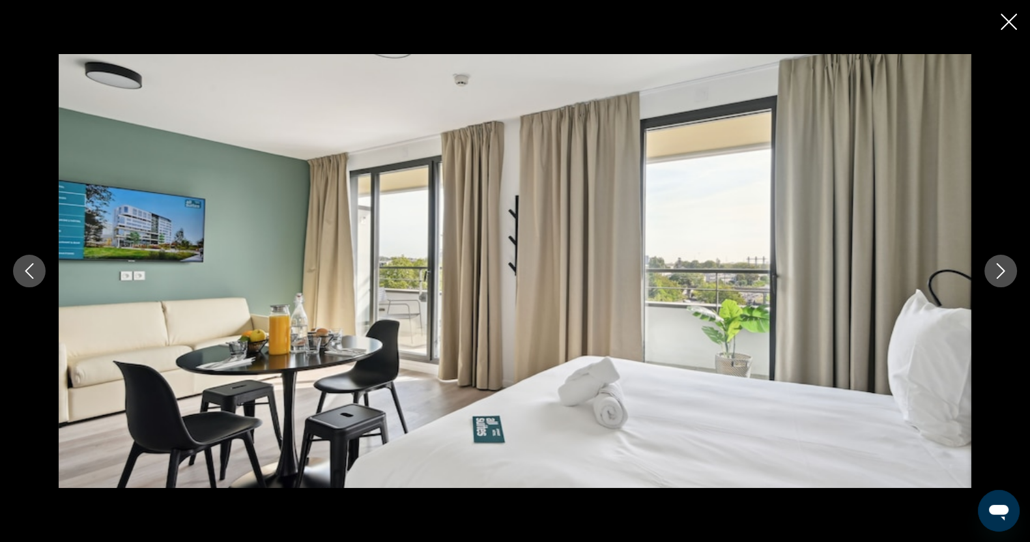
click at [994, 267] on icon "Next image" at bounding box center [1001, 271] width 16 height 16
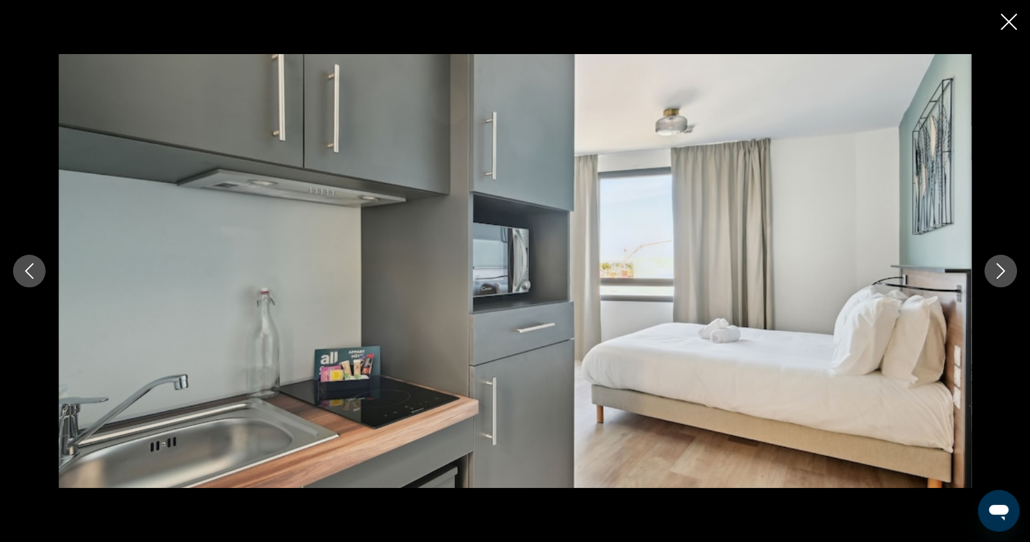
click at [994, 267] on icon "Next image" at bounding box center [1001, 271] width 16 height 16
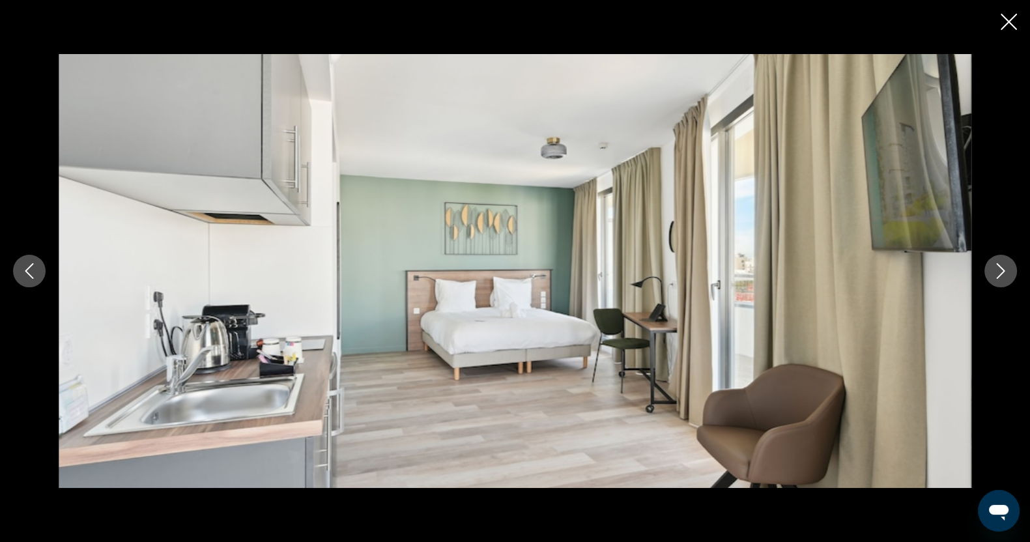
click at [994, 267] on icon "Next image" at bounding box center [1001, 271] width 16 height 16
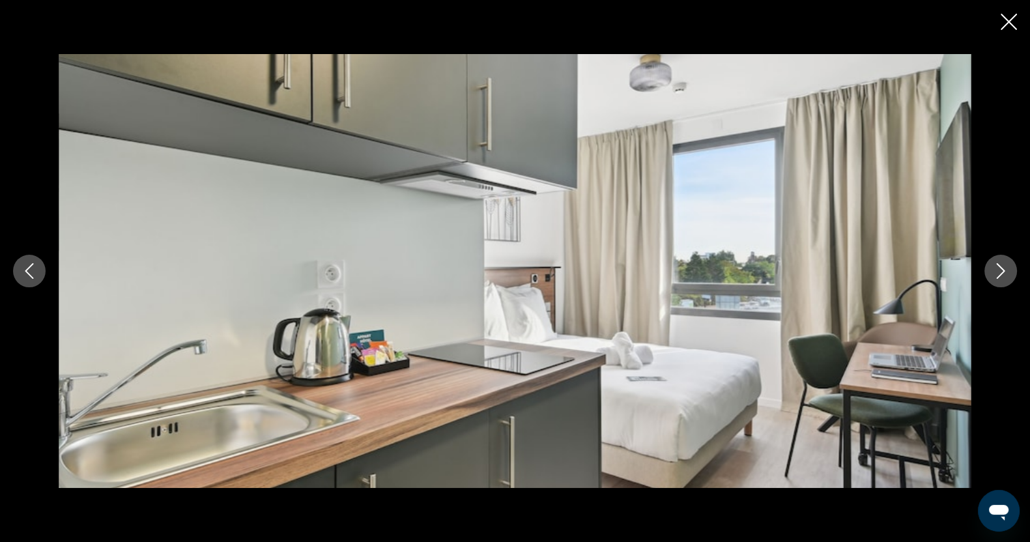
click at [994, 267] on icon "Next image" at bounding box center [1001, 271] width 16 height 16
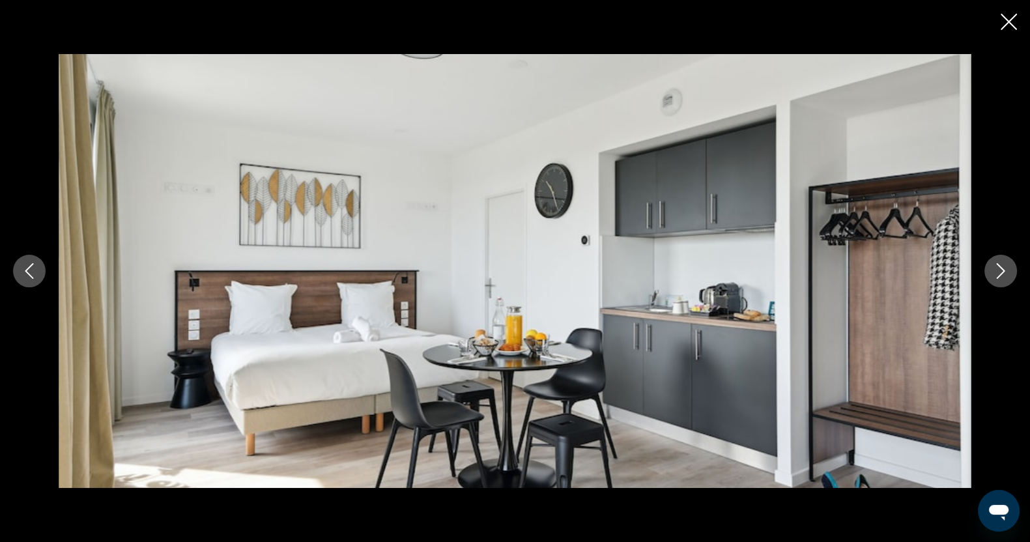
click at [994, 267] on icon "Next image" at bounding box center [1001, 271] width 16 height 16
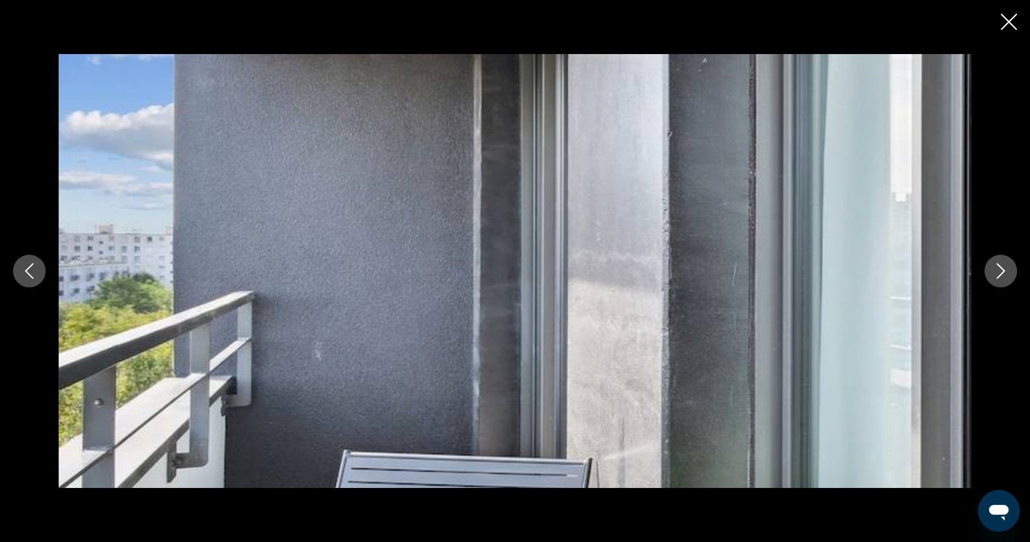
click at [994, 267] on icon "Next image" at bounding box center [1001, 271] width 16 height 16
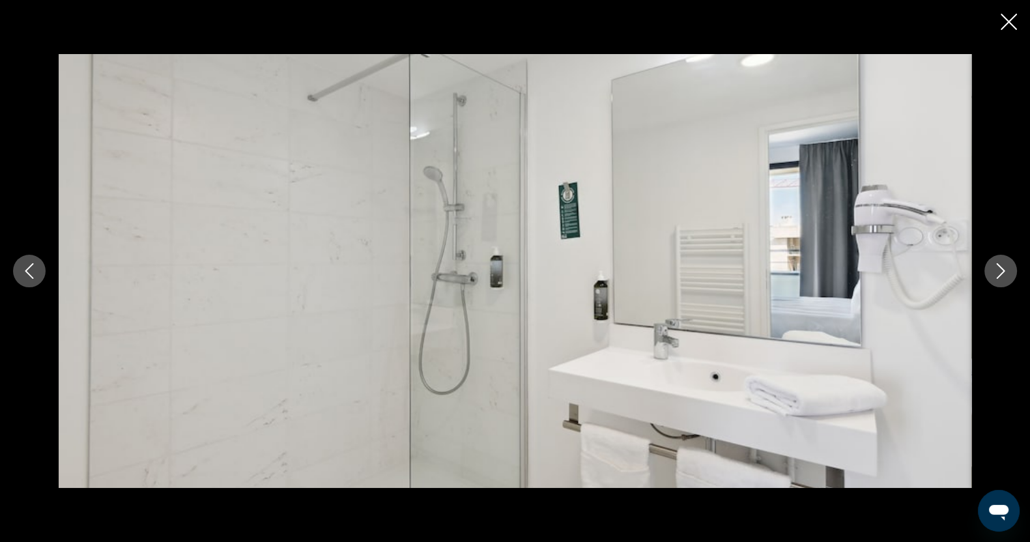
click at [994, 267] on icon "Next image" at bounding box center [1001, 271] width 16 height 16
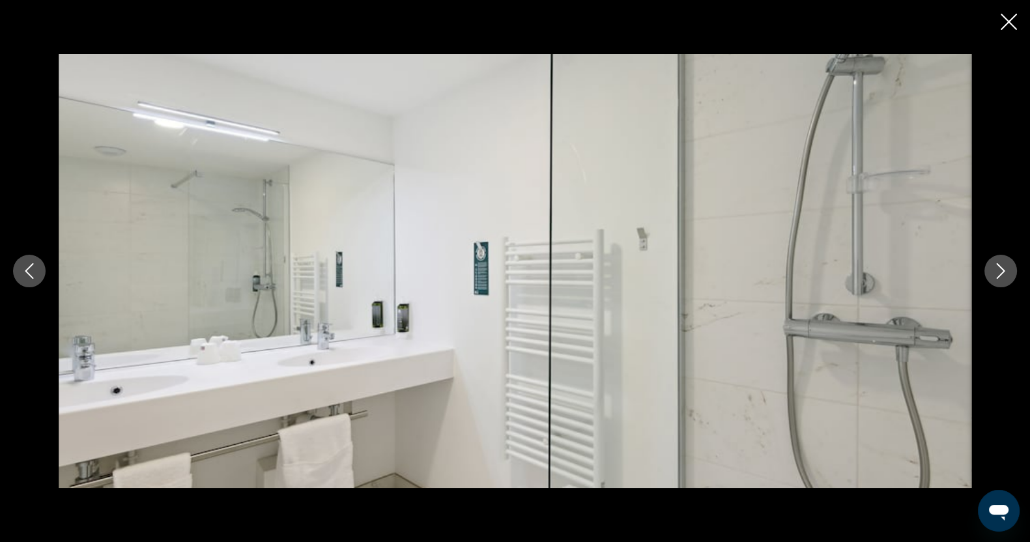
click at [994, 267] on icon "Next image" at bounding box center [1001, 271] width 16 height 16
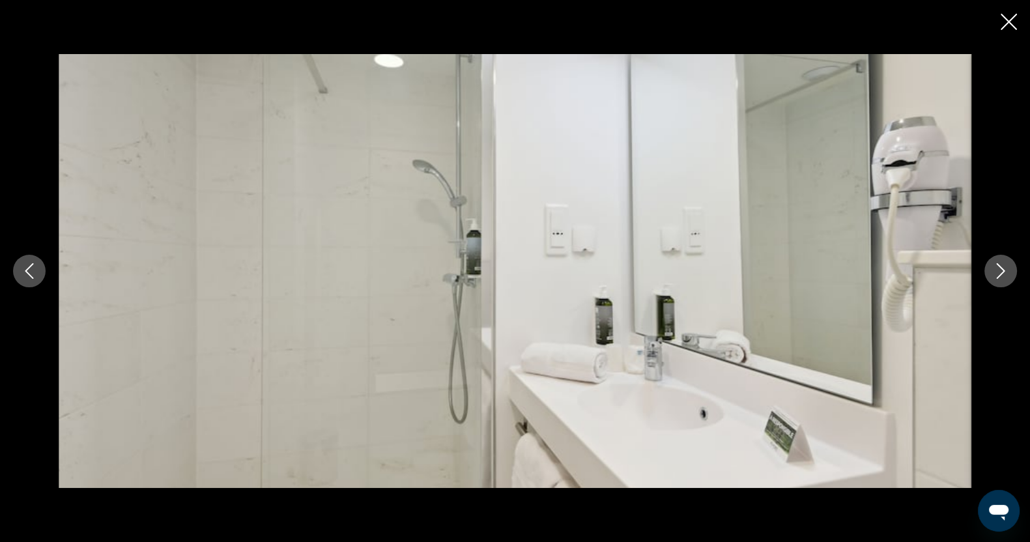
click at [1011, 18] on icon "Close slideshow" at bounding box center [1009, 22] width 16 height 16
click at [1011, 18] on div "Отели рейсы автомобилей Круизы деятельность Отели рейсы автомобилей Круизы деят…" at bounding box center [515, 19] width 1030 height 27
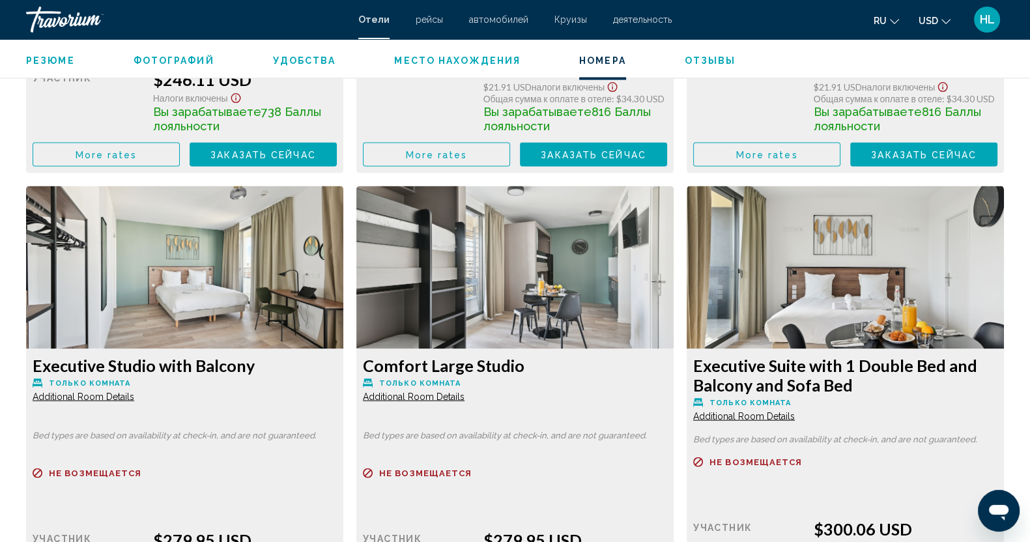
scroll to position [3502, 0]
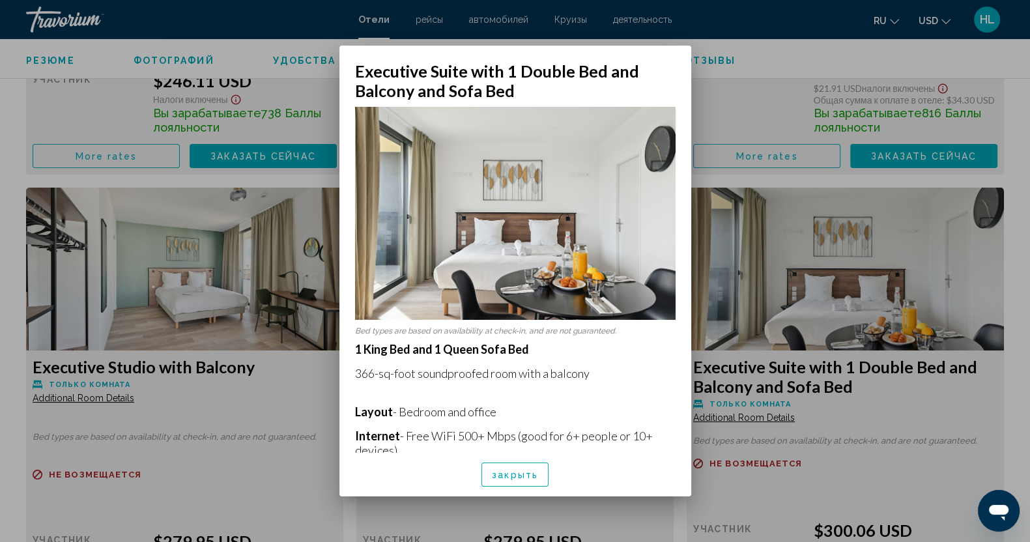
click at [515, 480] on span "закрыть" at bounding box center [515, 475] width 46 height 10
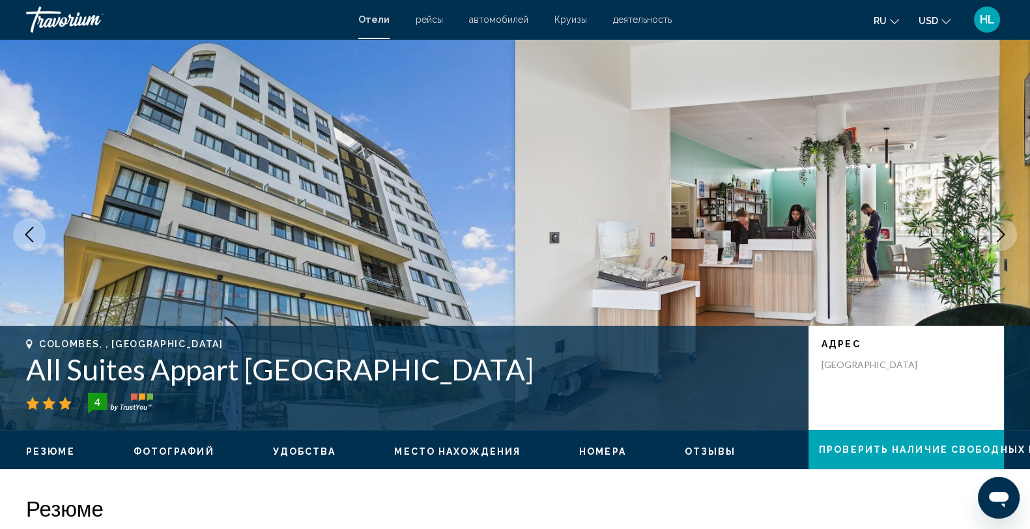
click at [121, 0] on mat-toolbar "Отели рейсы автомобилей Круизы деятельность Отели рейсы автомобилей Круизы деят…" at bounding box center [515, 19] width 1030 height 39
drag, startPoint x: 121, startPoint y: 0, endPoint x: 126, endPoint y: -5, distance: 6.9
click at [126, 0] on html "Перейти к основному содержанию Отели рейсы автомобилей Круизы деятельность Отел…" at bounding box center [515, 264] width 1030 height 529
click at [25, 145] on img "Main content" at bounding box center [257, 234] width 515 height 391
click at [298, 164] on img "Main content" at bounding box center [257, 234] width 515 height 391
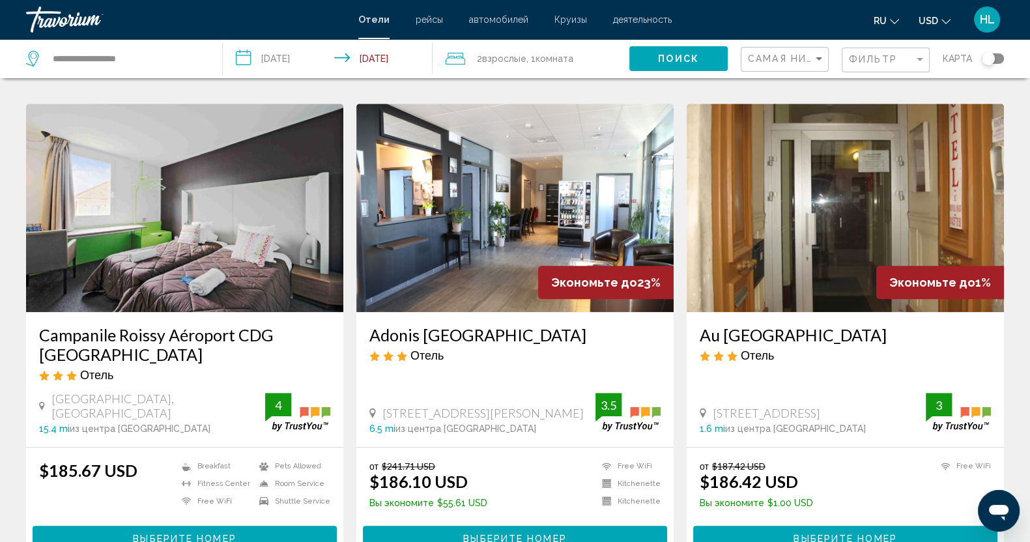
scroll to position [1548, 0]
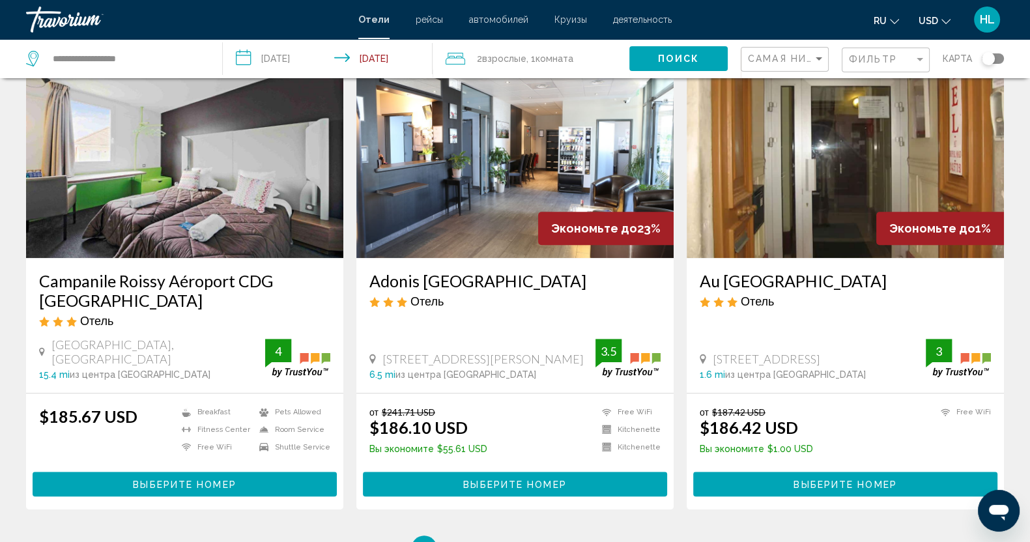
click at [498, 480] on span "Выберите номер" at bounding box center [514, 485] width 103 height 10
click at [0, 0] on div at bounding box center [0, 0] width 0 height 0
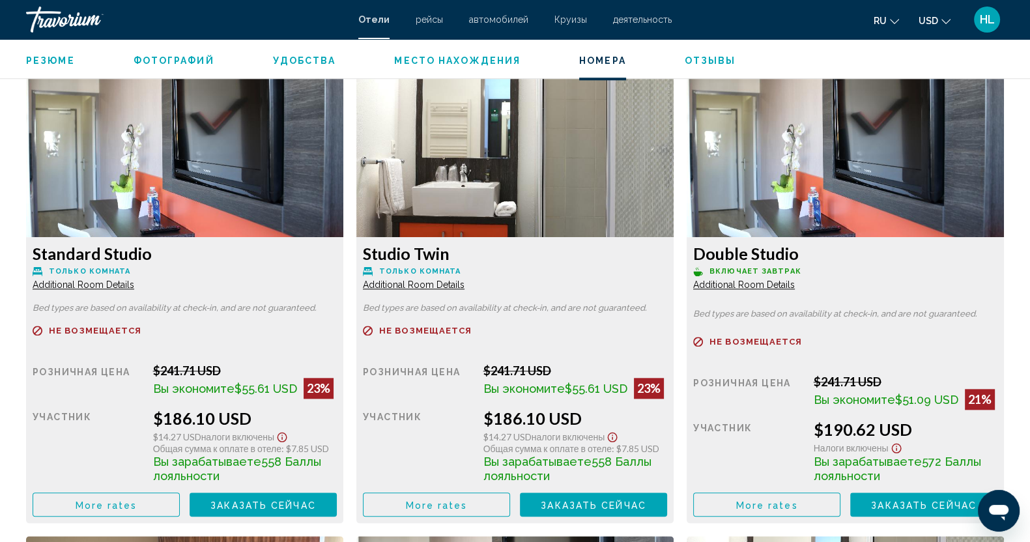
scroll to position [1629, 0]
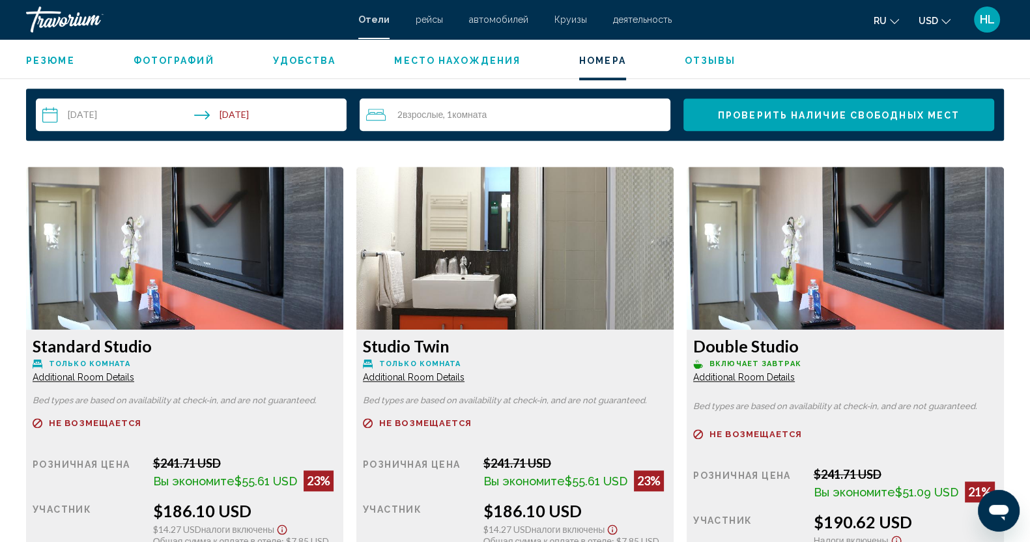
click at [134, 380] on span "Additional Room Details" at bounding box center [84, 377] width 102 height 10
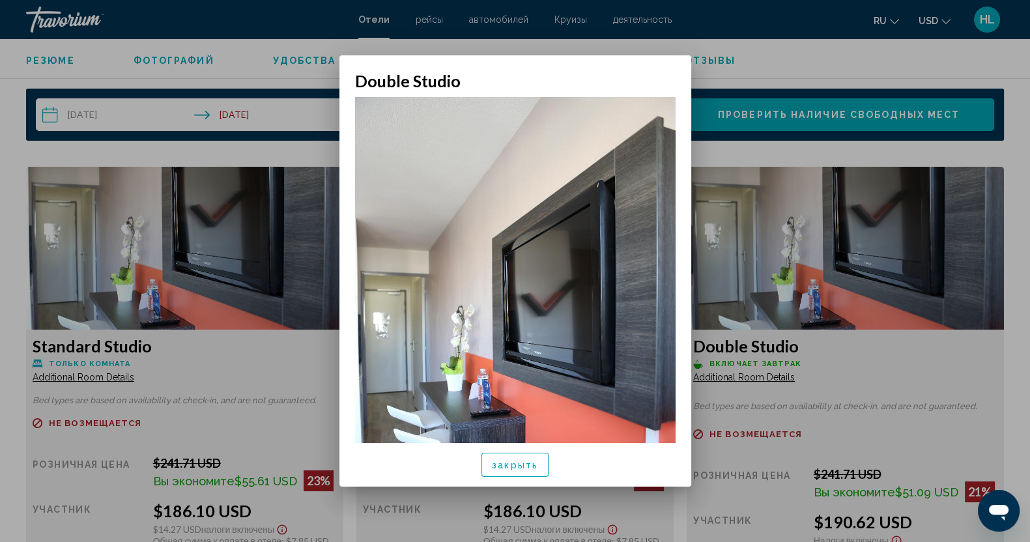
click at [736, 380] on div at bounding box center [515, 271] width 1030 height 542
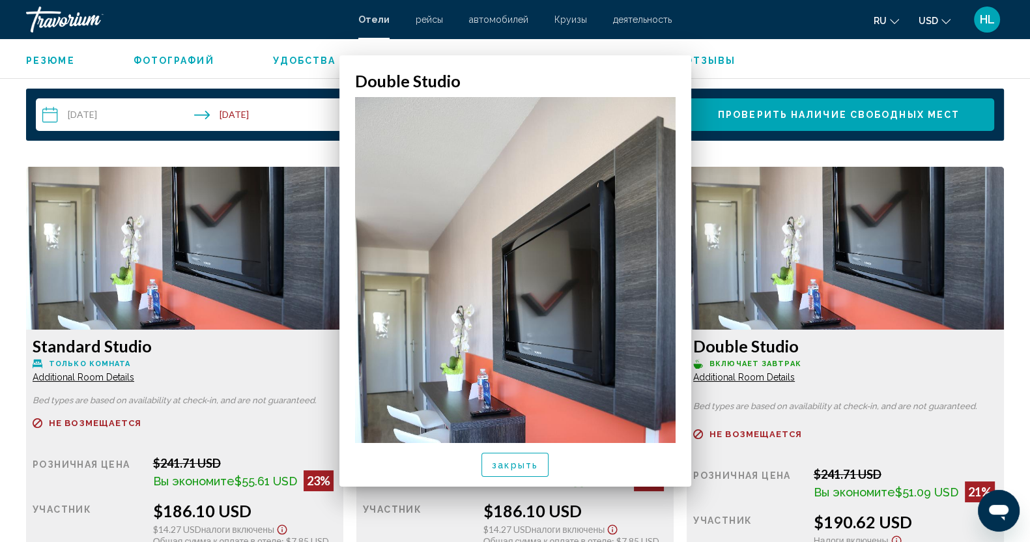
scroll to position [0, 0]
click at [134, 380] on span "Additional Room Details" at bounding box center [84, 377] width 102 height 10
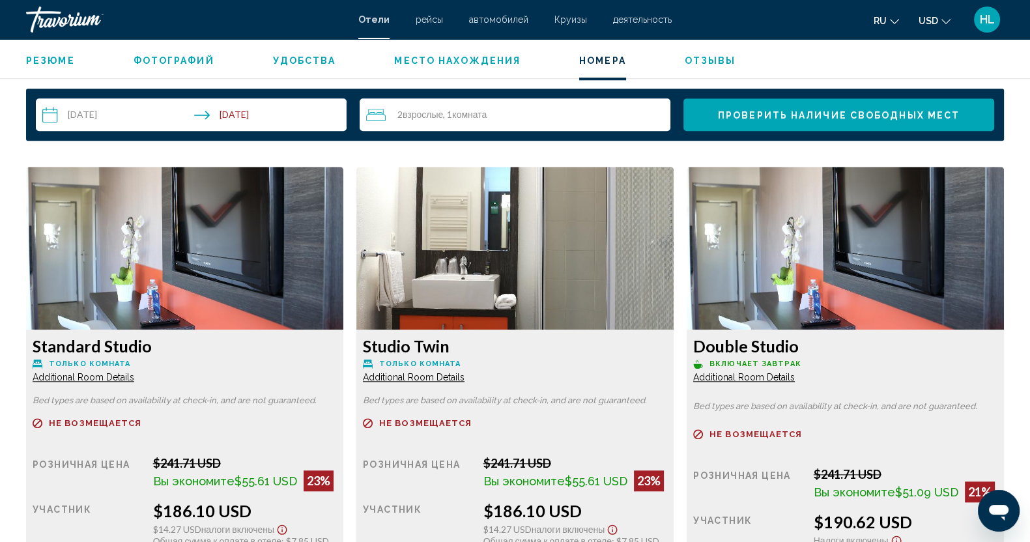
click at [134, 380] on span "Additional Room Details" at bounding box center [84, 377] width 102 height 10
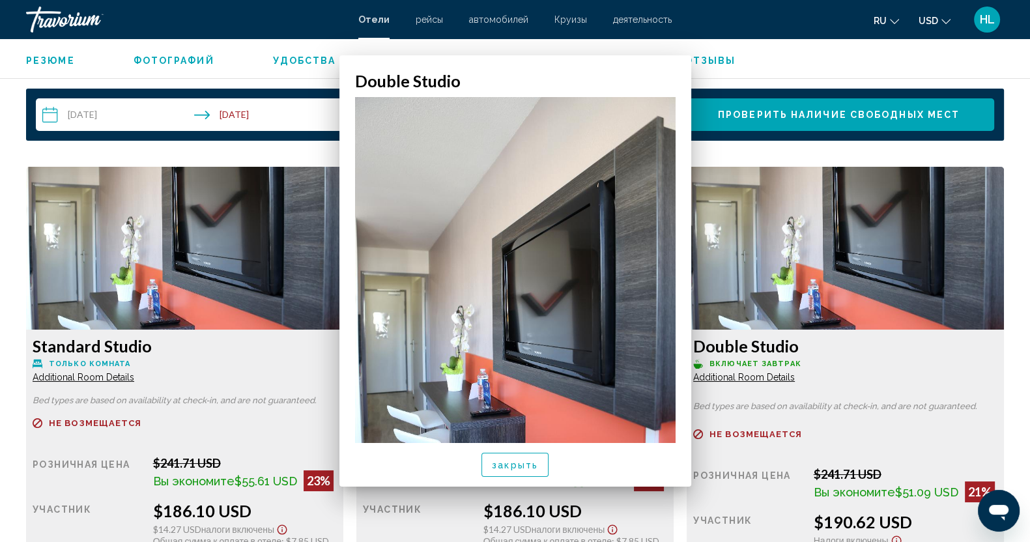
click at [134, 380] on span "Additional Room Details" at bounding box center [84, 377] width 102 height 10
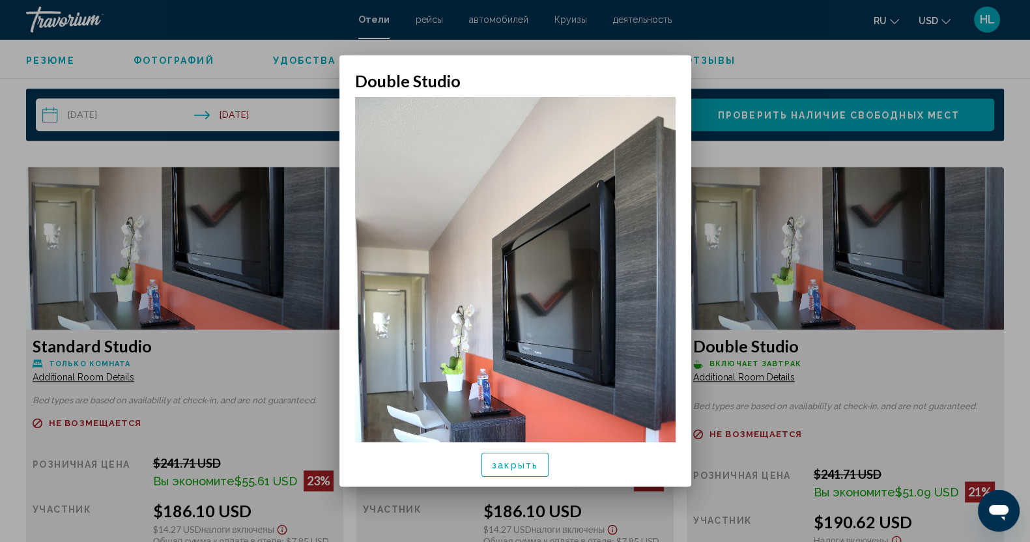
click at [866, 390] on div at bounding box center [515, 271] width 1030 height 542
click at [343, 390] on div "Double Studio Включает завтрак Additional Room Details Bed types are based on a…" at bounding box center [184, 473] width 317 height 286
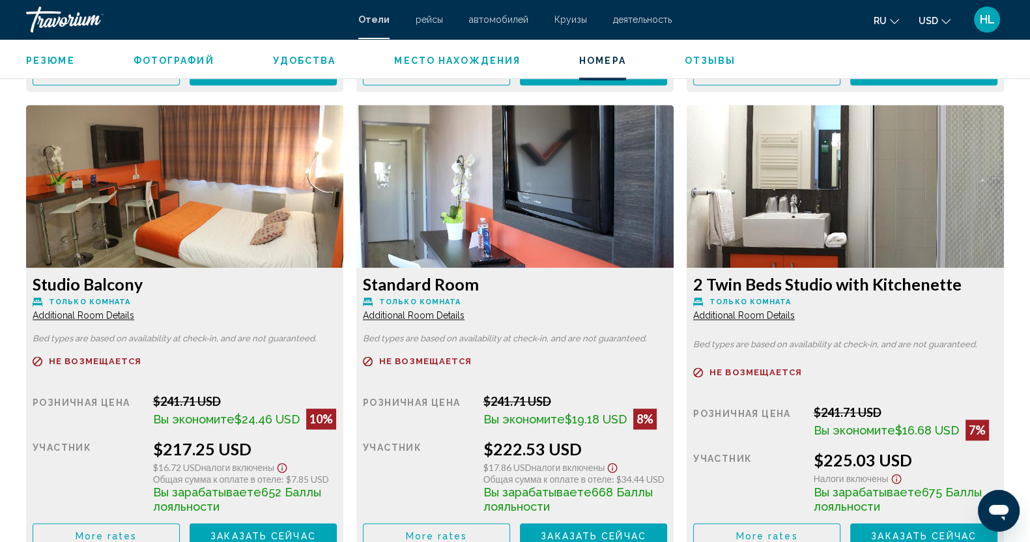
scroll to position [2117, 0]
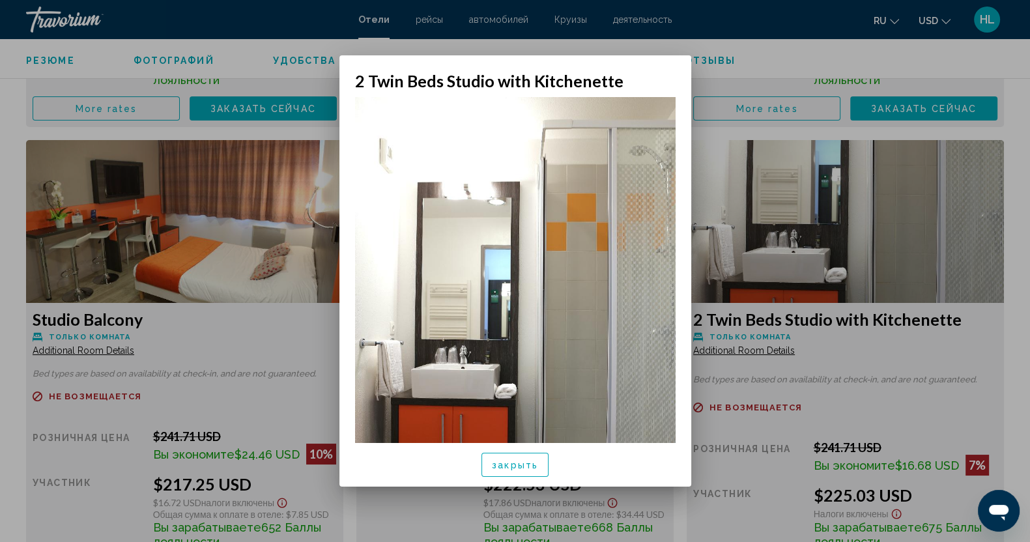
scroll to position [0, 0]
click at [757, 349] on div at bounding box center [515, 271] width 1030 height 542
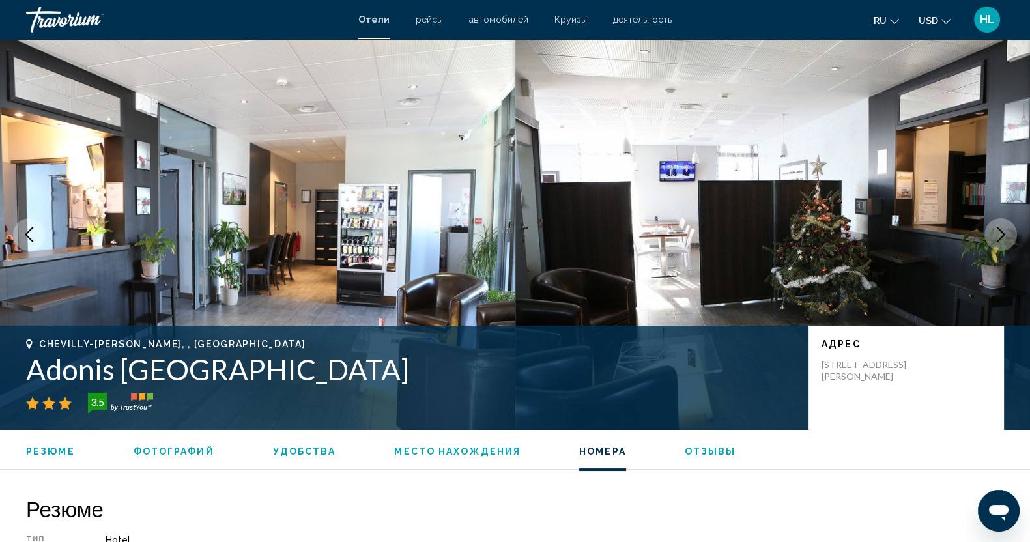
scroll to position [2117, 0]
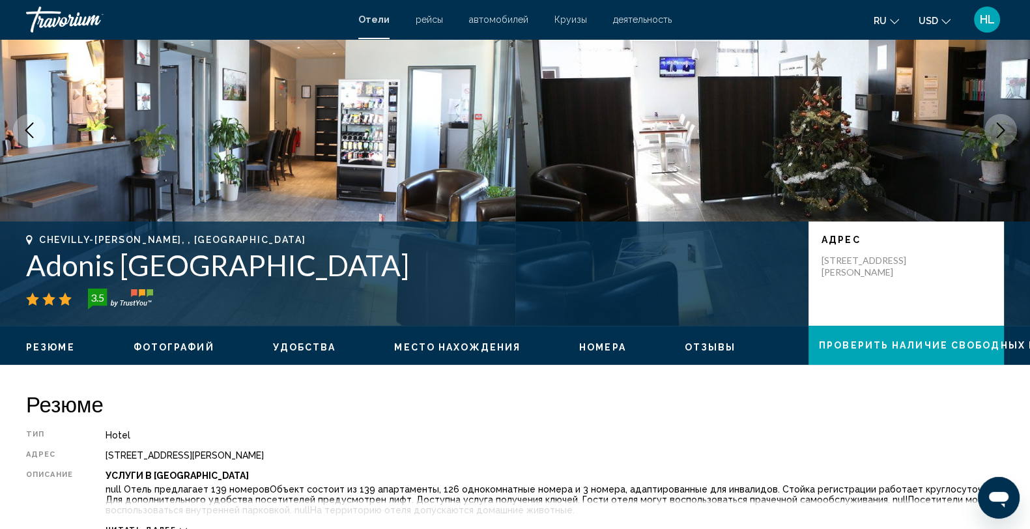
scroll to position [162, 0]
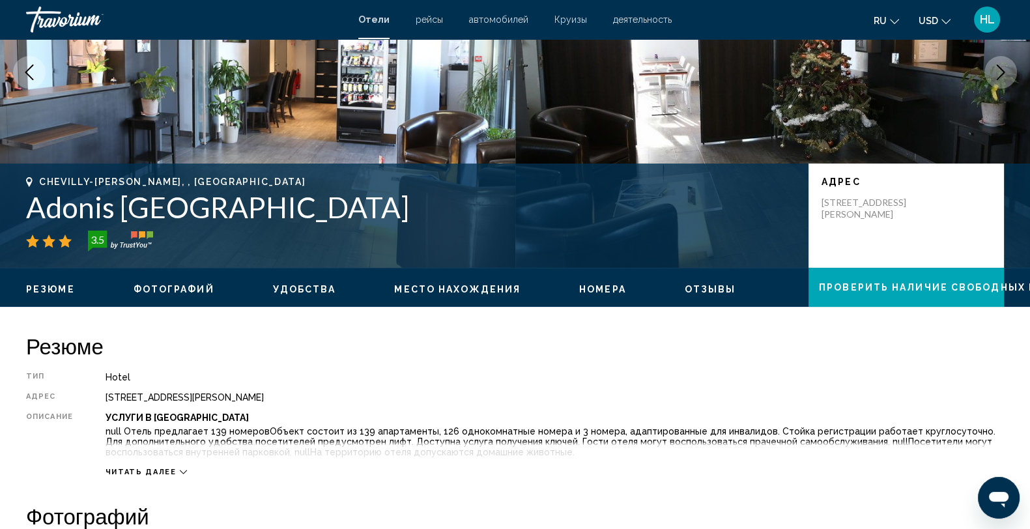
click at [235, 209] on h1 "Adonis [GEOGRAPHIC_DATA]" at bounding box center [411, 207] width 770 height 34
drag, startPoint x: 227, startPoint y: 207, endPoint x: 25, endPoint y: 207, distance: 202.0
click at [25, 207] on div "Chevilly-[PERSON_NAME], , [GEOGRAPHIC_DATA] Adonis [GEOGRAPHIC_DATA] 3.5 адрес …" at bounding box center [515, 216] width 1030 height 78
copy h1 "Adonis [GEOGRAPHIC_DATA]"
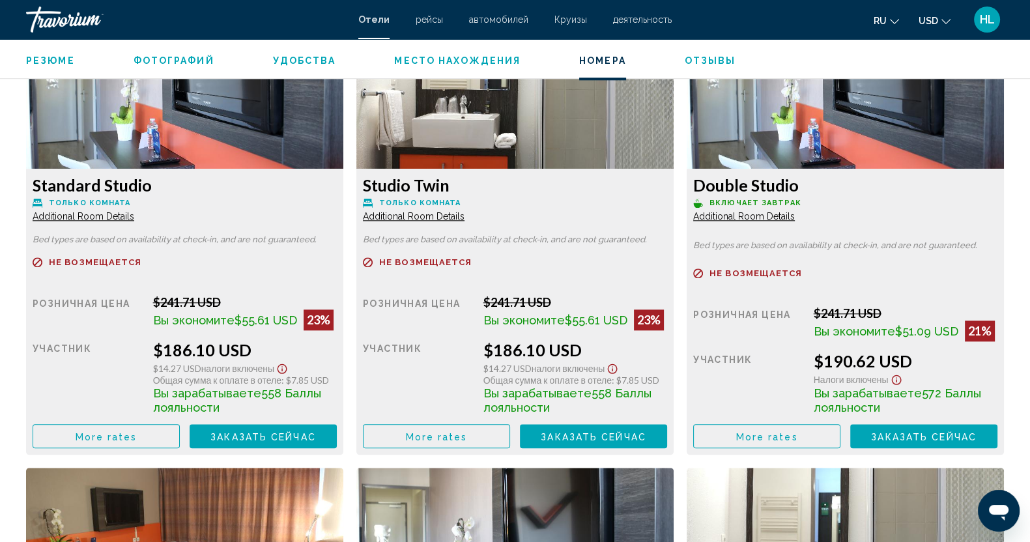
scroll to position [1629, 0]
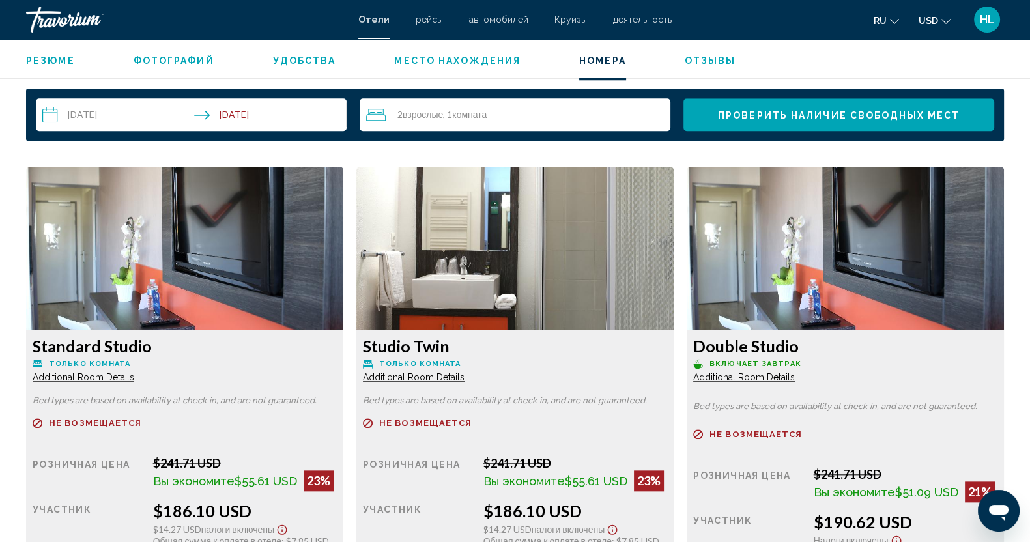
click at [134, 375] on span "Additional Room Details" at bounding box center [84, 377] width 102 height 10
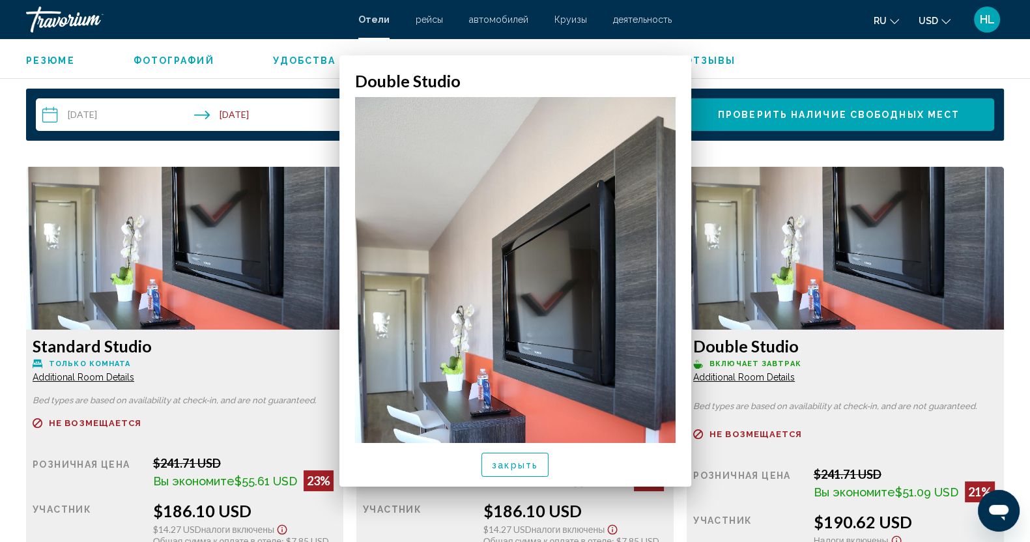
click at [134, 375] on span "Additional Room Details" at bounding box center [84, 377] width 102 height 10
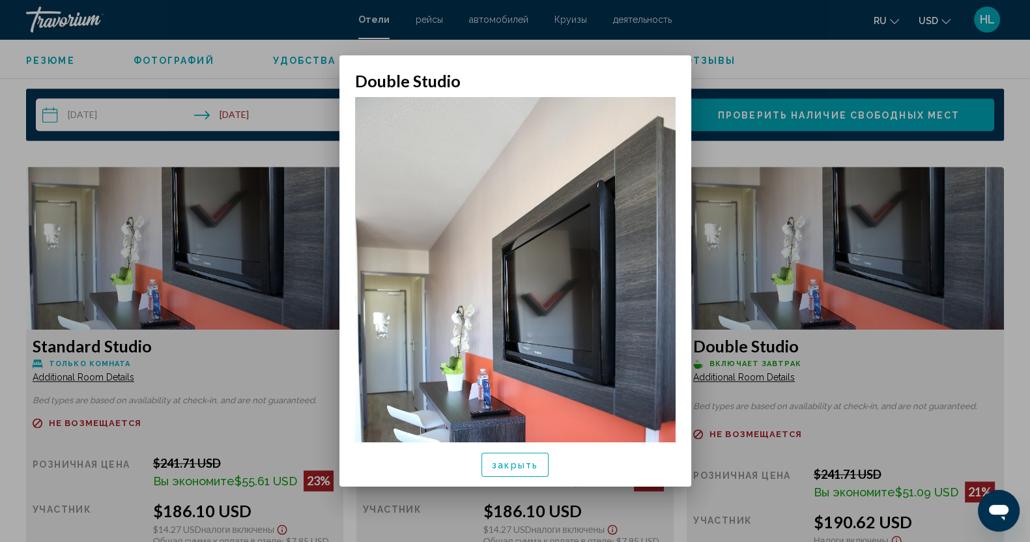
click at [711, 375] on div at bounding box center [515, 271] width 1030 height 542
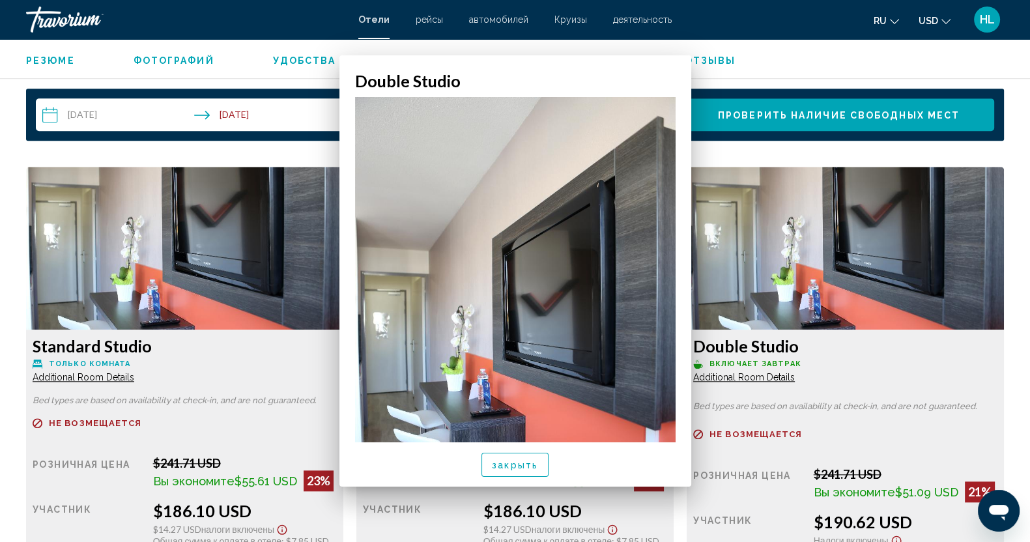
click at [134, 375] on span "Additional Room Details" at bounding box center [84, 377] width 102 height 10
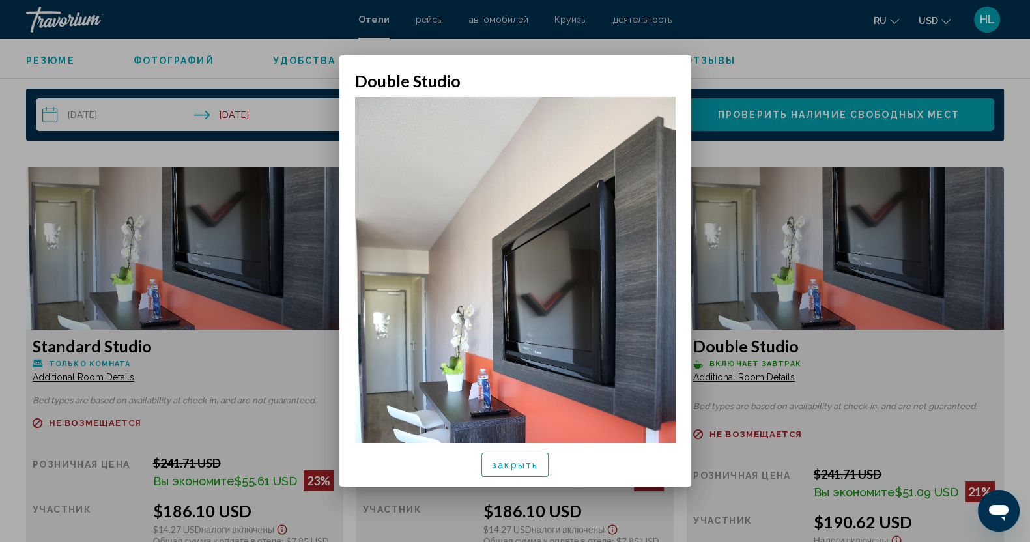
scroll to position [0, 0]
click at [711, 375] on div at bounding box center [515, 271] width 1030 height 542
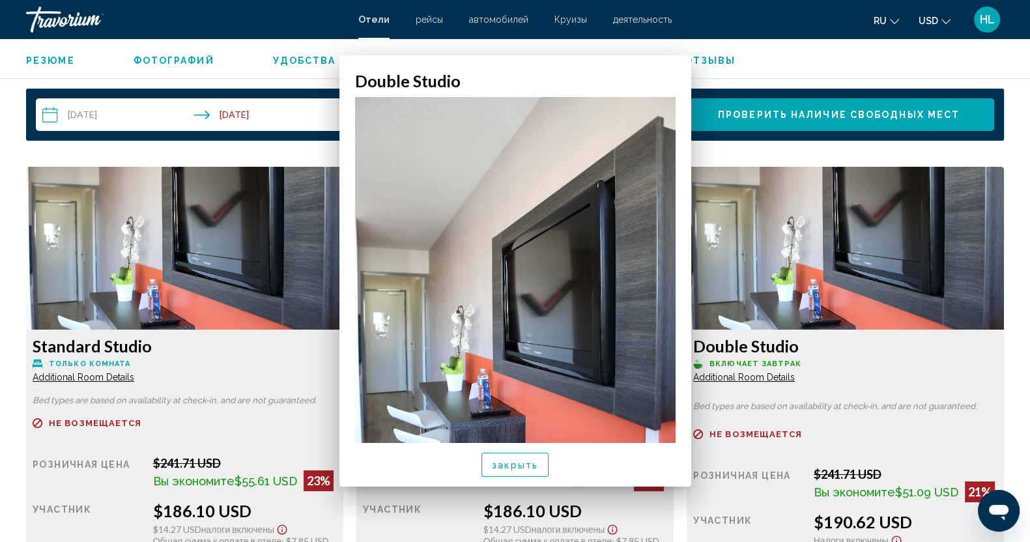
click at [134, 375] on span "Additional Room Details" at bounding box center [84, 377] width 102 height 10
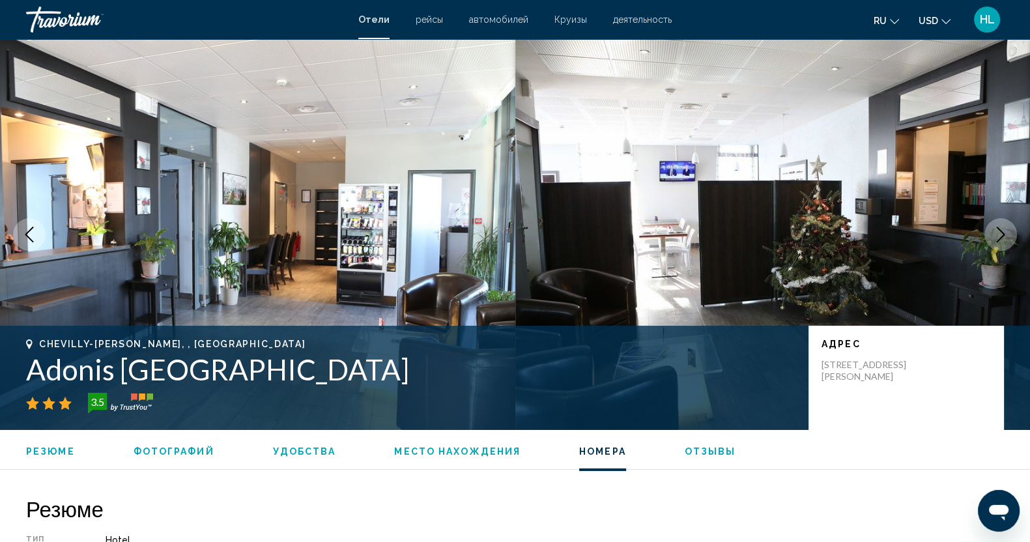
scroll to position [1629, 0]
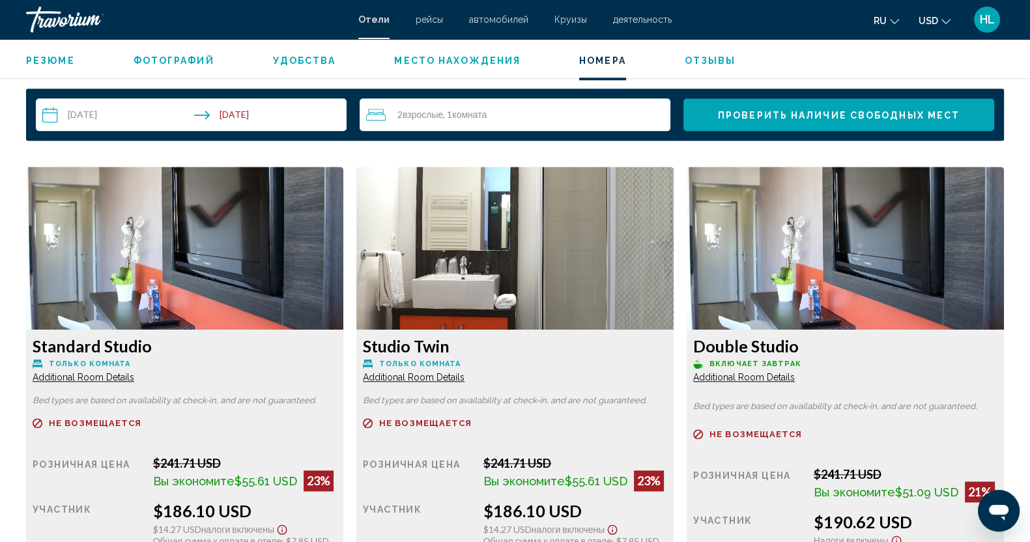
click at [134, 375] on span "Additional Room Details" at bounding box center [84, 377] width 102 height 10
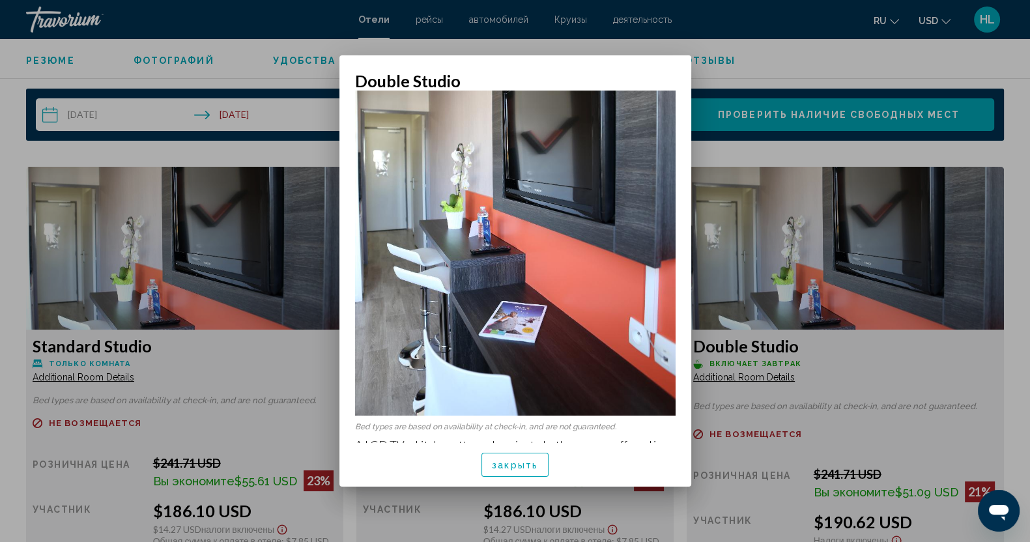
scroll to position [167, 0]
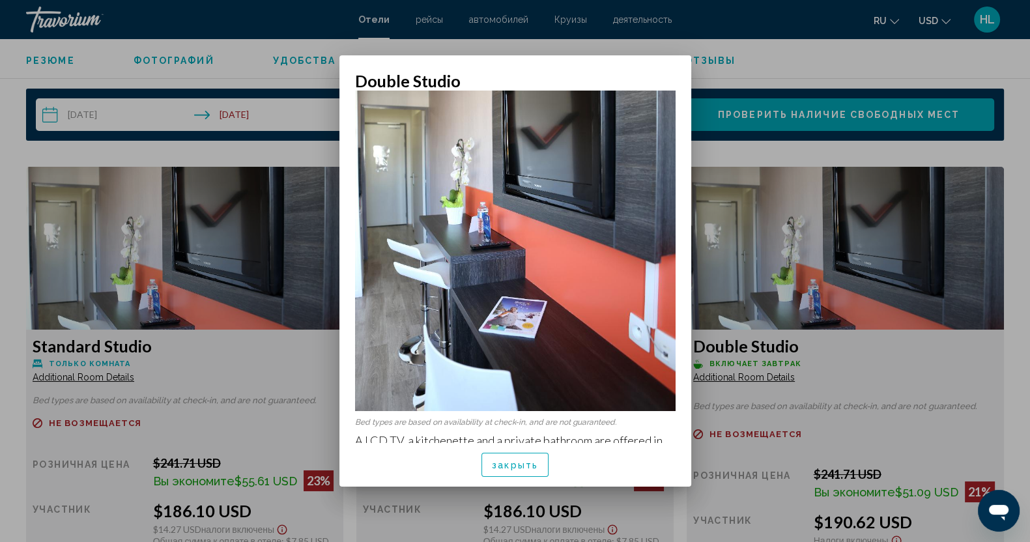
click at [839, 364] on div at bounding box center [515, 271] width 1030 height 542
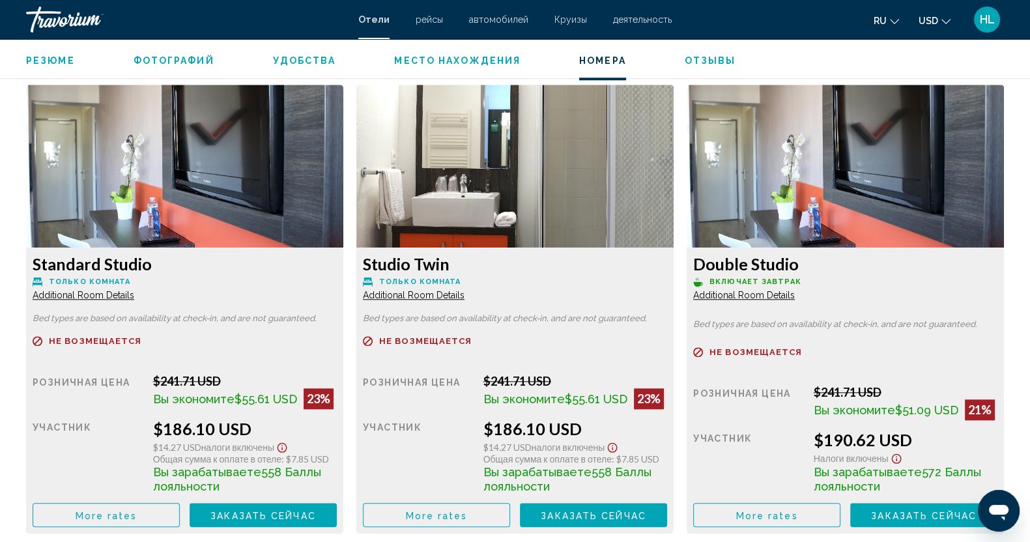
scroll to position [1792, 0]
